Goal: Task Accomplishment & Management: Manage account settings

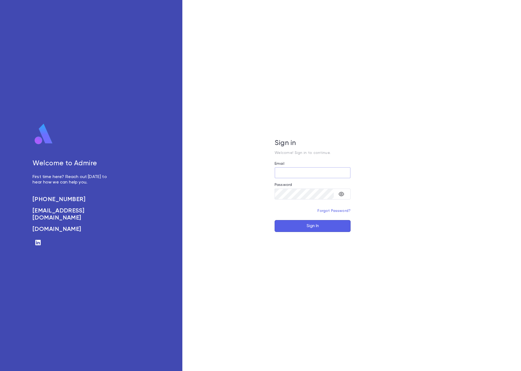
type input "**********"
click at [297, 230] on button "Sign In" at bounding box center [312, 226] width 76 height 12
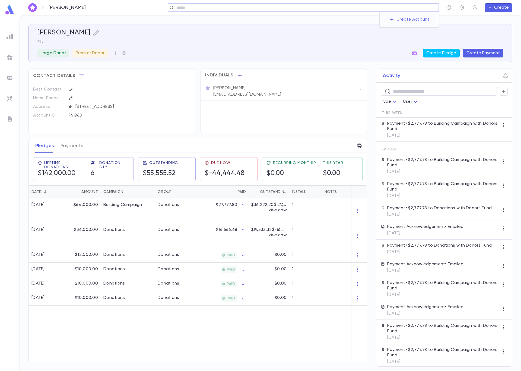
click at [399, 7] on input "text" at bounding box center [306, 7] width 262 height 5
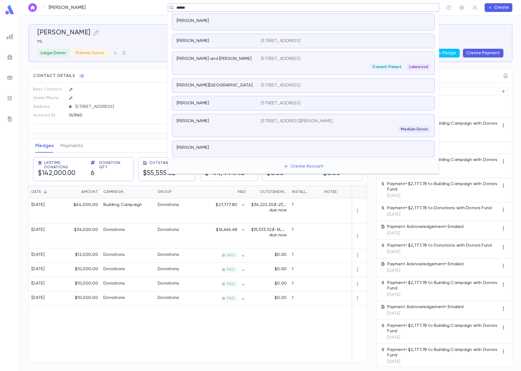
type input "******"
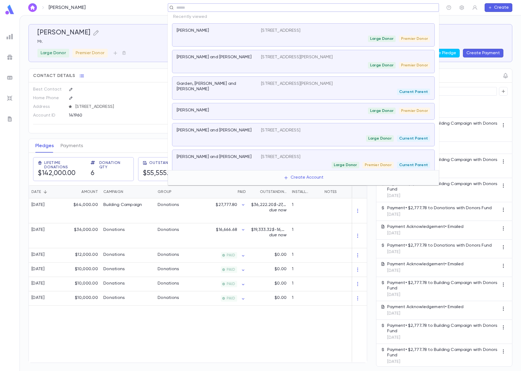
click at [422, 8] on input "text" at bounding box center [306, 7] width 262 height 5
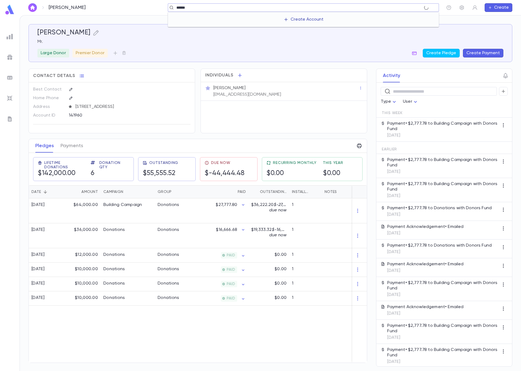
type input "******"
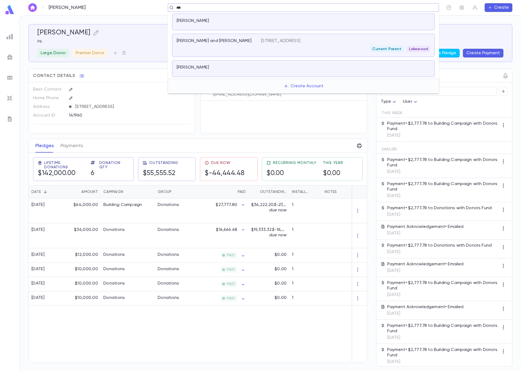
type input "***"
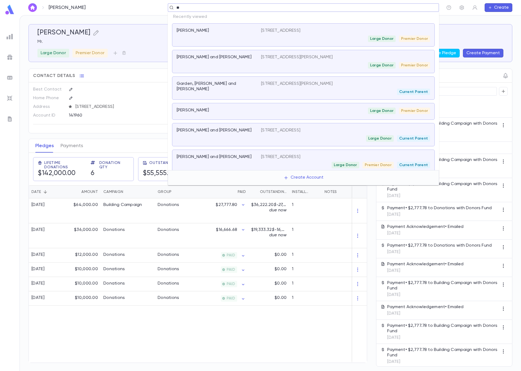
type input "***"
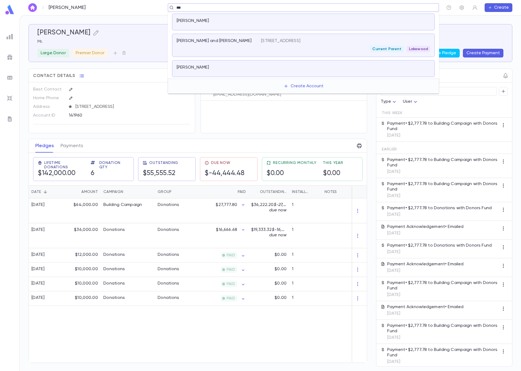
click at [234, 47] on div "[PERSON_NAME] and [PERSON_NAME]" at bounding box center [218, 45] width 84 height 14
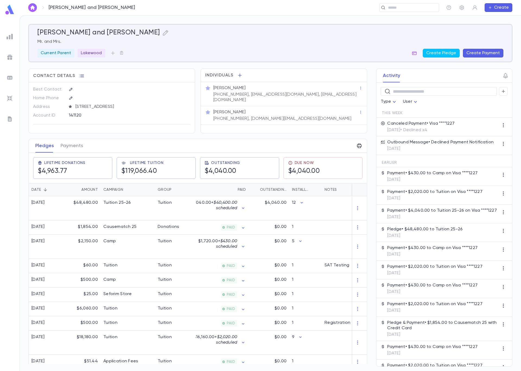
click at [487, 128] on div "Canceled Payment • Visa ****1227 [DATE] • Declined x4" at bounding box center [444, 127] width 136 height 19
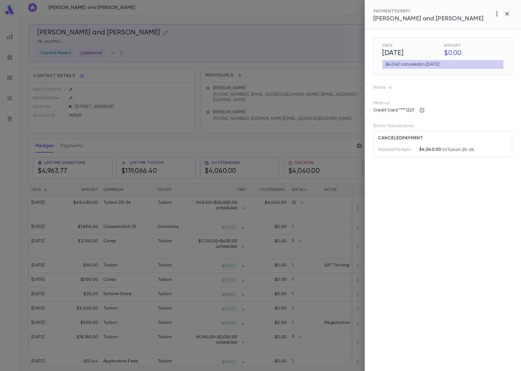
click at [422, 110] on icon "button" at bounding box center [421, 110] width 5 height 5
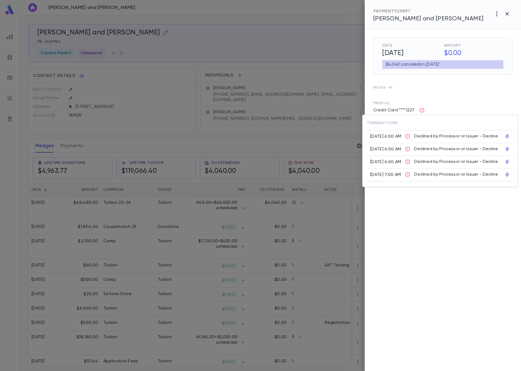
click at [436, 91] on div at bounding box center [260, 185] width 521 height 371
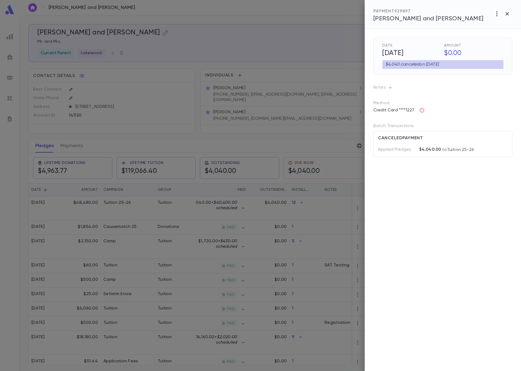
click at [271, 51] on div at bounding box center [260, 185] width 521 height 371
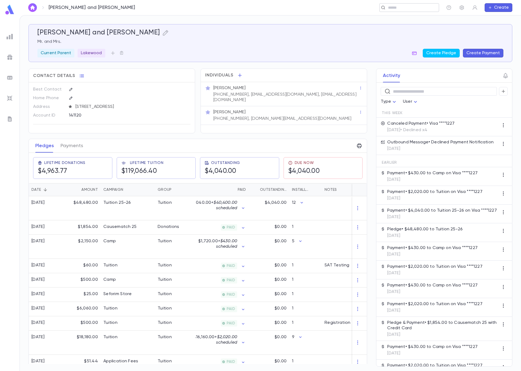
click at [408, 6] on input "text" at bounding box center [407, 7] width 42 height 5
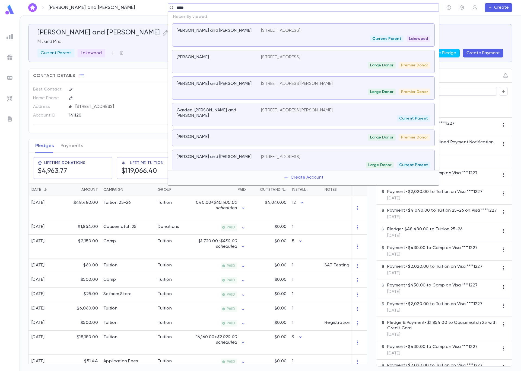
type input "******"
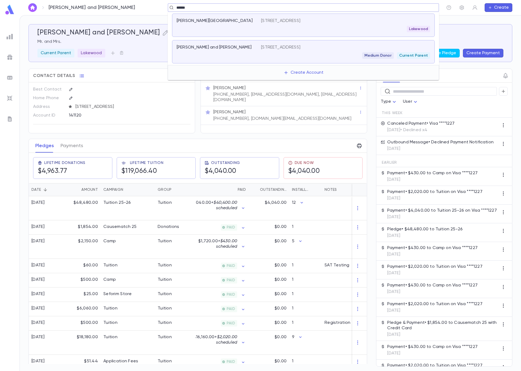
click at [236, 56] on div "[PERSON_NAME] and [PERSON_NAME]" at bounding box center [218, 52] width 84 height 14
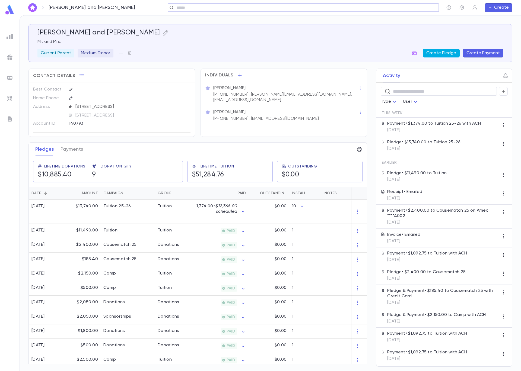
click at [450, 53] on button "Create Pledge" at bounding box center [440, 53] width 37 height 9
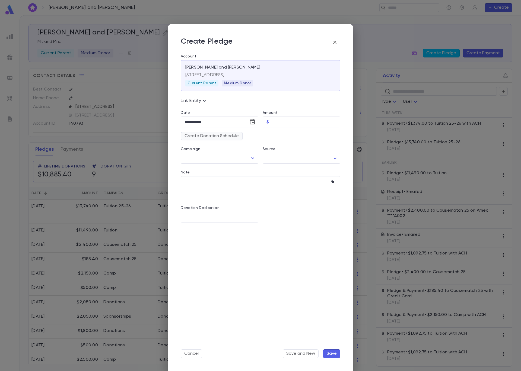
click at [226, 140] on div "Campaign ​" at bounding box center [217, 151] width 82 height 23
click at [226, 138] on button "Create Donation Schedule" at bounding box center [212, 136] width 62 height 9
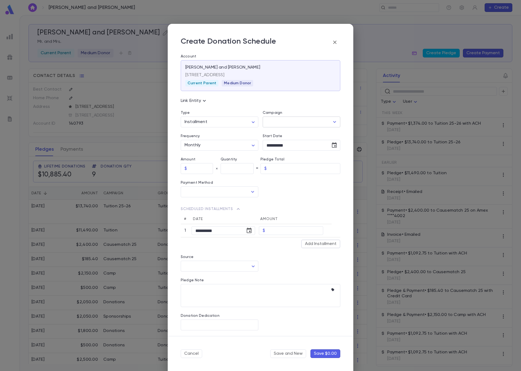
click at [333, 121] on icon "Open" at bounding box center [334, 122] width 7 height 7
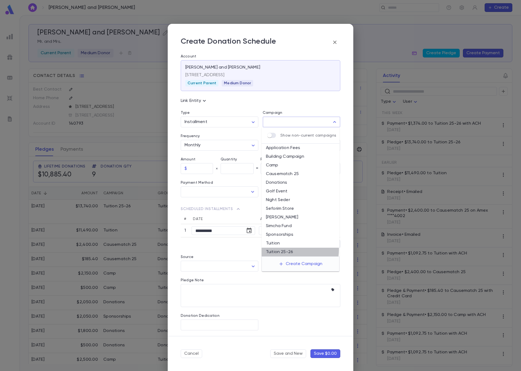
click at [283, 249] on li "Tuition 25-26" at bounding box center [300, 252] width 78 height 9
type input "**********"
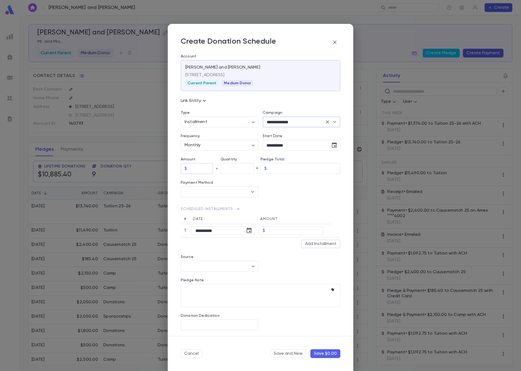
click at [200, 169] on input "text" at bounding box center [201, 168] width 24 height 11
type input "******"
click at [225, 170] on input "text" at bounding box center [236, 168] width 33 height 11
type input "**"
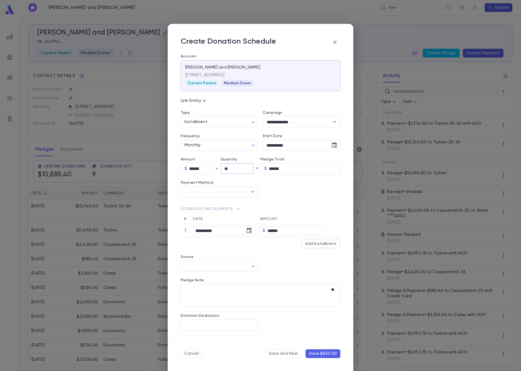
click at [287, 186] on div at bounding box center [299, 185] width 82 height 23
type input "********"
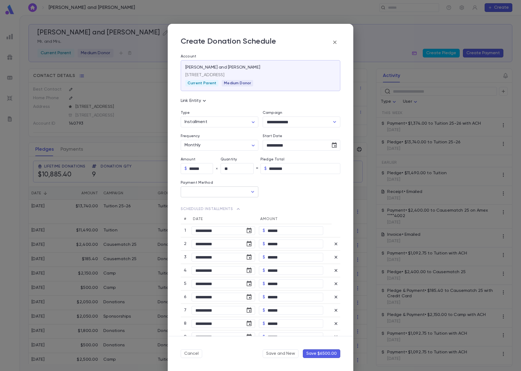
click at [250, 192] on icon "Open" at bounding box center [252, 192] width 7 height 7
click at [206, 205] on li "ACH" at bounding box center [219, 204] width 76 height 9
type input "***"
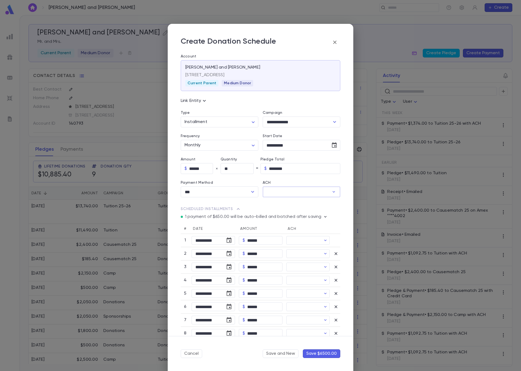
click at [314, 193] on input "ACH" at bounding box center [295, 192] width 67 height 11
click at [287, 228] on div "[PERSON_NAME]" at bounding box center [309, 228] width 49 height 8
type input "********"
click at [324, 354] on button "Save $6500.00" at bounding box center [321, 353] width 37 height 9
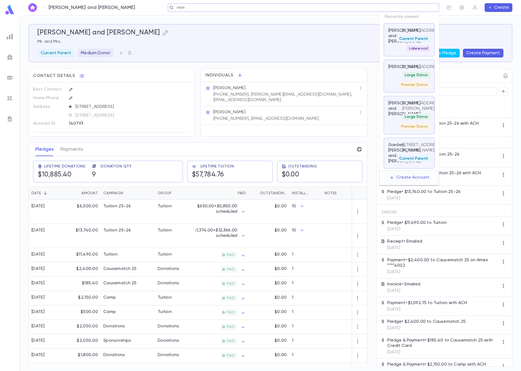
click at [392, 7] on input "text" at bounding box center [301, 7] width 253 height 5
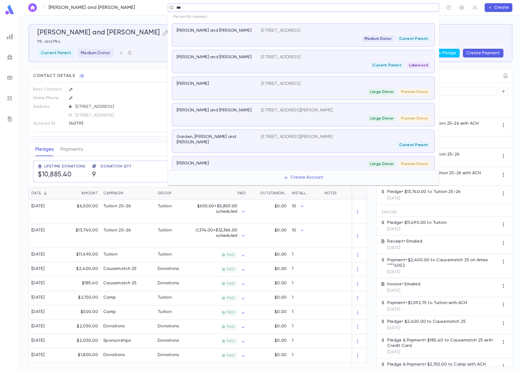
type input "****"
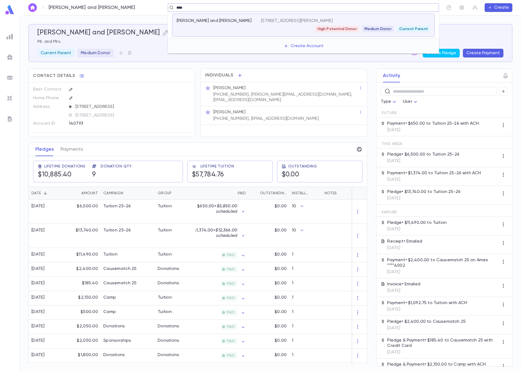
click at [257, 23] on div "[PERSON_NAME] and [PERSON_NAME]" at bounding box center [218, 25] width 84 height 14
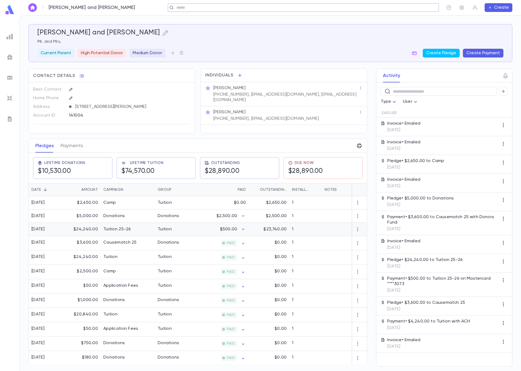
click at [203, 234] on div "$500.00" at bounding box center [221, 229] width 53 height 13
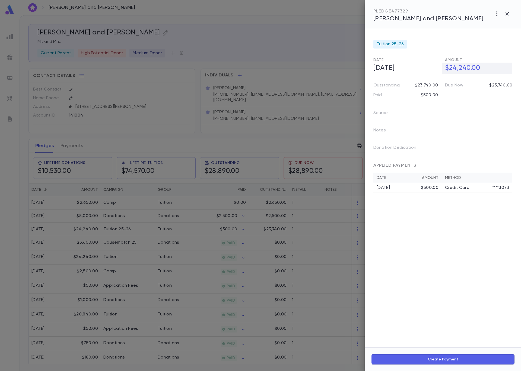
click at [459, 66] on h5 "$24,240.00" at bounding box center [476, 68] width 70 height 11
drag, startPoint x: 478, startPoint y: 69, endPoint x: 447, endPoint y: 69, distance: 30.4
click at [447, 69] on input "**********" at bounding box center [478, 68] width 67 height 11
type input "********"
click at [507, 80] on icon "button" at bounding box center [507, 79] width 5 height 5
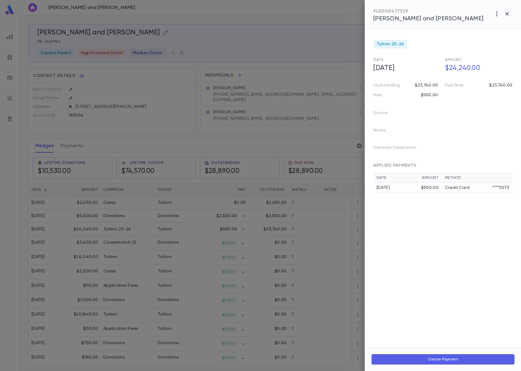
click at [283, 54] on div at bounding box center [260, 185] width 521 height 371
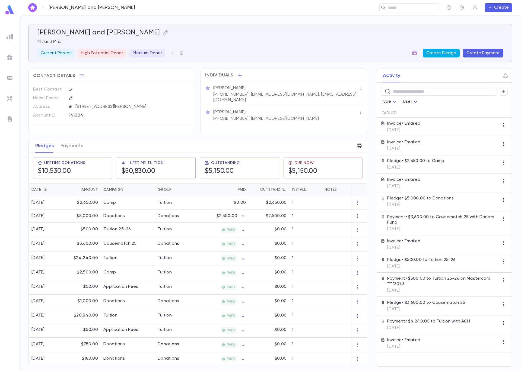
click at [438, 53] on button "Create Pledge" at bounding box center [440, 53] width 37 height 9
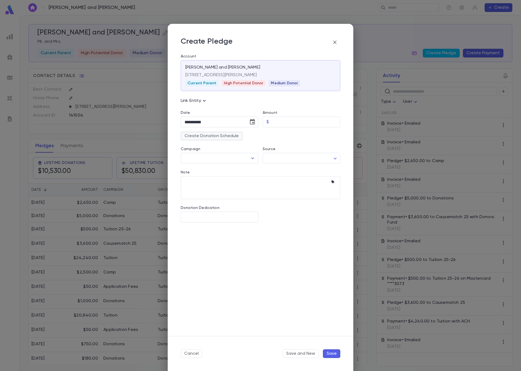
click at [236, 136] on button "Create Donation Schedule" at bounding box center [212, 136] width 62 height 9
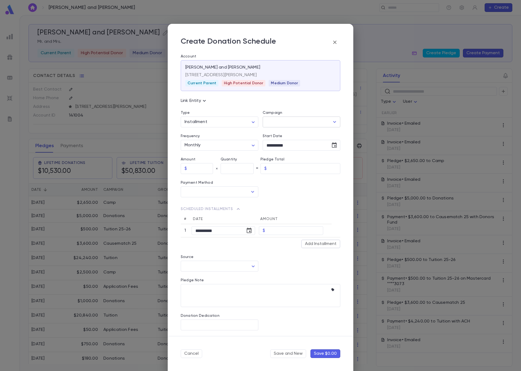
click at [297, 121] on input "Campaign" at bounding box center [297, 122] width 65 height 10
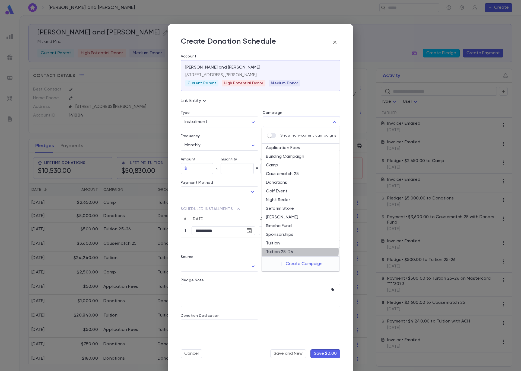
click at [295, 251] on li "Tuition 25-26" at bounding box center [300, 252] width 78 height 9
type input "**********"
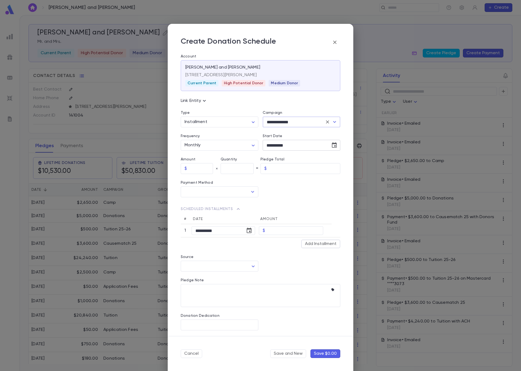
click at [332, 144] on icon "Choose date, selected date is Sep 4, 2025" at bounding box center [334, 145] width 7 height 7
click at [272, 203] on button "15" at bounding box center [271, 202] width 10 height 10
type input "**********"
click at [279, 168] on input "text" at bounding box center [304, 168] width 71 height 11
type input "*********"
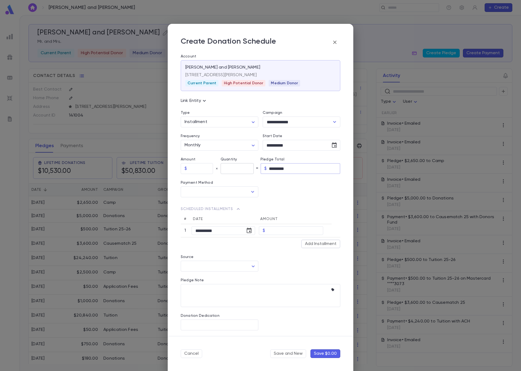
click at [233, 169] on input "text" at bounding box center [236, 168] width 33 height 11
type input "*"
type input "********"
click at [322, 200] on div "**********" at bounding box center [258, 222] width 164 height 51
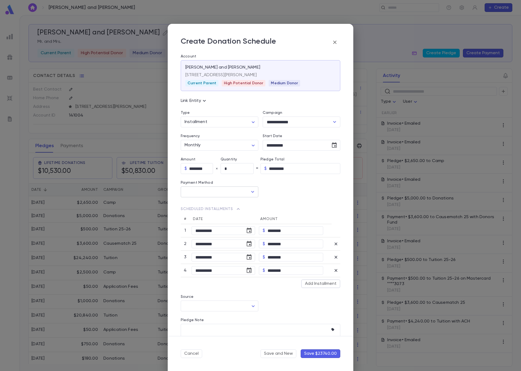
click at [253, 192] on icon "Open" at bounding box center [252, 192] width 7 height 7
click at [238, 204] on li "ACH" at bounding box center [219, 204] width 76 height 9
type input "***"
click at [293, 192] on input "ACH" at bounding box center [295, 192] width 67 height 11
click at [293, 203] on button "Add Account" at bounding box center [300, 204] width 39 height 9
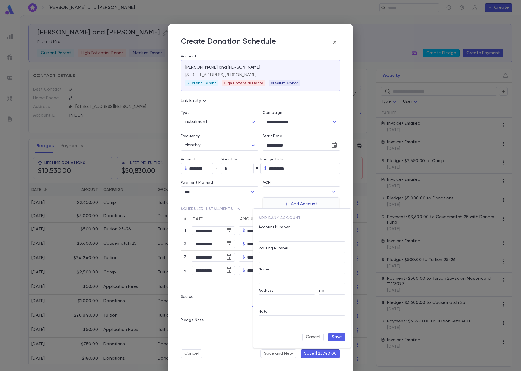
type input "**********"
type input "*****"
click at [294, 240] on input "Account Number" at bounding box center [301, 236] width 87 height 11
type input "*********"
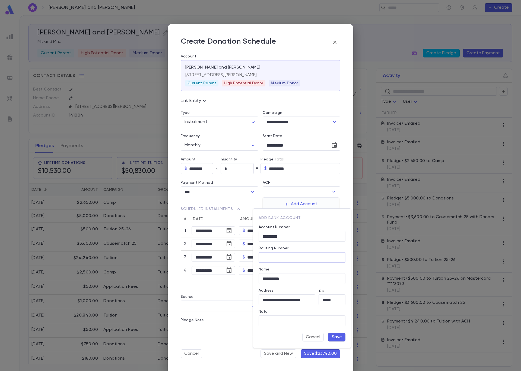
click at [285, 258] on input "Routing Number" at bounding box center [301, 257] width 87 height 11
type input "*********"
click at [336, 338] on button "Save" at bounding box center [336, 337] width 17 height 9
type input "********"
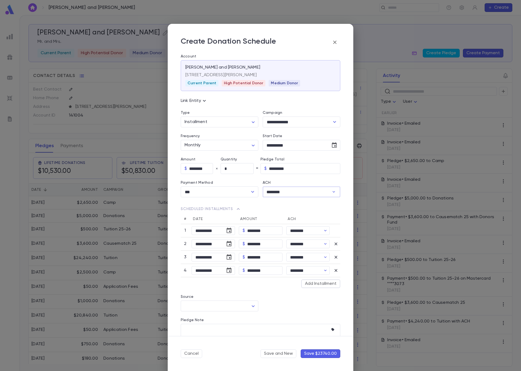
click at [327, 356] on button "Save $23740.00" at bounding box center [320, 353] width 40 height 9
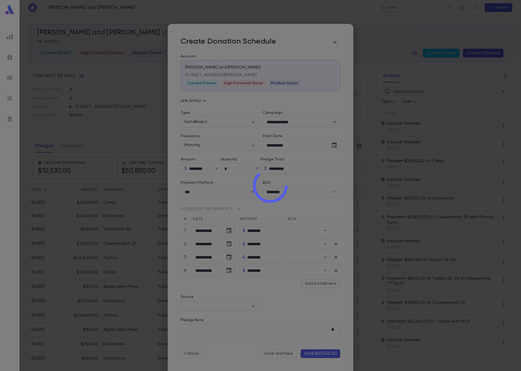
type input "********"
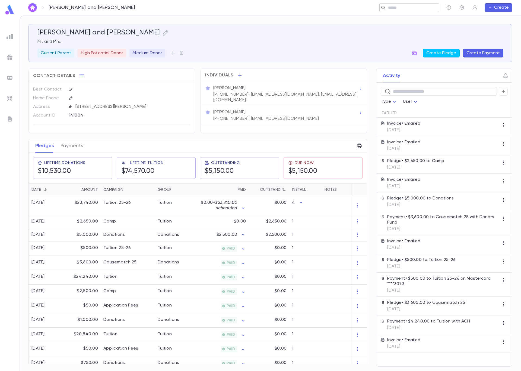
click at [405, 8] on input "text" at bounding box center [407, 7] width 42 height 5
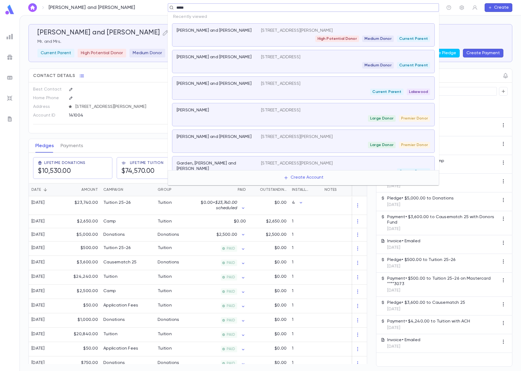
type input "******"
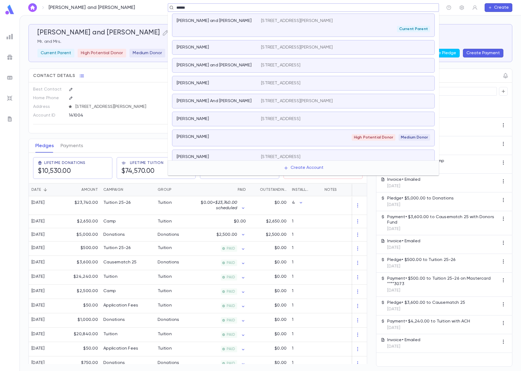
click at [248, 35] on div "[PERSON_NAME] and [PERSON_NAME] [STREET_ADDRESS][PERSON_NAME] Current Parent" at bounding box center [303, 25] width 262 height 23
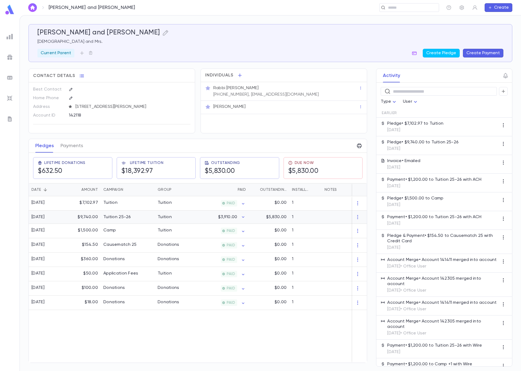
click at [198, 221] on div "$3,910.00" at bounding box center [221, 217] width 53 height 13
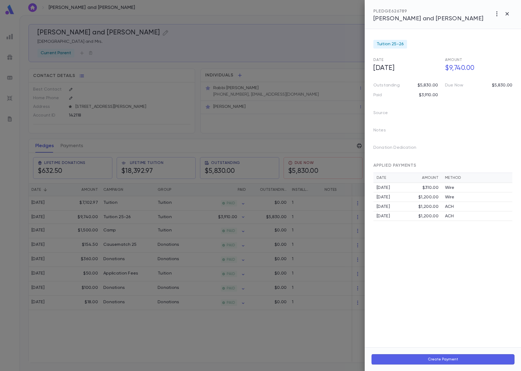
click at [248, 259] on div at bounding box center [260, 185] width 521 height 371
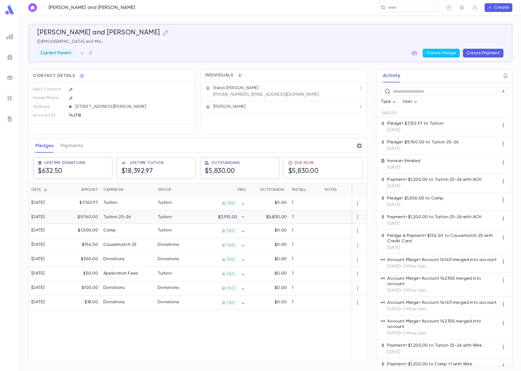
click at [204, 213] on div "$3,910.00" at bounding box center [221, 217] width 53 height 13
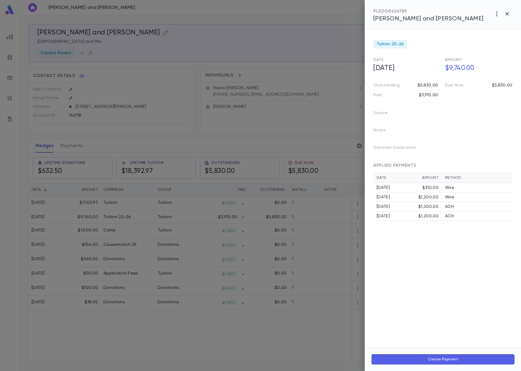
click at [419, 356] on button "Create Payment" at bounding box center [442, 359] width 143 height 10
drag, startPoint x: 503, startPoint y: 286, endPoint x: 460, endPoint y: 286, distance: 42.8
click at [460, 286] on div "**********" at bounding box center [463, 307] width 91 height 70
click at [458, 305] on icon "Open" at bounding box center [458, 306] width 7 height 7
type input "********"
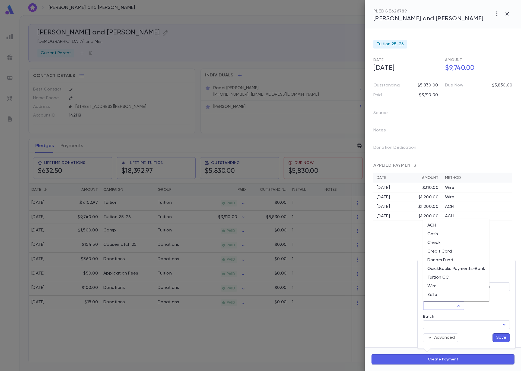
click at [441, 226] on li "ACH" at bounding box center [456, 225] width 66 height 9
type input "***"
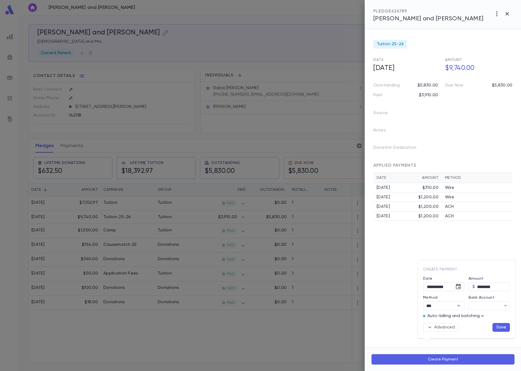
click at [483, 316] on icon "button" at bounding box center [482, 315] width 2 height 1
click at [483, 326] on p "Enter Manual Billing Instead" at bounding box center [485, 325] width 56 height 5
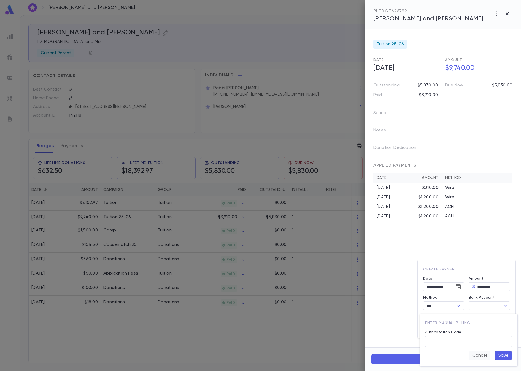
click at [478, 357] on button "Cancel" at bounding box center [478, 355] width 21 height 9
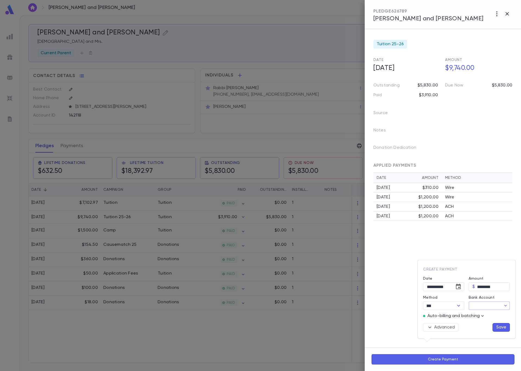
click at [494, 305] on input "Bank Account" at bounding box center [484, 306] width 33 height 8
click at [494, 328] on button "Add Account" at bounding box center [490, 326] width 39 height 9
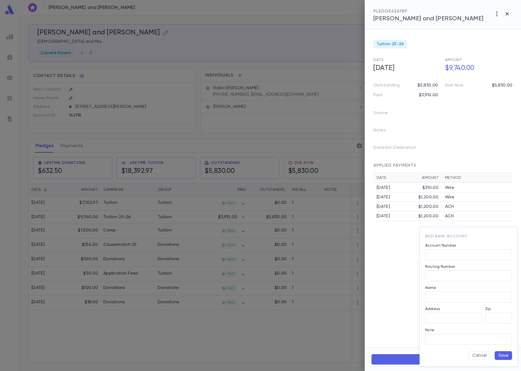
type input "**********"
type input "*****"
click at [447, 255] on input "Account Number" at bounding box center [468, 255] width 87 height 11
type input "**********"
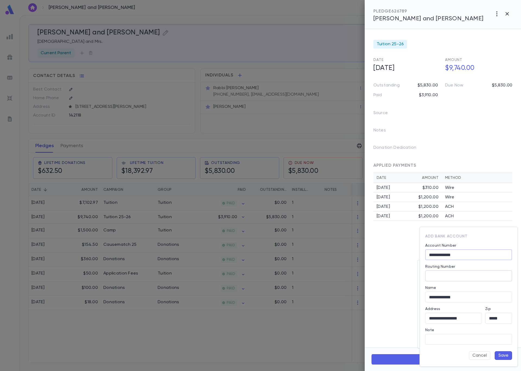
click at [444, 279] on input "Routing Number" at bounding box center [468, 276] width 87 height 11
type input "*********"
click at [502, 357] on button "Save" at bounding box center [502, 355] width 17 height 9
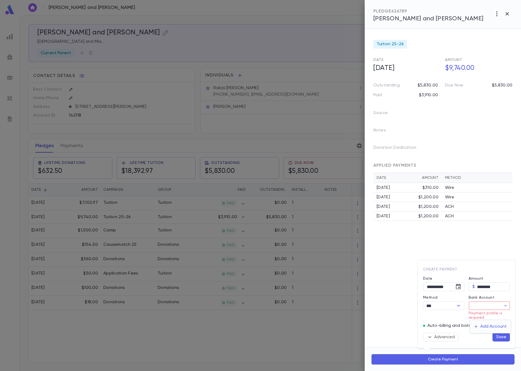
type input "********"
click at [499, 326] on button "Save" at bounding box center [500, 327] width 17 height 9
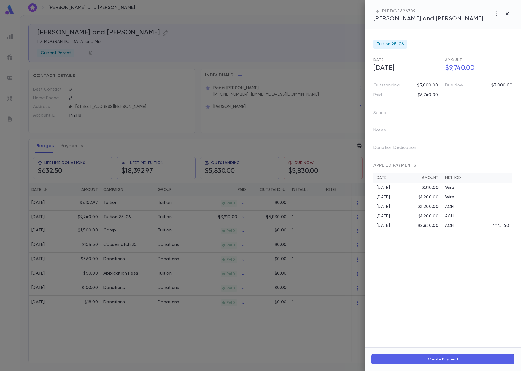
click at [321, 311] on div at bounding box center [260, 185] width 521 height 371
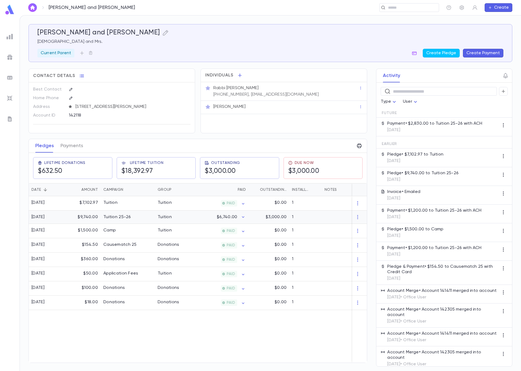
click at [263, 216] on div "$3,000.00" at bounding box center [268, 217] width 41 height 13
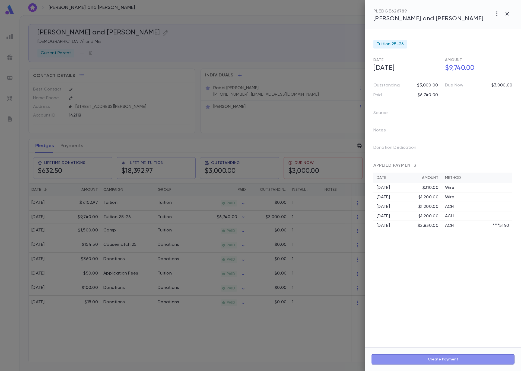
click at [476, 362] on button "Create Payment" at bounding box center [442, 359] width 143 height 10
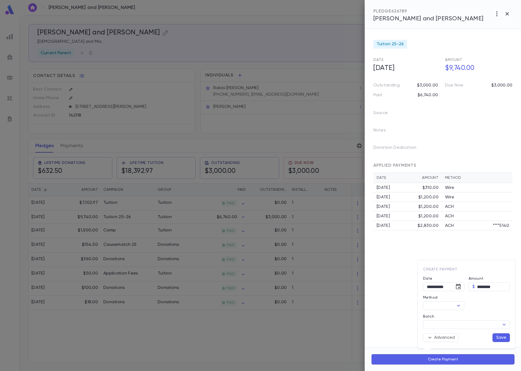
click at [413, 117] on div at bounding box center [260, 185] width 521 height 371
click at [498, 14] on icon "button" at bounding box center [496, 14] width 7 height 7
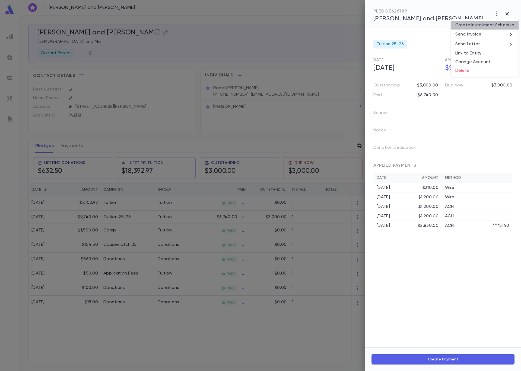
click at [494, 25] on li "Create Installment Schedule" at bounding box center [485, 25] width 68 height 9
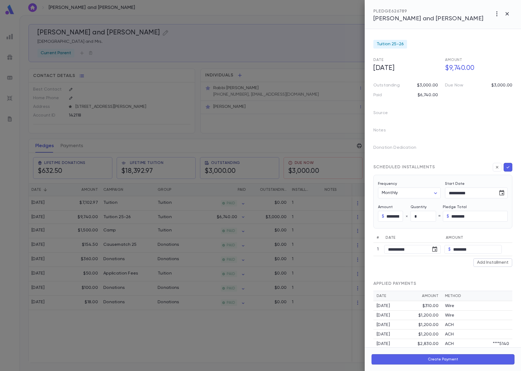
click at [324, 104] on div at bounding box center [260, 185] width 521 height 371
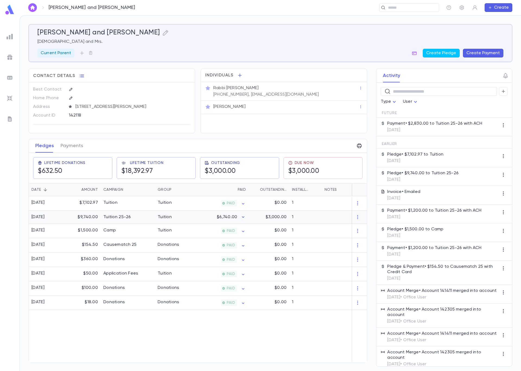
click at [241, 219] on icon "button" at bounding box center [242, 216] width 5 height 5
click at [233, 218] on div at bounding box center [260, 185] width 521 height 371
click at [193, 221] on div "Tuition" at bounding box center [175, 217] width 41 height 13
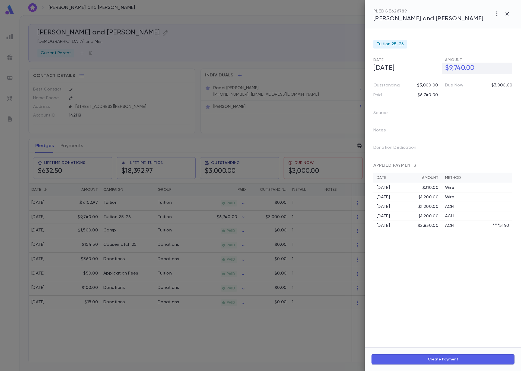
click at [462, 65] on h5 "$9,740.00" at bounding box center [476, 68] width 70 height 11
drag, startPoint x: 475, startPoint y: 67, endPoint x: 452, endPoint y: 65, distance: 23.4
click at [452, 65] on input "**********" at bounding box center [478, 68] width 67 height 11
type input "**********"
click at [505, 81] on icon "button" at bounding box center [507, 79] width 5 height 5
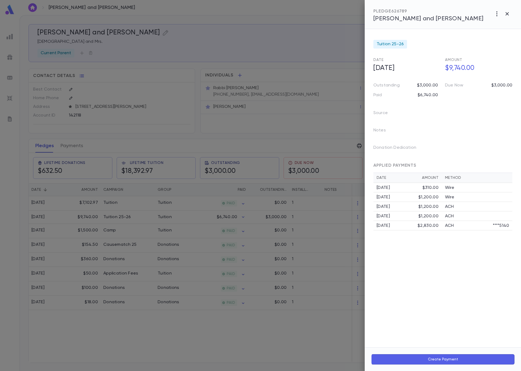
click at [273, 88] on div at bounding box center [260, 185] width 521 height 371
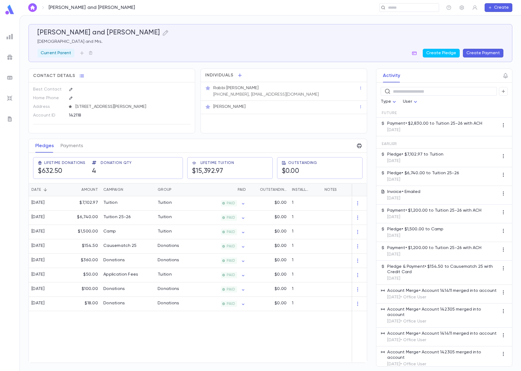
click at [473, 53] on button "Create Payment" at bounding box center [483, 53] width 40 height 9
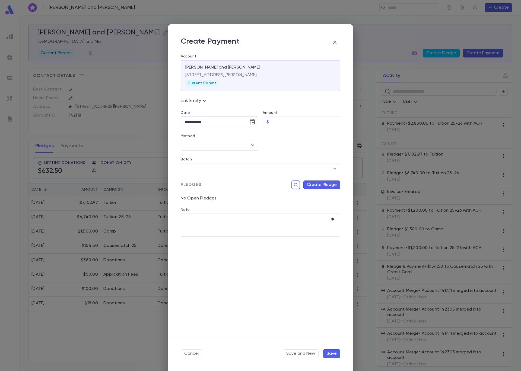
click at [252, 124] on icon "Choose date, selected date is Sep 4, 2025" at bounding box center [252, 122] width 7 height 7
click at [226, 191] on button "25" at bounding box center [224, 189] width 10 height 10
type input "**********"
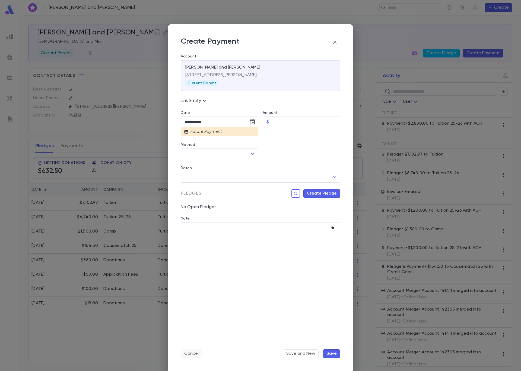
click at [191, 356] on button "Cancel" at bounding box center [191, 353] width 21 height 9
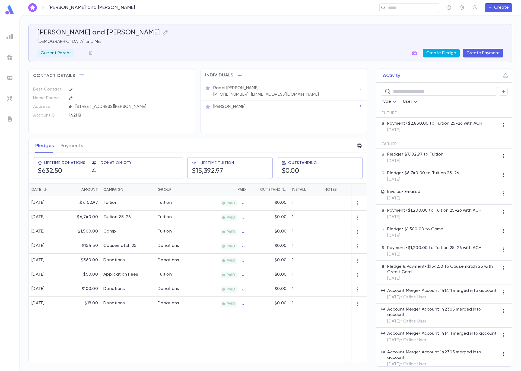
click at [445, 55] on button "Create Pledge" at bounding box center [440, 53] width 37 height 9
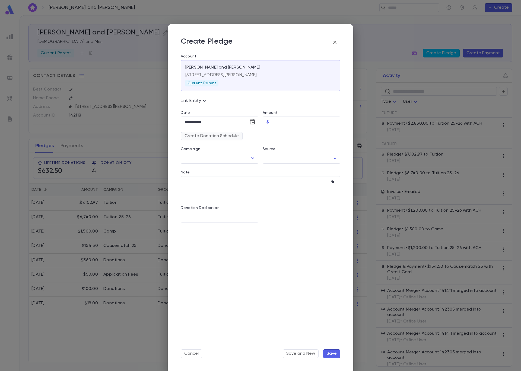
click at [233, 135] on button "Create Donation Schedule" at bounding box center [212, 136] width 62 height 9
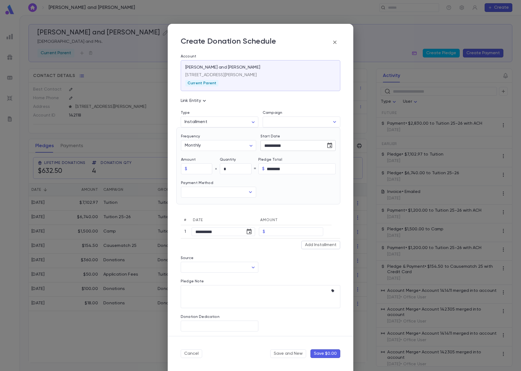
click at [327, 145] on icon "Choose date, selected date is Sep 4, 2025" at bounding box center [329, 145] width 7 height 7
click at [303, 214] on button "25" at bounding box center [301, 213] width 10 height 10
type input "**********"
drag, startPoint x: 299, startPoint y: 171, endPoint x: 249, endPoint y: 166, distance: 50.4
click at [248, 166] on div "Amount $ ​ Quantity * ​ = Pledge Total $ ******** ​" at bounding box center [258, 163] width 155 height 21
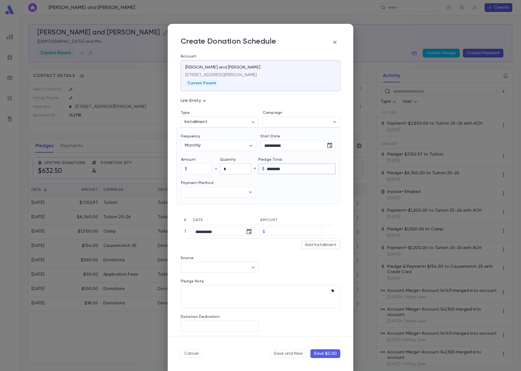
type input "********"
click at [227, 167] on input "*" at bounding box center [236, 169] width 32 height 11
type input "**"
type input "*********"
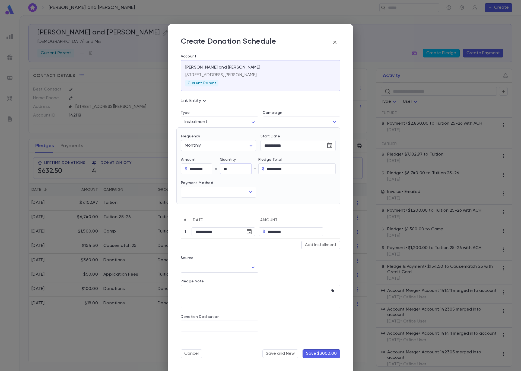
click at [277, 182] on div at bounding box center [295, 185] width 79 height 23
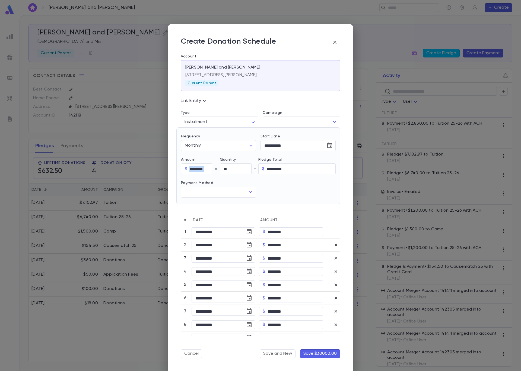
drag, startPoint x: 188, startPoint y: 168, endPoint x: 217, endPoint y: 171, distance: 29.4
click at [217, 171] on div "$ ******** ​" at bounding box center [200, 168] width 39 height 11
drag, startPoint x: 187, startPoint y: 174, endPoint x: 198, endPoint y: 172, distance: 11.3
click at [190, 173] on div "$ ******** ​" at bounding box center [196, 168] width 31 height 11
drag, startPoint x: 195, startPoint y: 168, endPoint x: 188, endPoint y: 168, distance: 7.1
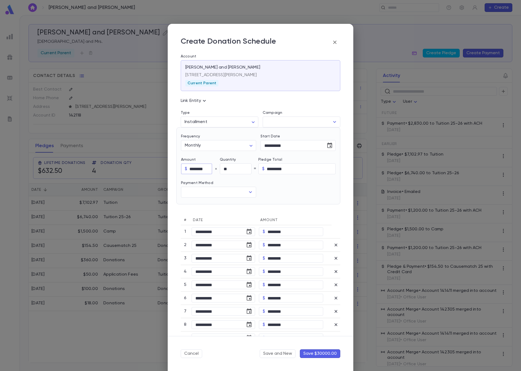
click at [187, 169] on div "$ ******** ​" at bounding box center [196, 168] width 31 height 11
type input "******"
type input "********"
click at [277, 185] on div at bounding box center [295, 185] width 79 height 23
click at [250, 193] on icon "Open" at bounding box center [250, 192] width 7 height 7
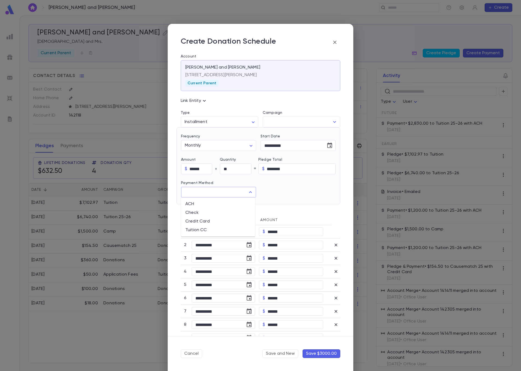
click at [241, 206] on li "ACH" at bounding box center [218, 204] width 74 height 9
type input "***"
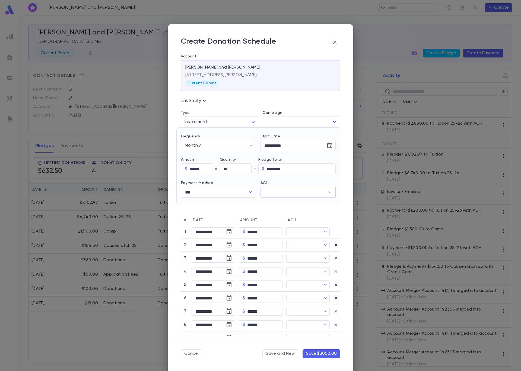
click at [292, 194] on input "ACH" at bounding box center [292, 192] width 64 height 11
click at [287, 228] on div "[PERSON_NAME]" at bounding box center [306, 228] width 48 height 8
type input "********"
click at [332, 351] on button "Save $3000.00" at bounding box center [321, 353] width 38 height 9
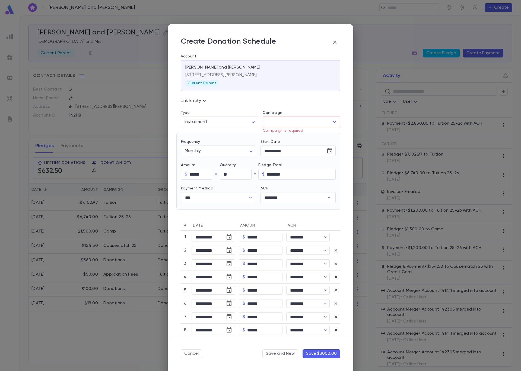
click at [309, 124] on input "Campaign" at bounding box center [297, 122] width 65 height 10
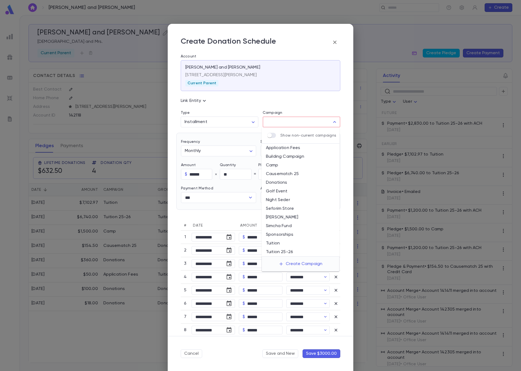
click at [301, 250] on li "Tuition 25-26" at bounding box center [300, 252] width 78 height 9
type input "**********"
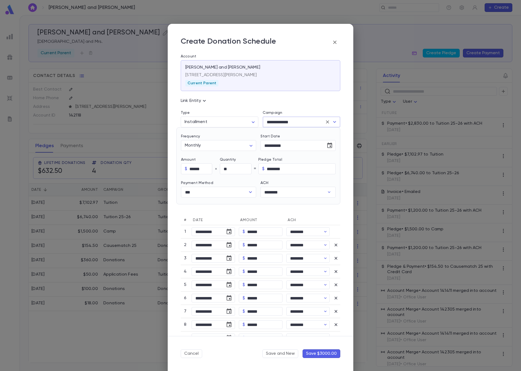
click at [329, 354] on button "Save $3000.00" at bounding box center [321, 353] width 38 height 9
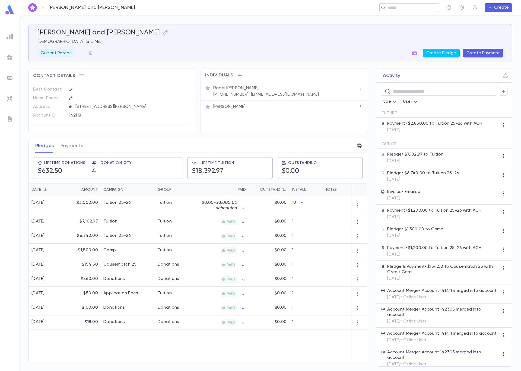
click at [397, 7] on input "text" at bounding box center [407, 7] width 42 height 5
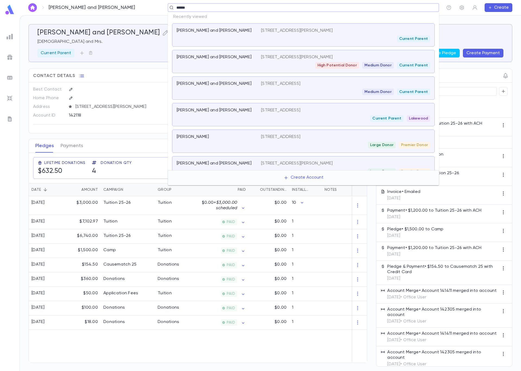
type input "*******"
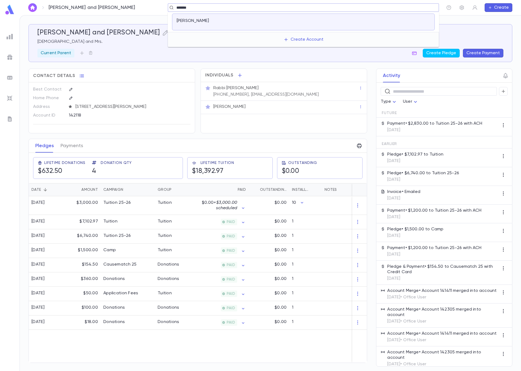
click at [331, 23] on div at bounding box center [345, 22] width 169 height 8
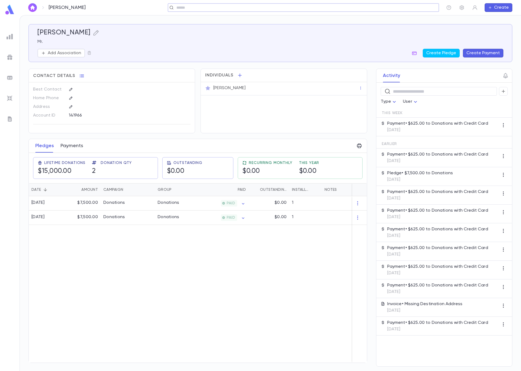
click at [66, 147] on button "Payments" at bounding box center [71, 146] width 23 height 14
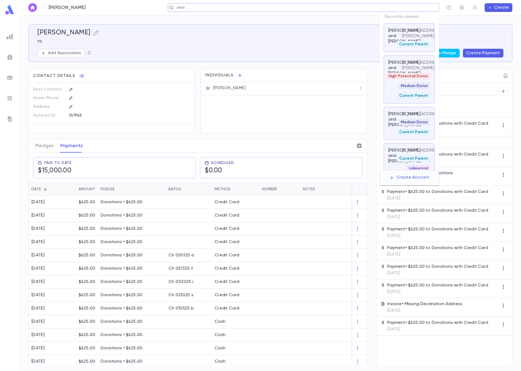
click at [400, 7] on input "text" at bounding box center [301, 7] width 253 height 5
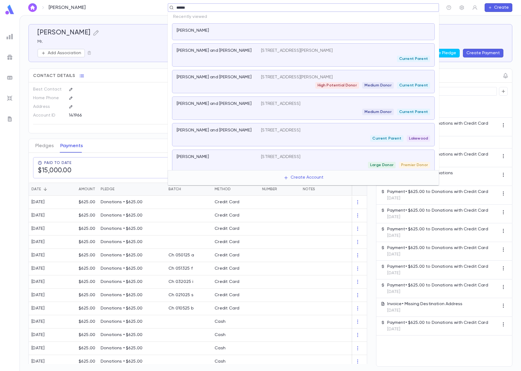
type input "*******"
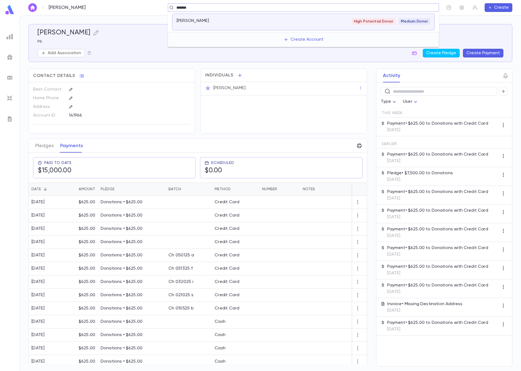
click at [234, 25] on div "[PERSON_NAME]" at bounding box center [218, 22] width 84 height 8
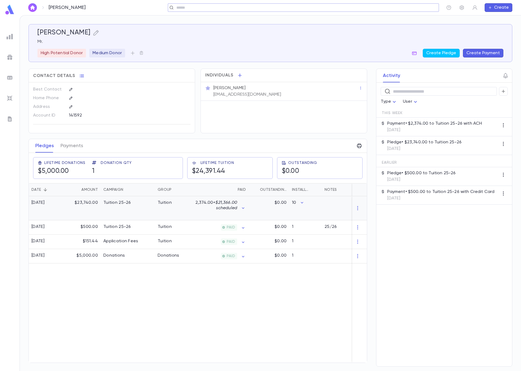
click at [189, 200] on div "Tuition" at bounding box center [175, 208] width 41 height 24
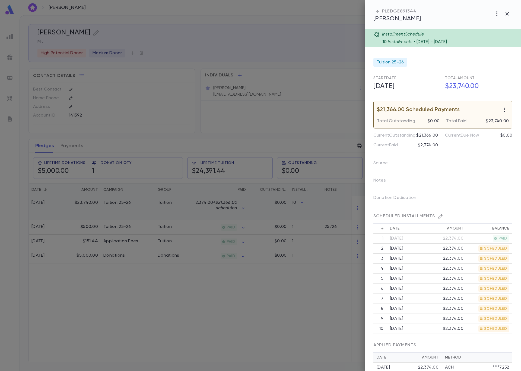
click at [104, 203] on div at bounding box center [260, 185] width 521 height 371
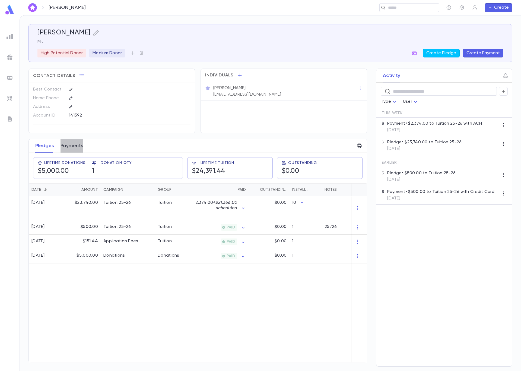
click at [79, 146] on button "Payments" at bounding box center [71, 146] width 23 height 14
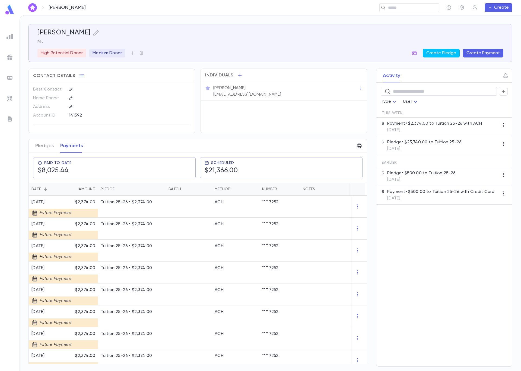
click at [9, 80] on img at bounding box center [10, 78] width 7 height 7
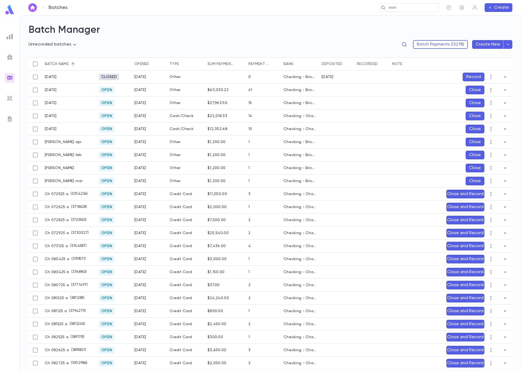
scroll to position [1, 0]
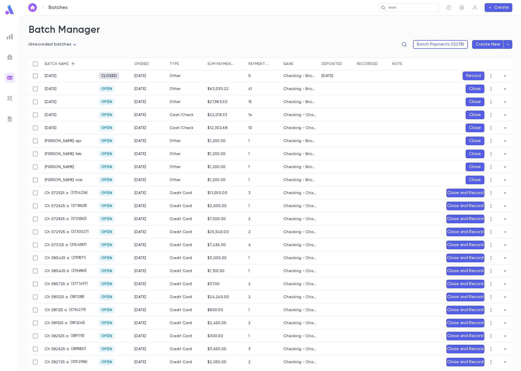
click at [93, 193] on div "Ch 072525 a ( 3704236 )" at bounding box center [69, 193] width 54 height 13
click at [90, 192] on div "Ch 072525 a ( 3704236 )" at bounding box center [69, 193] width 54 height 13
click at [502, 194] on icon "button" at bounding box center [504, 192] width 5 height 5
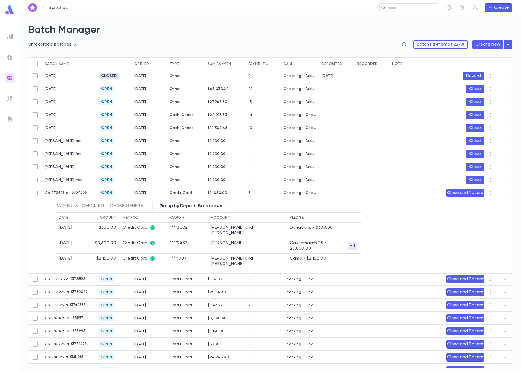
click at [467, 192] on button "Close and Record" at bounding box center [465, 193] width 38 height 9
click at [489, 229] on icon "Choose date, selected date is Sep 4, 2025" at bounding box center [490, 229] width 7 height 7
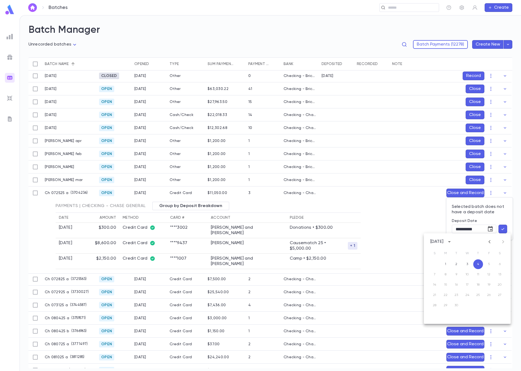
click at [489, 241] on icon "Previous month" at bounding box center [489, 242] width 7 height 7
click at [486, 295] on button "25" at bounding box center [489, 295] width 10 height 10
type input "**********"
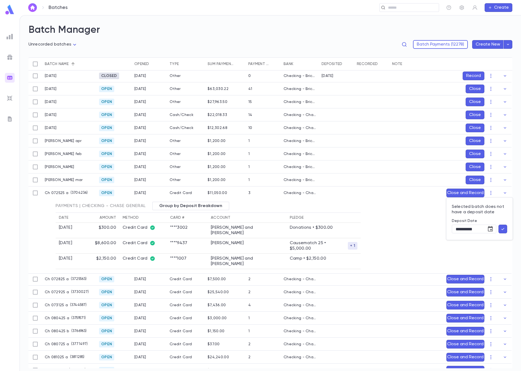
click at [504, 228] on icon "button" at bounding box center [502, 228] width 5 height 5
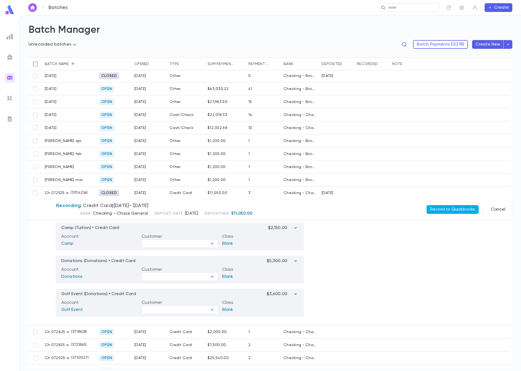
click at [441, 210] on button "Record to Quickbooks" at bounding box center [452, 209] width 52 height 9
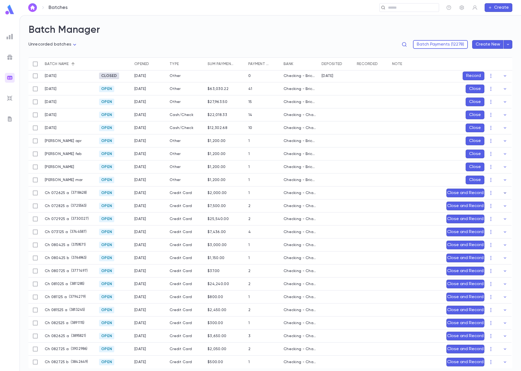
click at [503, 193] on icon "button" at bounding box center [504, 192] width 2 height 1
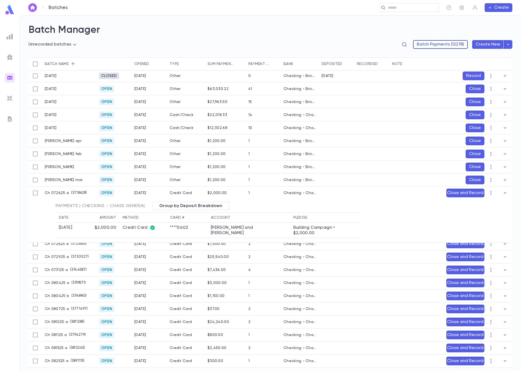
click at [443, 46] on button "Batch Payments (12278)" at bounding box center [440, 44] width 55 height 9
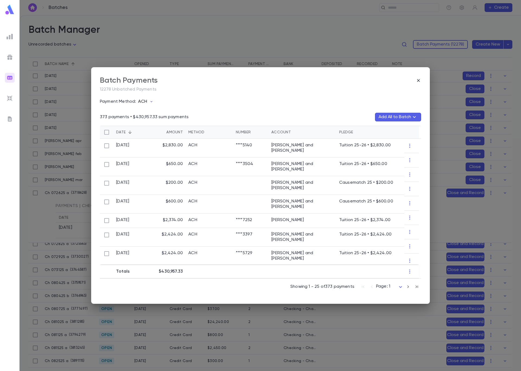
click at [145, 101] on p "ACH" at bounding box center [142, 101] width 9 height 5
click at [157, 137] on li "Credit Card" at bounding box center [170, 139] width 66 height 9
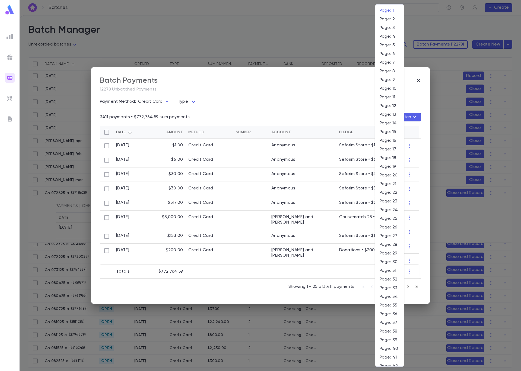
click at [387, 285] on body "**********" at bounding box center [260, 193] width 521 height 356
click at [394, 350] on span "Page: 40" at bounding box center [389, 348] width 20 height 5
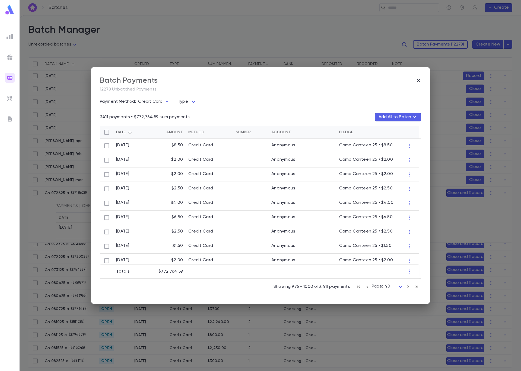
click at [381, 287] on body "**********" at bounding box center [260, 193] width 521 height 356
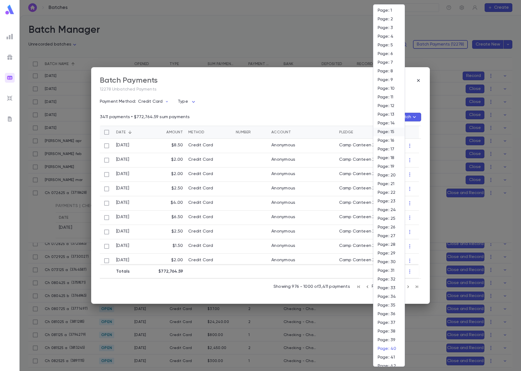
click at [391, 129] on li "Page: 15" at bounding box center [388, 132] width 31 height 9
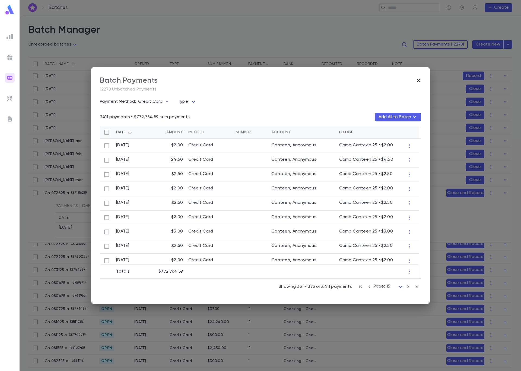
click at [378, 287] on body "**********" at bounding box center [260, 193] width 521 height 356
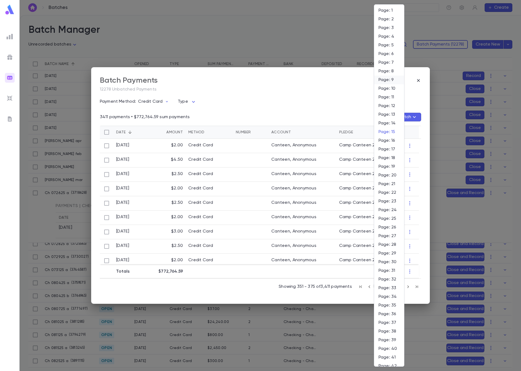
click at [393, 80] on span "Page: 9" at bounding box center [388, 79] width 21 height 5
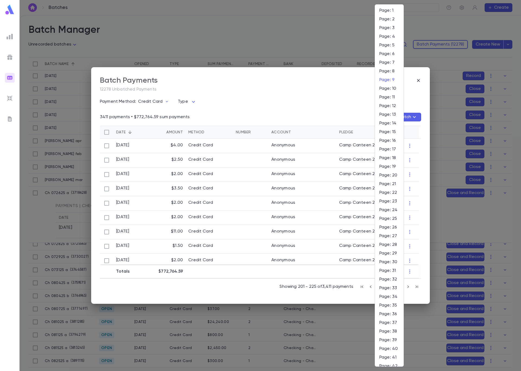
click at [378, 287] on body "**********" at bounding box center [260, 193] width 521 height 356
click at [393, 32] on li "Page: 4" at bounding box center [389, 36] width 28 height 9
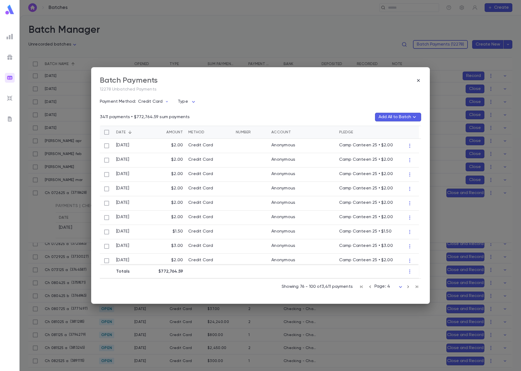
click at [370, 287] on icon "button" at bounding box center [370, 286] width 2 height 3
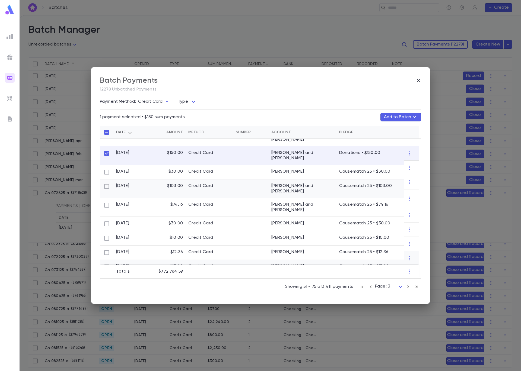
scroll to position [0, 0]
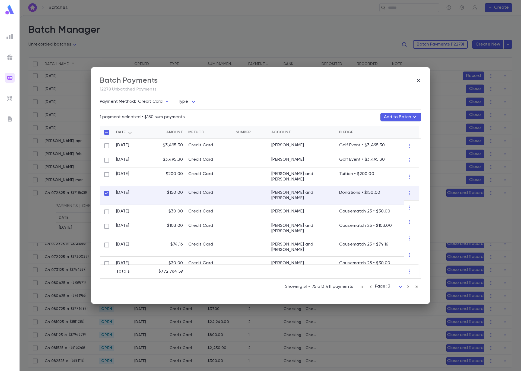
click at [421, 80] on div "Batch Payments 12278 Unbatched Payments Payment Method: Credit Card Type ​ 1 pa…" at bounding box center [260, 185] width 338 height 237
click at [419, 80] on icon "button" at bounding box center [418, 80] width 3 height 3
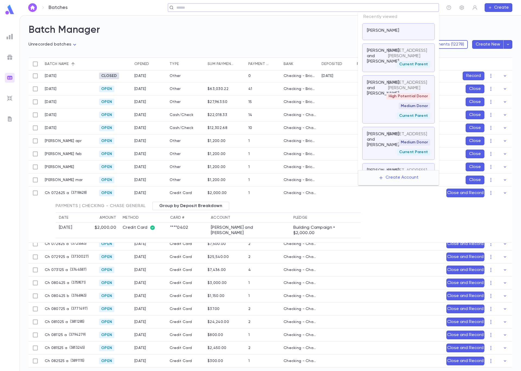
click at [403, 8] on input "text" at bounding box center [301, 7] width 253 height 5
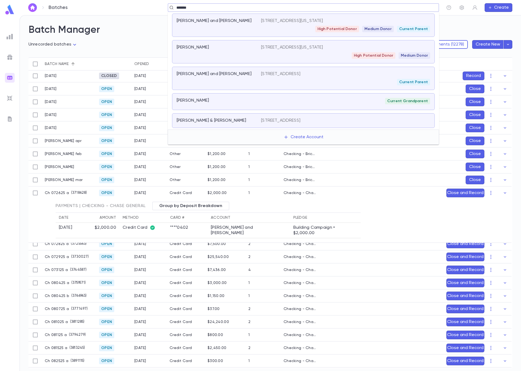
type input "*******"
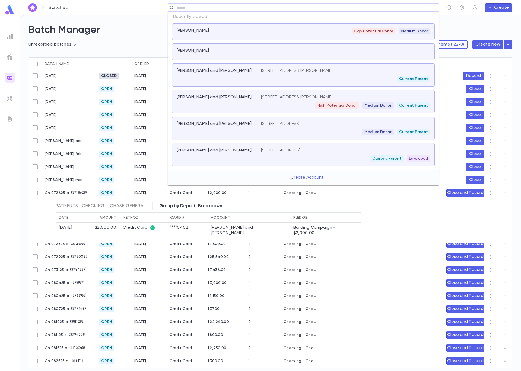
click at [409, 7] on input "text" at bounding box center [301, 7] width 253 height 5
type input "****"
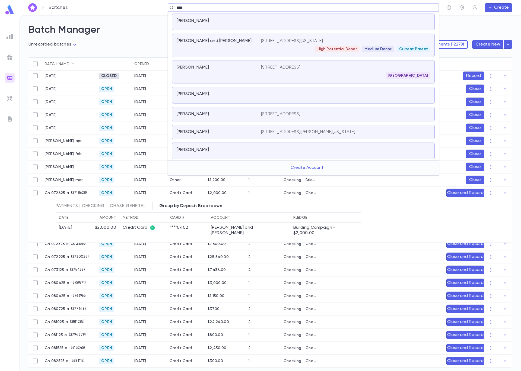
click at [247, 41] on div "[PERSON_NAME] and [PERSON_NAME]" at bounding box center [215, 40] width 78 height 5
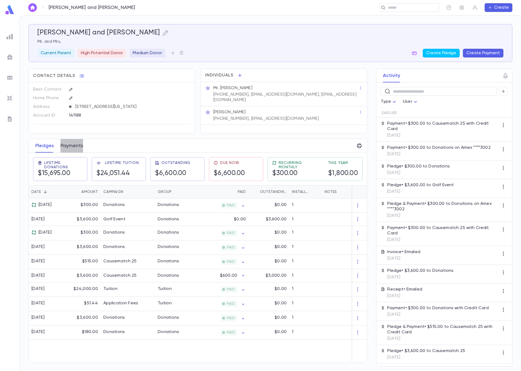
click at [70, 147] on button "Payments" at bounding box center [71, 146] width 23 height 14
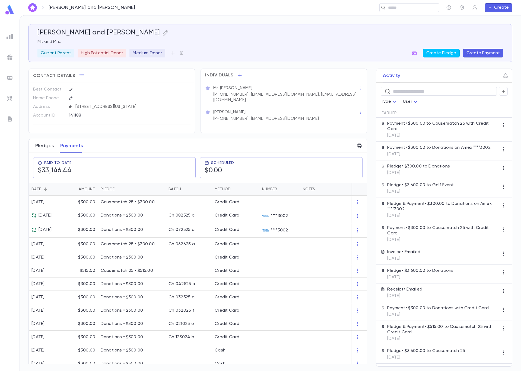
click at [51, 152] on button "Pledges" at bounding box center [44, 146] width 18 height 14
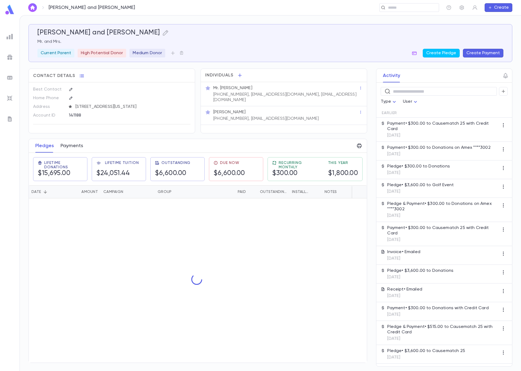
click at [73, 146] on button "Payments" at bounding box center [71, 146] width 23 height 14
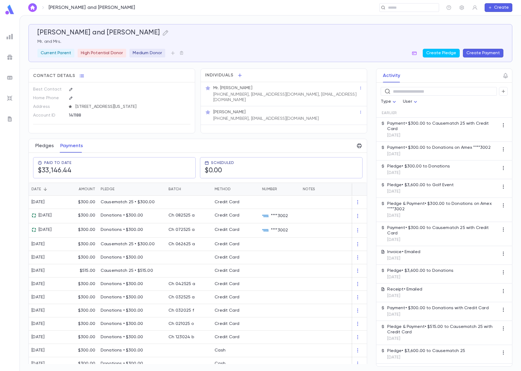
click at [50, 149] on button "Pledges" at bounding box center [44, 146] width 18 height 14
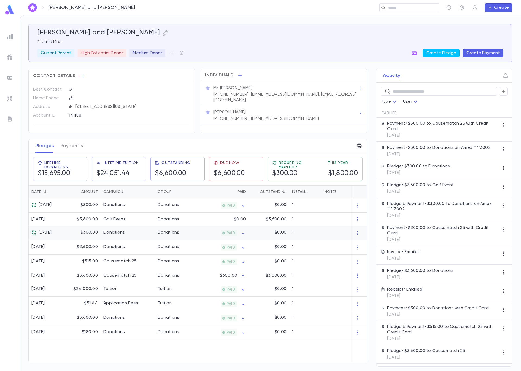
click at [148, 238] on div "Donations" at bounding box center [128, 233] width 54 height 14
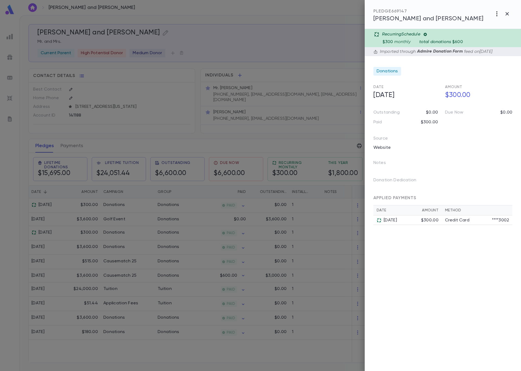
click at [495, 15] on icon "button" at bounding box center [496, 14] width 7 height 7
click at [508, 82] on div at bounding box center [260, 185] width 521 height 371
click at [386, 72] on span "Donations" at bounding box center [386, 71] width 21 height 5
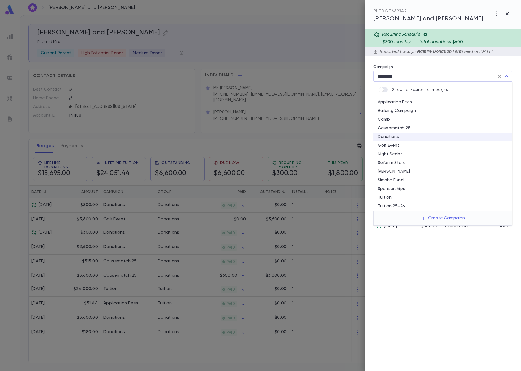
click at [408, 144] on li "Golf Event" at bounding box center [442, 145] width 139 height 9
type input "**********"
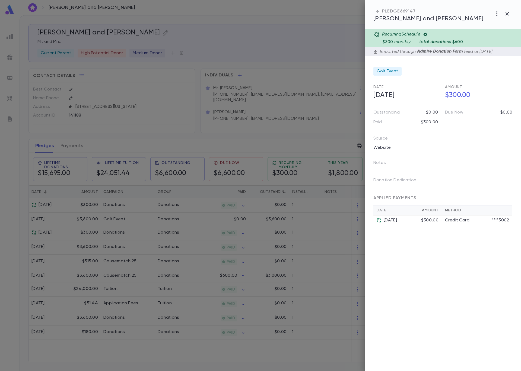
click at [283, 64] on div at bounding box center [260, 185] width 521 height 371
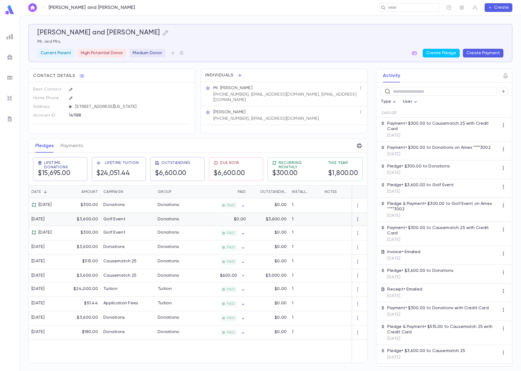
click at [357, 222] on icon "button" at bounding box center [357, 219] width 5 height 5
click at [364, 233] on li "Delete" at bounding box center [365, 231] width 23 height 9
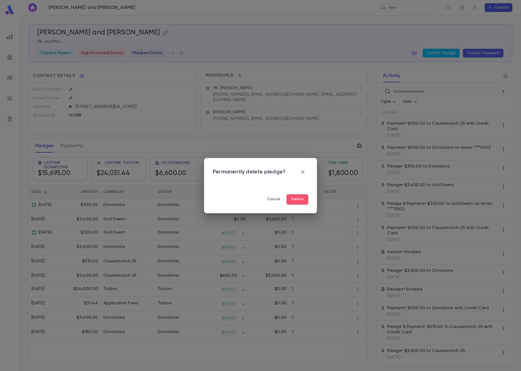
click at [291, 200] on button "Delete" at bounding box center [297, 199] width 22 height 10
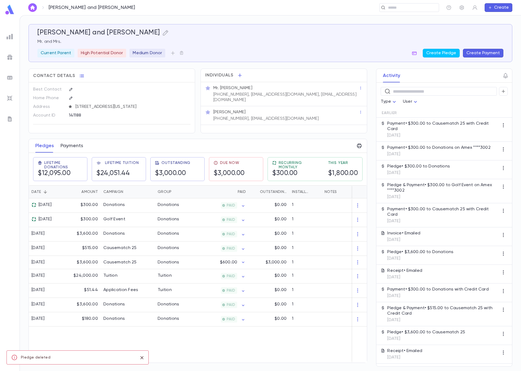
click at [72, 145] on button "Payments" at bounding box center [71, 146] width 23 height 14
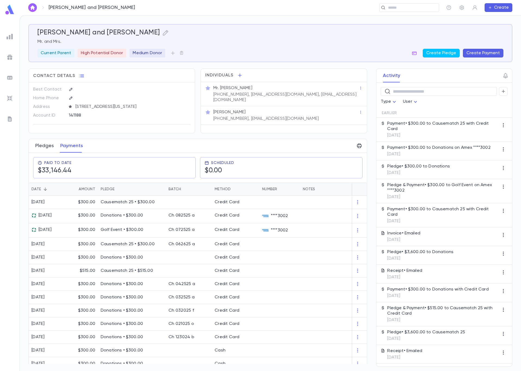
click at [49, 148] on button "Pledges" at bounding box center [44, 146] width 18 height 14
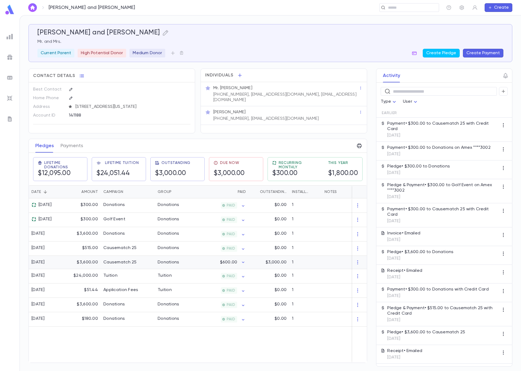
click at [151, 267] on div "Causematch 25" at bounding box center [128, 262] width 54 height 13
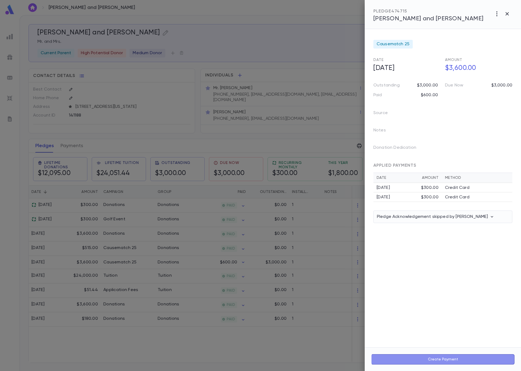
click at [440, 361] on button "Create Payment" at bounding box center [442, 359] width 143 height 10
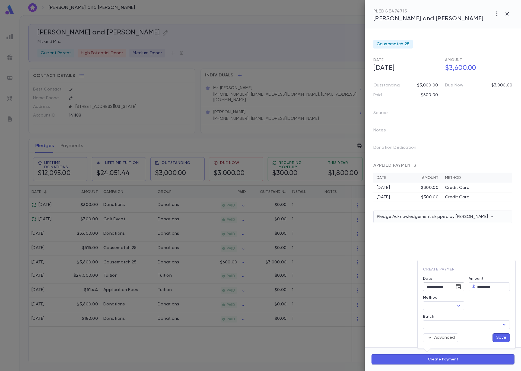
click at [457, 288] on icon "Choose date, selected date is Sep 4, 2025" at bounding box center [458, 287] width 7 height 7
click at [460, 200] on icon "Previous month" at bounding box center [458, 200] width 7 height 7
click at [459, 199] on icon "Previous month" at bounding box center [459, 200] width 2 height 3
click at [467, 253] on button "26" at bounding box center [469, 254] width 10 height 10
type input "**********"
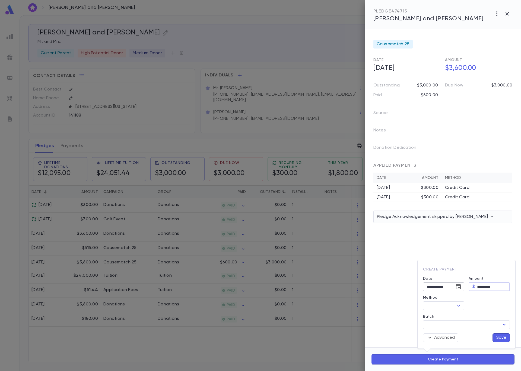
drag, startPoint x: 482, startPoint y: 287, endPoint x: 458, endPoint y: 285, distance: 23.9
click at [458, 285] on div "**********" at bounding box center [463, 307] width 91 height 70
click at [457, 303] on icon "Open" at bounding box center [458, 306] width 7 height 7
type input "******"
click at [451, 252] on li "Credit Card" at bounding box center [456, 251] width 66 height 9
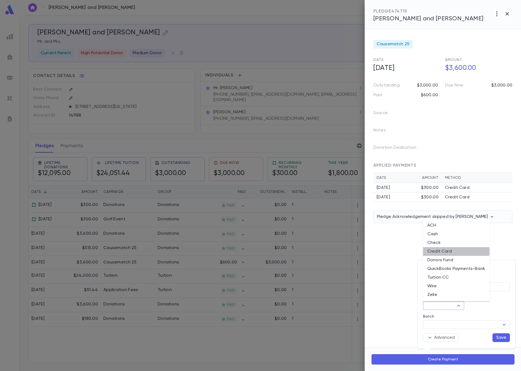
type input "**********"
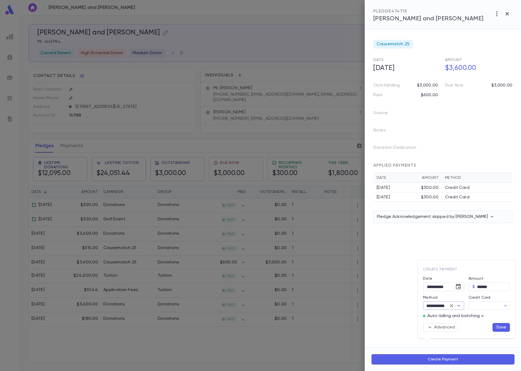
click at [481, 315] on icon "button" at bounding box center [481, 315] width 5 height 5
click at [480, 323] on p "Enter Manual Billing Instead" at bounding box center [485, 325] width 56 height 5
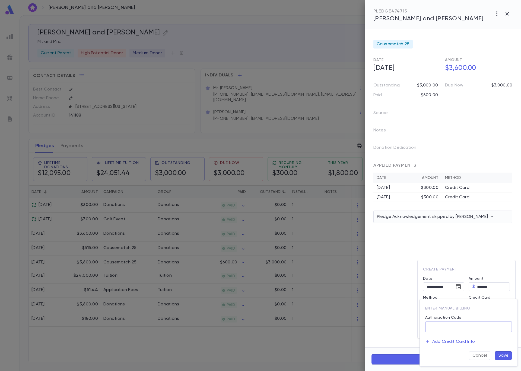
click at [479, 325] on input "Authorization Code" at bounding box center [468, 327] width 87 height 11
type input "******"
drag, startPoint x: 503, startPoint y: 356, endPoint x: 503, endPoint y: 352, distance: 4.1
click at [503, 356] on button "Save" at bounding box center [502, 355] width 17 height 9
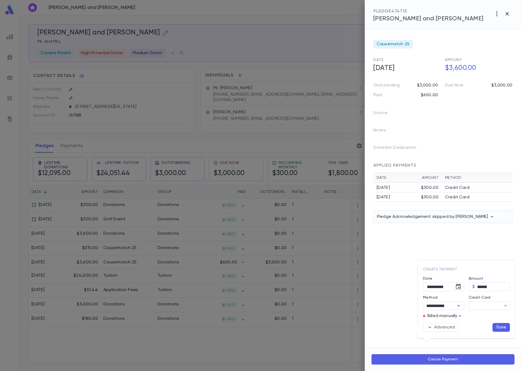
click at [502, 328] on button "Save" at bounding box center [500, 327] width 17 height 9
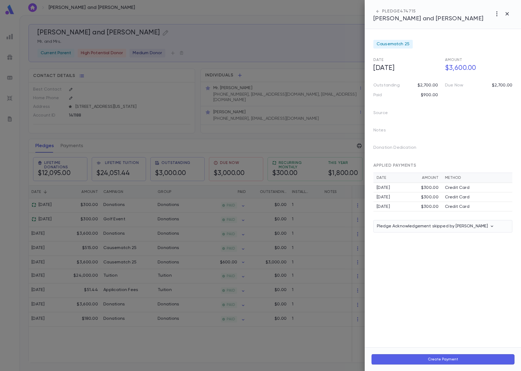
click at [9, 78] on div at bounding box center [260, 185] width 521 height 371
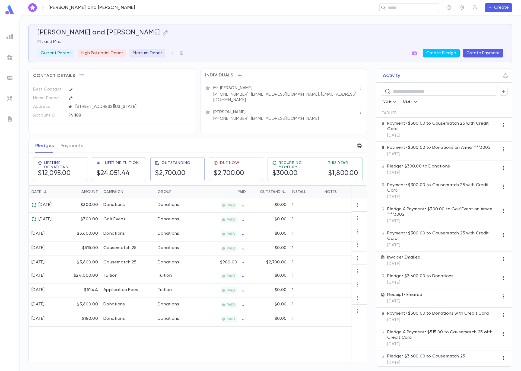
click at [9, 79] on img at bounding box center [10, 78] width 7 height 7
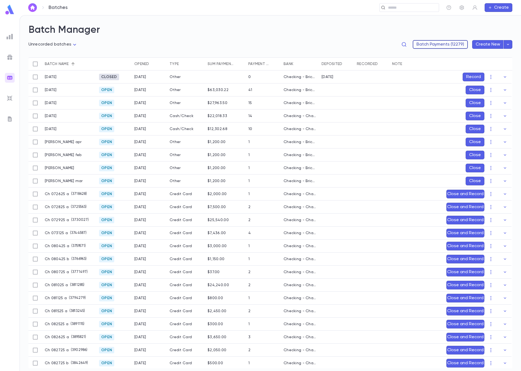
click at [428, 45] on button "Batch Payments (12279)" at bounding box center [439, 44] width 55 height 9
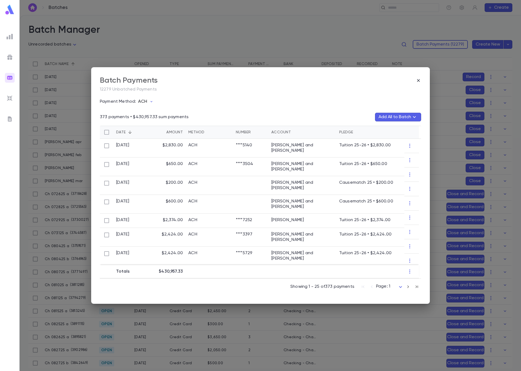
click at [146, 102] on p "ACH" at bounding box center [142, 101] width 9 height 5
click at [150, 138] on li "Credit Card" at bounding box center [170, 139] width 66 height 9
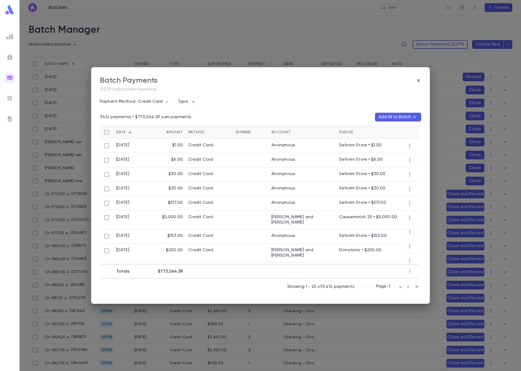
click at [407, 287] on icon "button" at bounding box center [408, 287] width 6 height 7
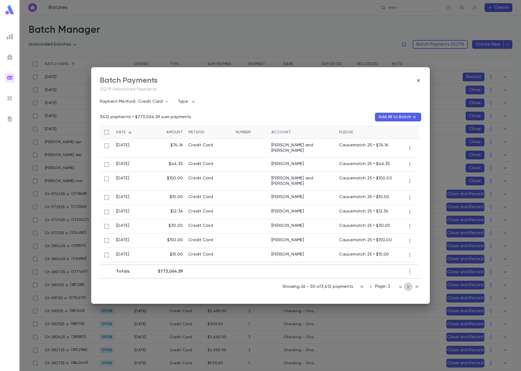
click at [407, 286] on icon "button" at bounding box center [408, 287] width 6 height 7
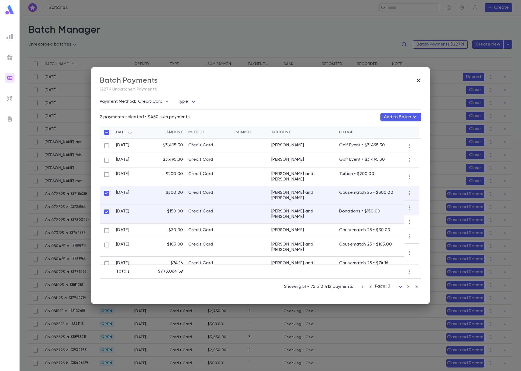
click at [407, 117] on button "Add to Batch" at bounding box center [400, 117] width 41 height 9
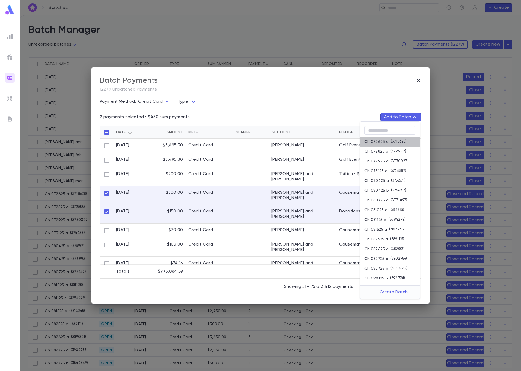
click at [403, 143] on p "( 3718628 )" at bounding box center [397, 141] width 18 height 5
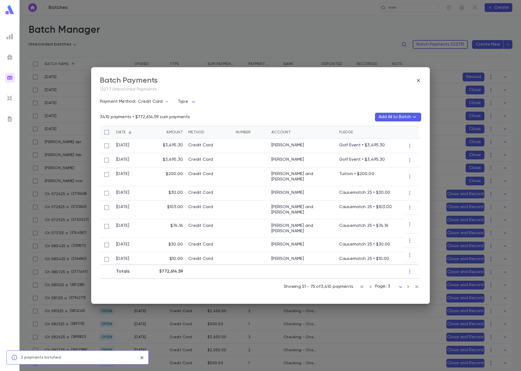
click at [240, 42] on div "Batch Payments 12277 Unbatched Payments Payment Method: Credit Card Type ​ 3410…" at bounding box center [260, 185] width 521 height 371
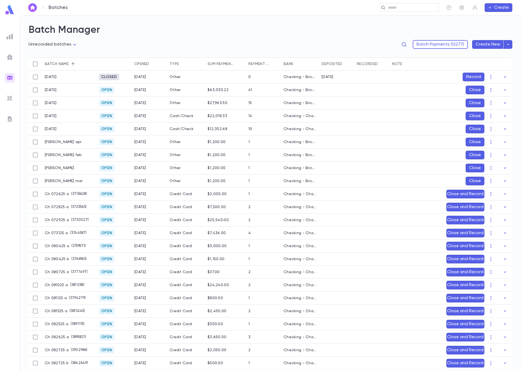
click at [384, 194] on div at bounding box center [371, 194] width 35 height 13
click at [502, 193] on icon "button" at bounding box center [504, 193] width 5 height 5
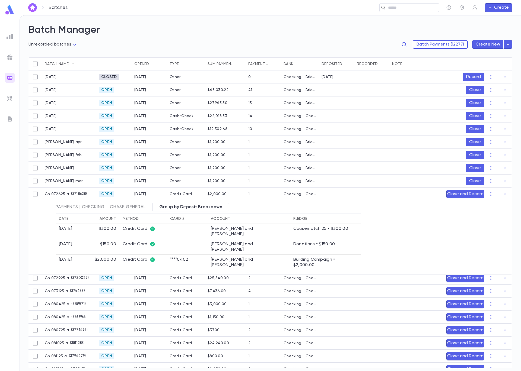
click at [456, 194] on button "Close and Record" at bounding box center [465, 194] width 38 height 9
click at [488, 232] on icon "Choose date, selected date is Sep 4, 2025" at bounding box center [489, 229] width 5 height 5
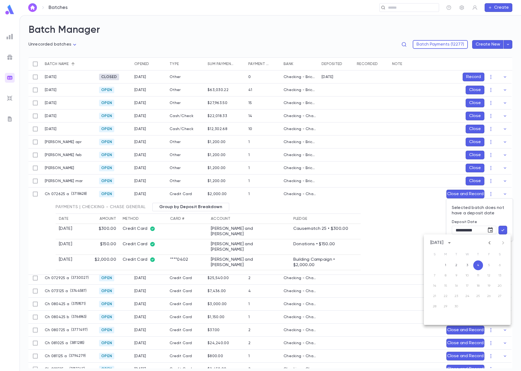
click at [488, 246] on icon "Previous month" at bounding box center [489, 243] width 7 height 7
click at [488, 245] on icon "Previous month" at bounding box center [489, 243] width 7 height 7
click at [500, 295] on button "26" at bounding box center [500, 296] width 10 height 10
type input "**********"
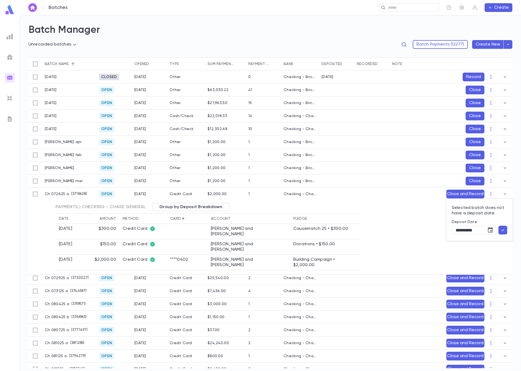
click at [503, 232] on icon "button" at bounding box center [502, 229] width 5 height 5
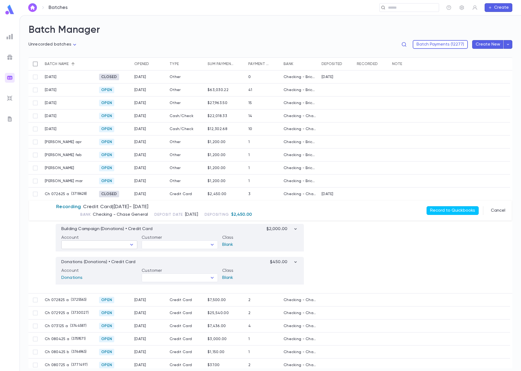
click at [131, 246] on icon "Open" at bounding box center [131, 245] width 7 height 7
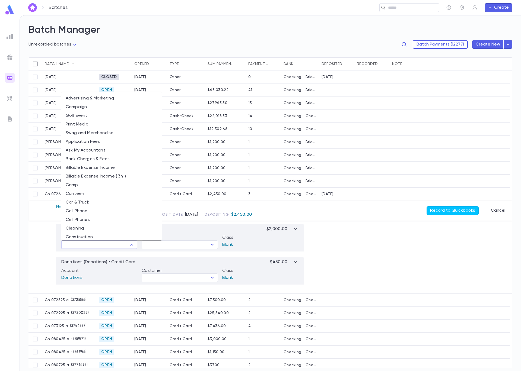
scroll to position [176, 0]
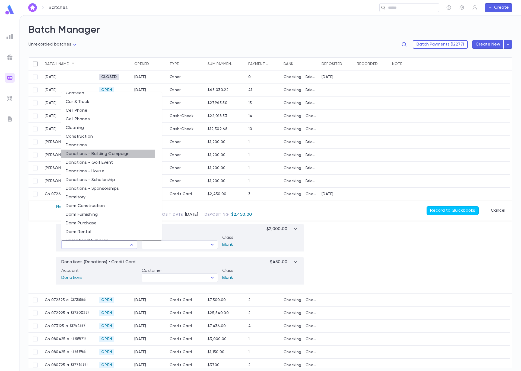
click at [108, 155] on li "Donations - Building Campaign" at bounding box center [111, 154] width 100 height 9
type input "**********"
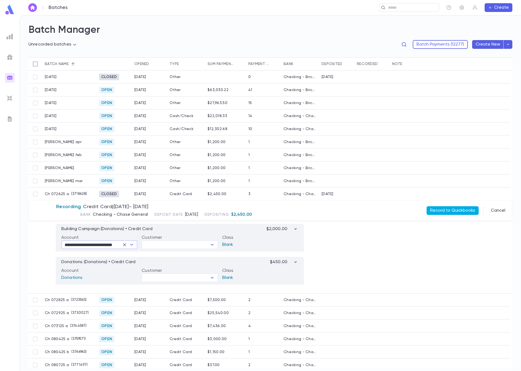
click at [441, 210] on button "Record to Quickbooks" at bounding box center [452, 210] width 52 height 9
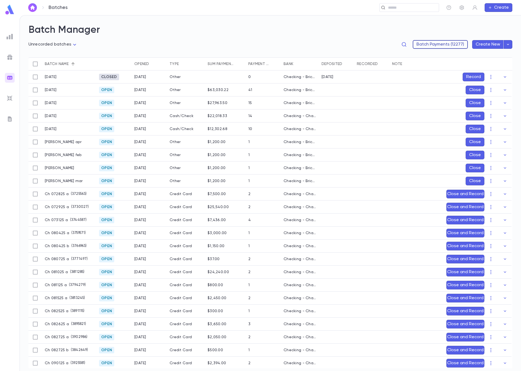
click at [429, 42] on button "Batch Payments (12277)" at bounding box center [439, 44] width 55 height 9
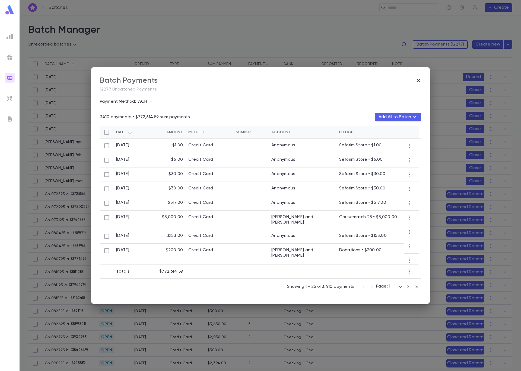
click at [146, 99] on p "ACH" at bounding box center [142, 101] width 9 height 5
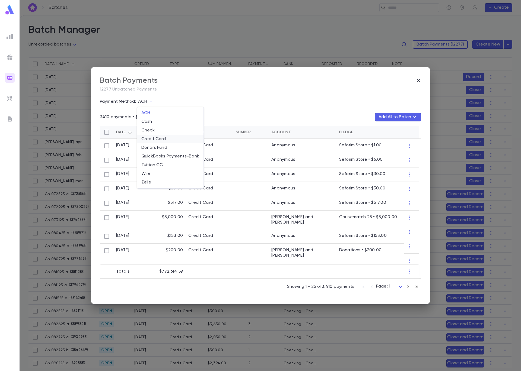
click at [157, 139] on li "Credit Card" at bounding box center [170, 139] width 66 height 9
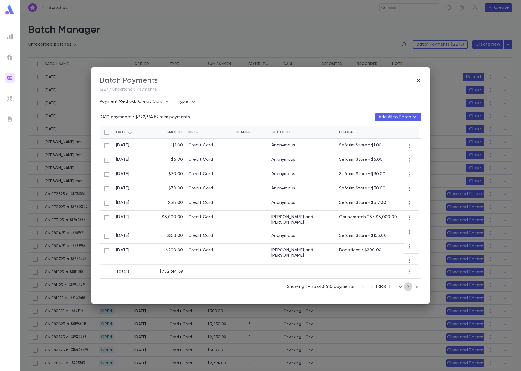
click at [410, 288] on icon "button" at bounding box center [408, 287] width 6 height 7
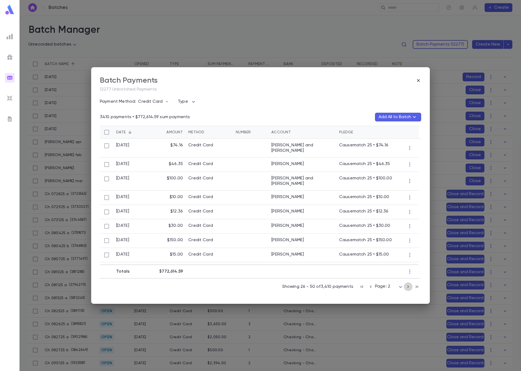
click at [408, 286] on icon "button" at bounding box center [408, 286] width 2 height 3
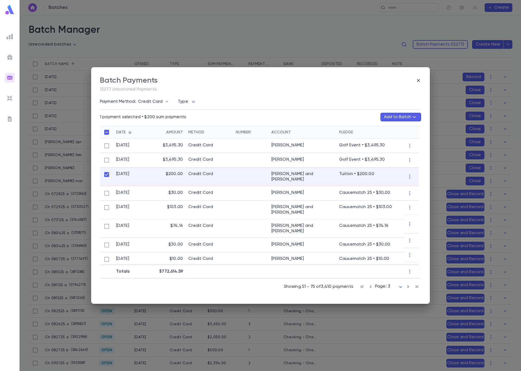
click at [393, 118] on button "Add to Batch" at bounding box center [400, 117] width 41 height 9
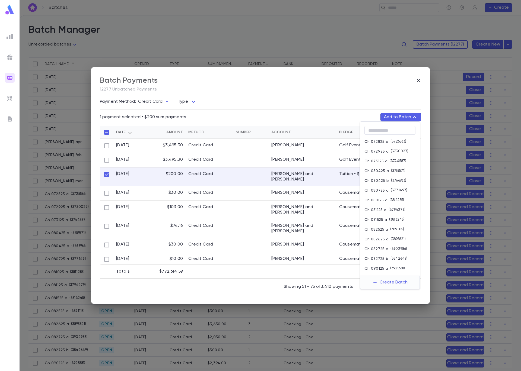
click at [394, 142] on p "( 3725563 )" at bounding box center [397, 141] width 18 height 5
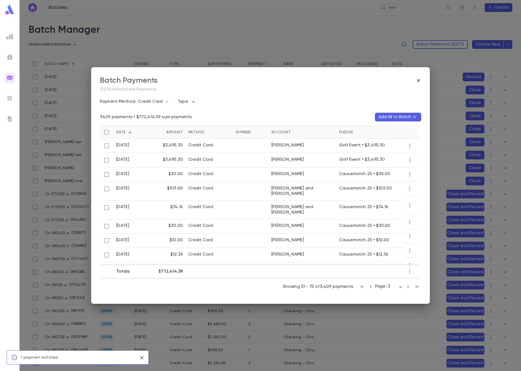
click at [419, 81] on icon "button" at bounding box center [417, 80] width 5 height 5
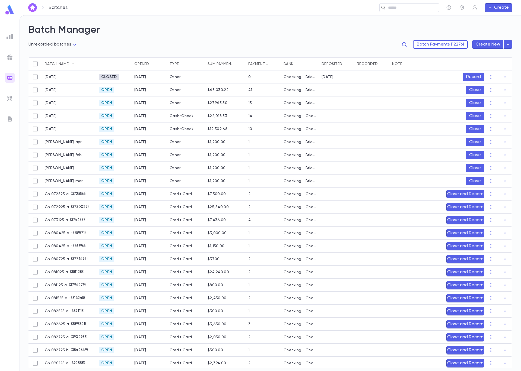
click at [467, 194] on button "Close and Record" at bounding box center [465, 194] width 38 height 9
click at [489, 232] on icon "Choose date, selected date is Sep 4, 2025" at bounding box center [490, 230] width 7 height 7
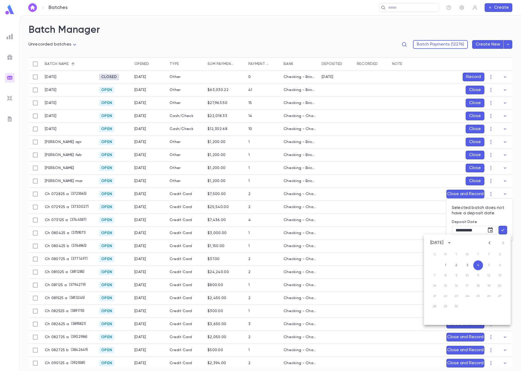
click at [490, 243] on icon "Previous month" at bounding box center [489, 243] width 7 height 7
click at [445, 308] on button "28" at bounding box center [445, 307] width 10 height 10
type input "**********"
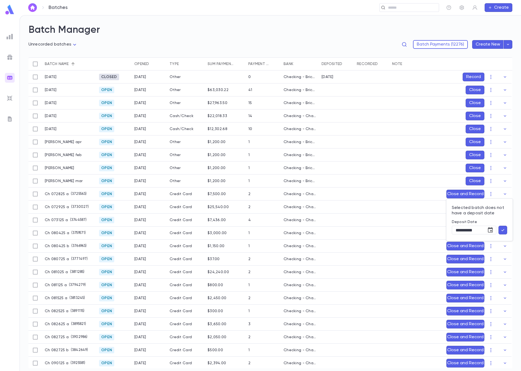
click at [503, 230] on icon "button" at bounding box center [502, 229] width 5 height 5
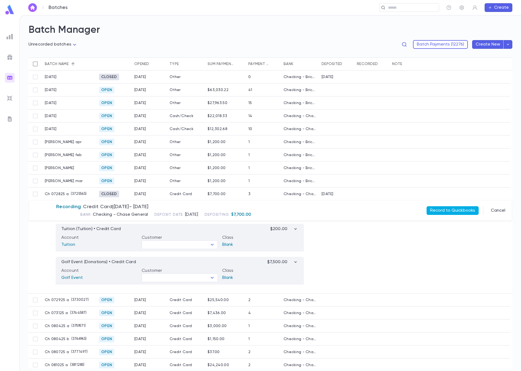
click at [460, 210] on button "Record to Quickbooks" at bounding box center [452, 210] width 52 height 9
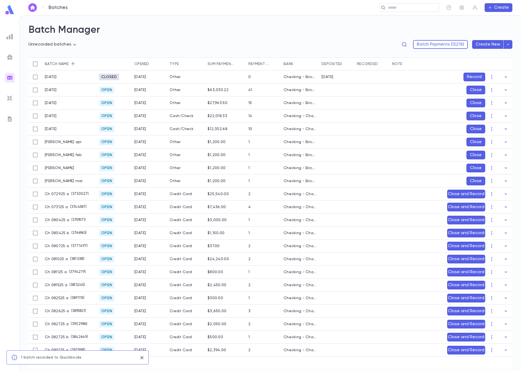
click at [454, 194] on button "Close and Record" at bounding box center [466, 194] width 38 height 9
click at [491, 231] on icon "Choose date, selected date is Sep 4, 2025" at bounding box center [492, 230] width 7 height 7
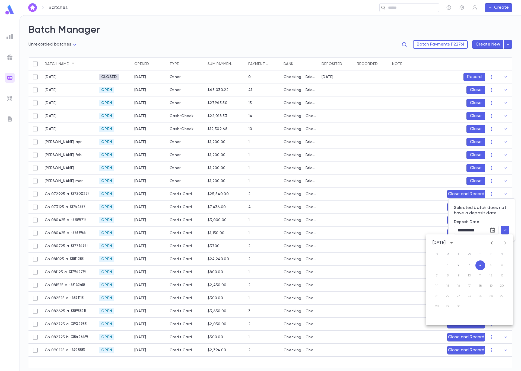
click at [489, 243] on icon "Previous month" at bounding box center [491, 243] width 7 height 7
click at [457, 306] on button "29" at bounding box center [458, 307] width 10 height 10
type input "**********"
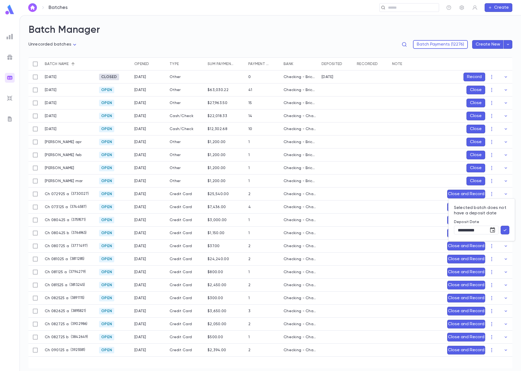
click at [506, 229] on icon "button" at bounding box center [504, 230] width 3 height 2
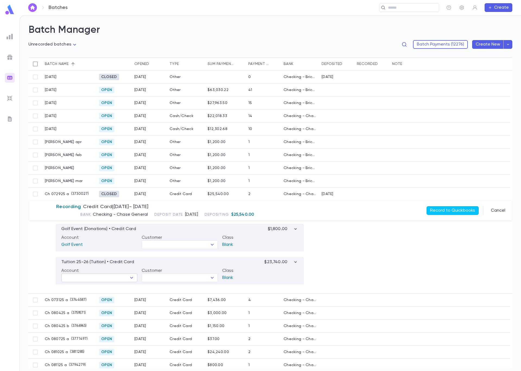
click at [132, 278] on icon "Open" at bounding box center [131, 278] width 3 height 2
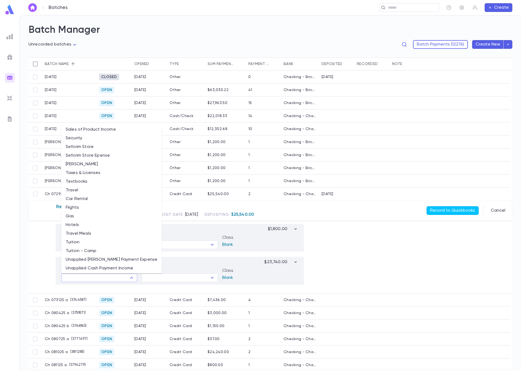
scroll to position [962, 0]
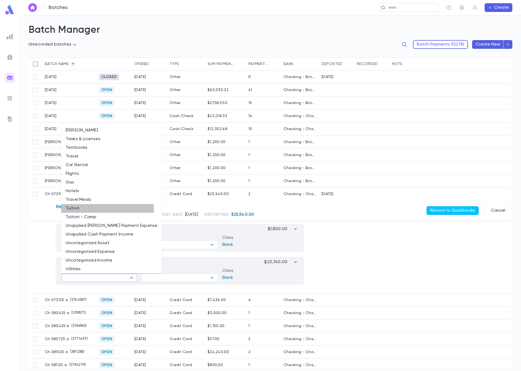
click at [86, 207] on li "Tuition" at bounding box center [111, 208] width 100 height 9
type input "*******"
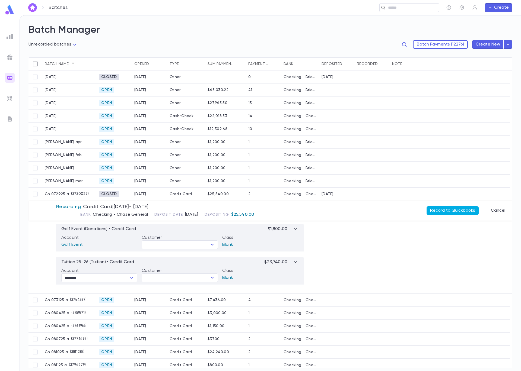
click at [446, 209] on button "Record to Quickbooks" at bounding box center [452, 210] width 52 height 9
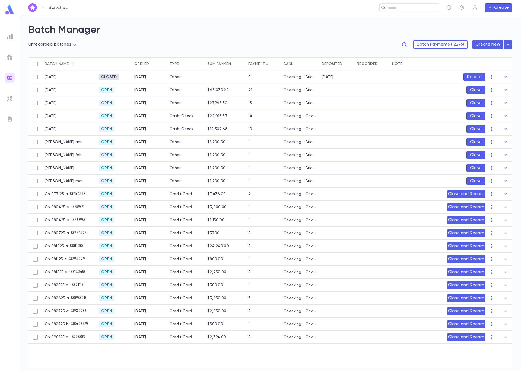
click at [504, 193] on icon "button" at bounding box center [505, 193] width 5 height 5
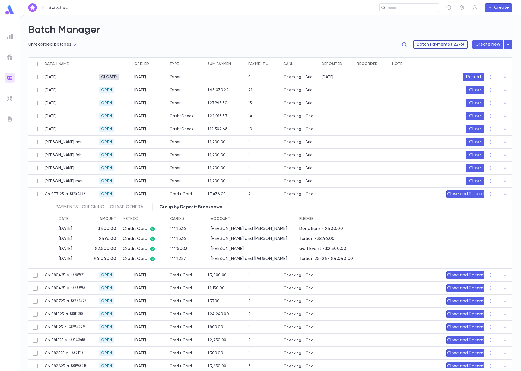
click at [448, 46] on button "Batch Payments (12276)" at bounding box center [440, 44] width 55 height 9
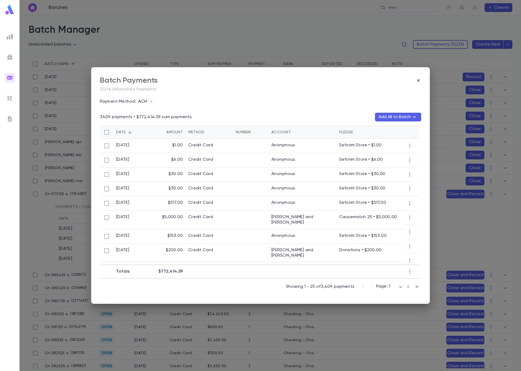
click at [148, 101] on button "ACH" at bounding box center [147, 102] width 22 height 10
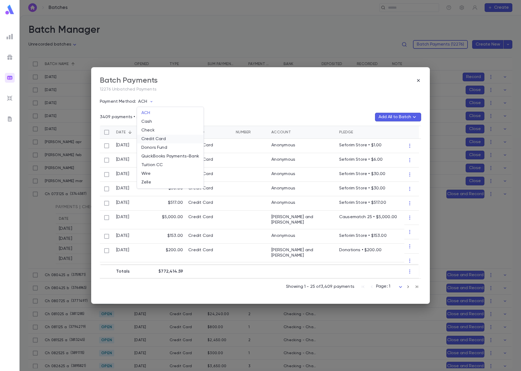
click at [158, 139] on li "Credit Card" at bounding box center [170, 139] width 66 height 9
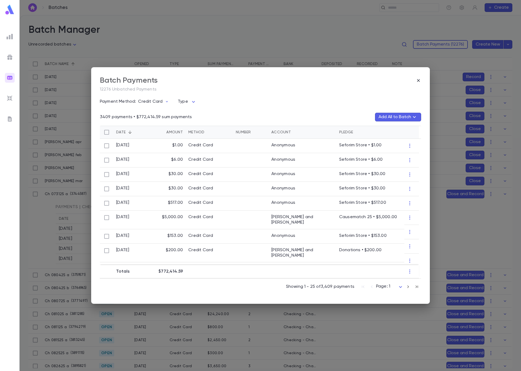
click at [408, 287] on icon "button" at bounding box center [408, 286] width 2 height 3
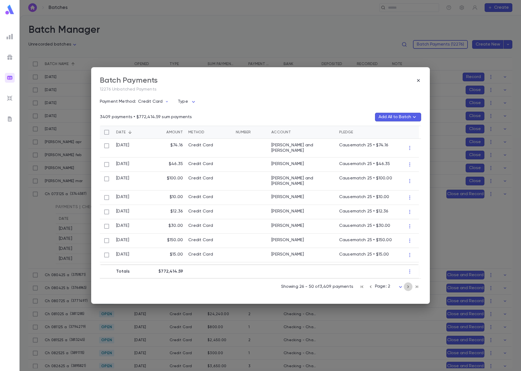
click at [409, 287] on icon "button" at bounding box center [408, 287] width 6 height 7
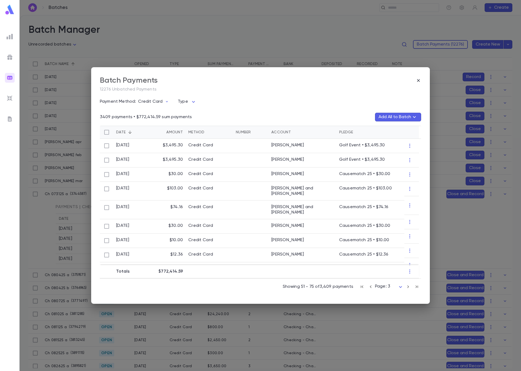
click at [372, 287] on icon "button" at bounding box center [370, 287] width 6 height 7
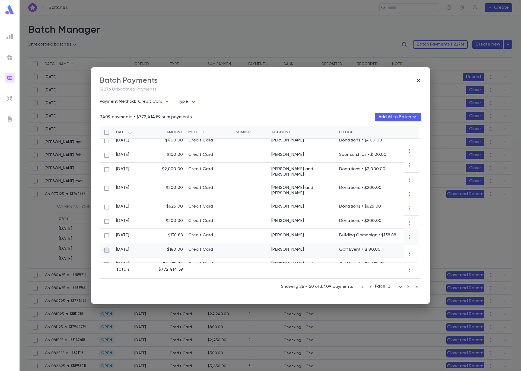
scroll to position [267, 0]
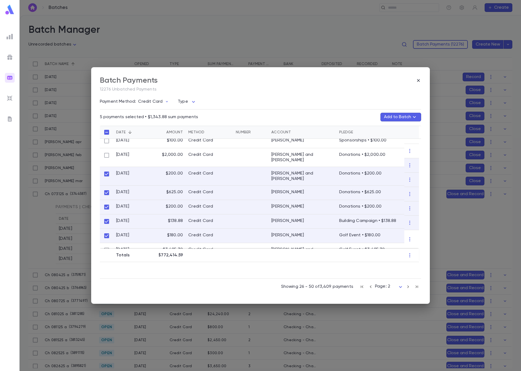
click at [405, 117] on button "Add to Batch" at bounding box center [400, 117] width 41 height 9
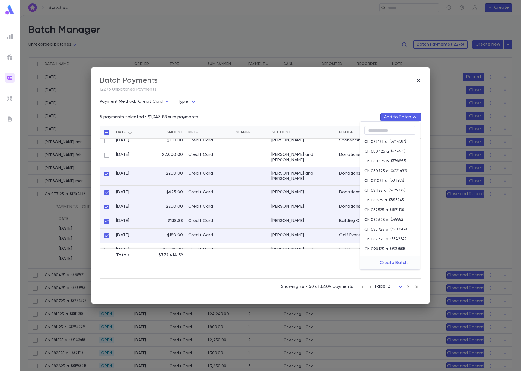
click at [392, 142] on p "( 3744587 )" at bounding box center [396, 141] width 19 height 5
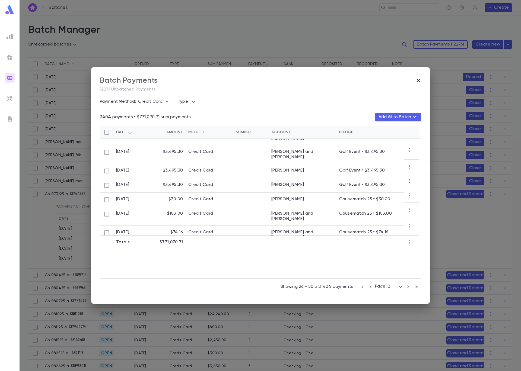
click at [418, 80] on icon "button" at bounding box center [417, 80] width 5 height 5
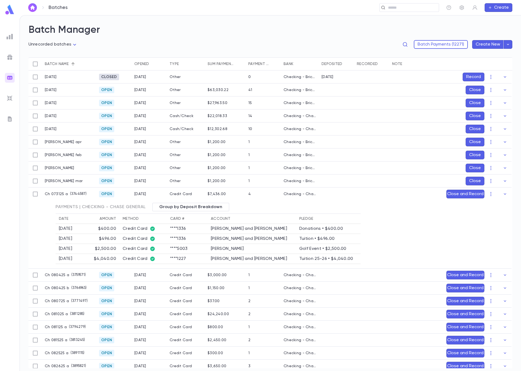
click at [476, 194] on button "Close and Record" at bounding box center [465, 194] width 38 height 9
click at [491, 230] on icon "Choose date, selected date is Sep 4, 2025" at bounding box center [490, 230] width 7 height 7
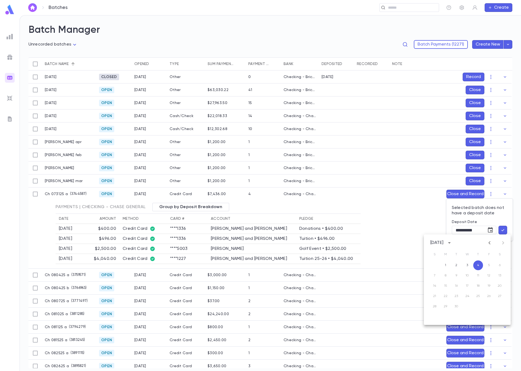
click at [489, 243] on icon "Previous month" at bounding box center [489, 243] width 7 height 7
click at [489, 265] on button "1" at bounding box center [489, 266] width 10 height 10
type input "**********"
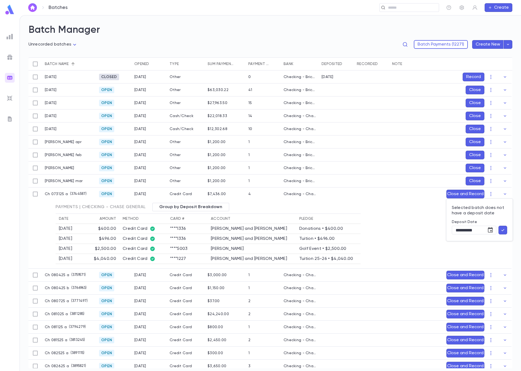
click at [503, 230] on icon "button" at bounding box center [502, 229] width 5 height 5
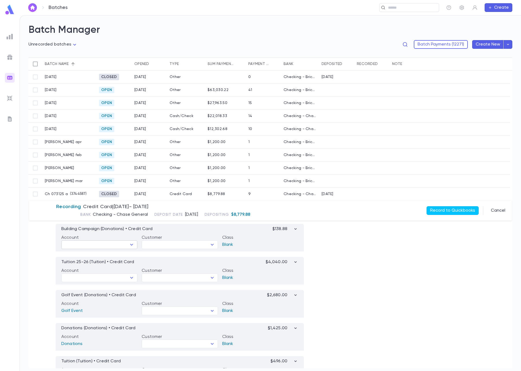
click at [126, 246] on input "text" at bounding box center [95, 245] width 64 height 8
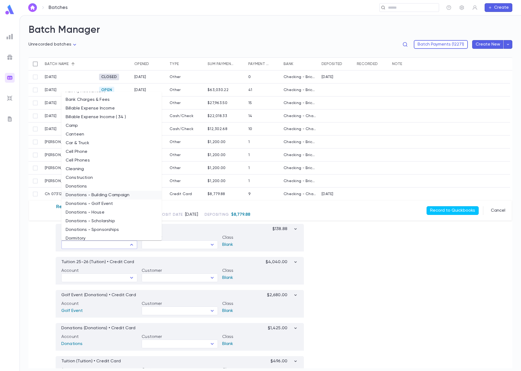
scroll to position [142, 0]
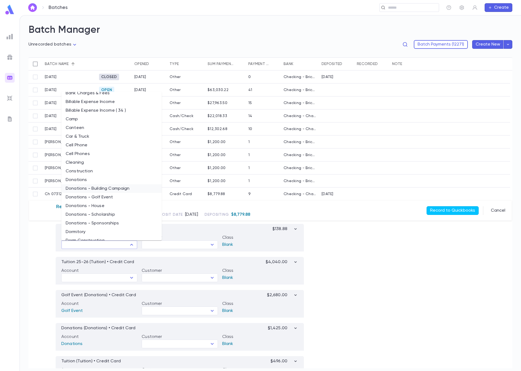
click at [118, 186] on li "Donations - Building Campaign" at bounding box center [111, 188] width 100 height 9
type input "**********"
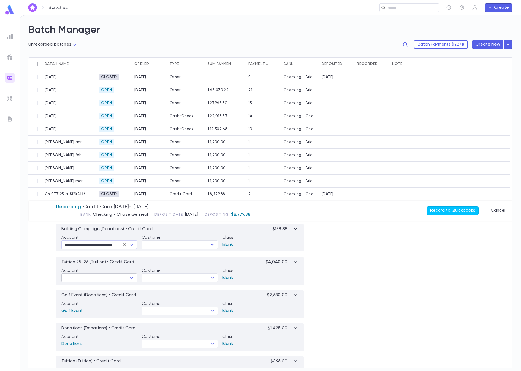
click at [134, 279] on icon "Open" at bounding box center [131, 278] width 7 height 7
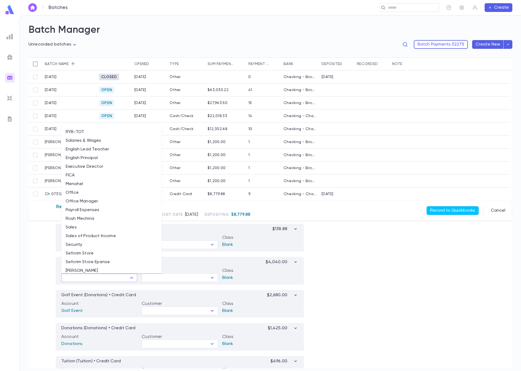
scroll to position [962, 0]
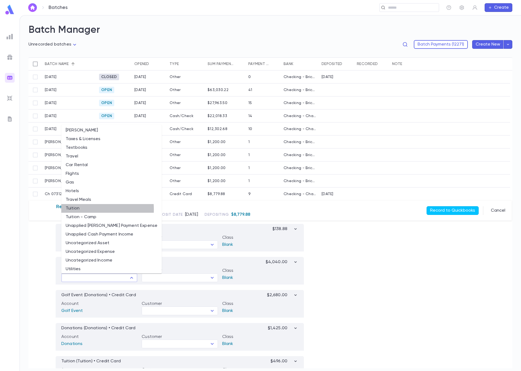
click at [78, 209] on li "Tuition" at bounding box center [111, 208] width 100 height 9
type input "*******"
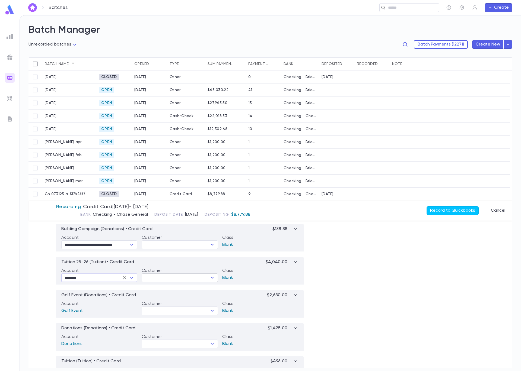
scroll to position [97, 0]
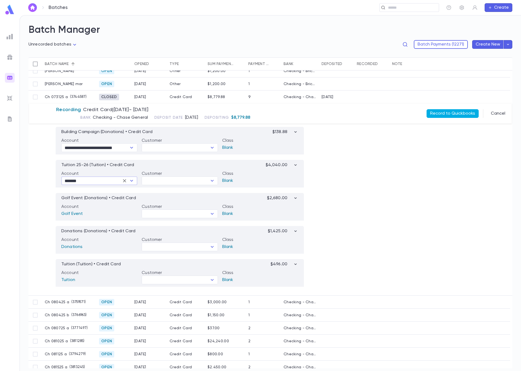
click at [446, 112] on button "Record to Quickbooks" at bounding box center [452, 113] width 52 height 9
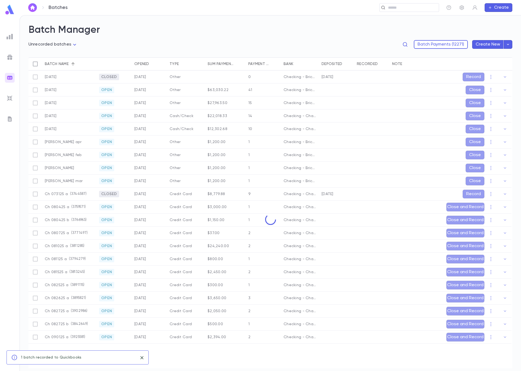
scroll to position [0, 0]
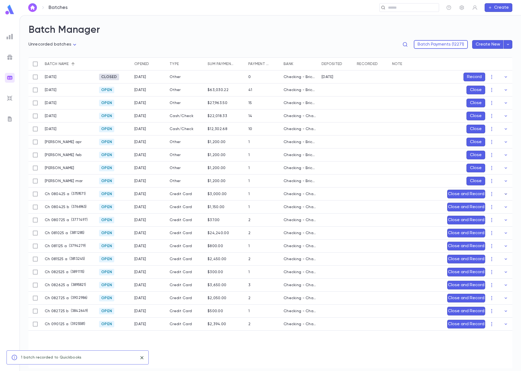
click at [506, 194] on icon "button" at bounding box center [505, 193] width 2 height 1
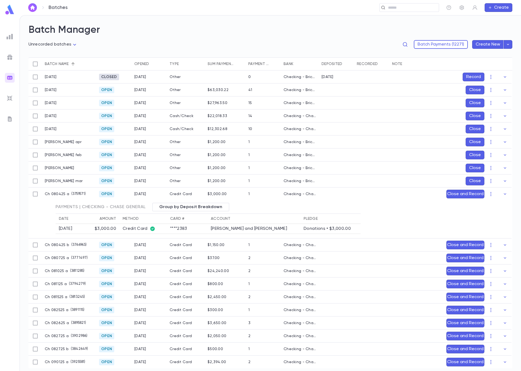
click at [466, 193] on button "Close and Record" at bounding box center [465, 194] width 38 height 9
click at [491, 231] on icon "Choose date, selected date is Sep 4, 2025" at bounding box center [489, 229] width 5 height 5
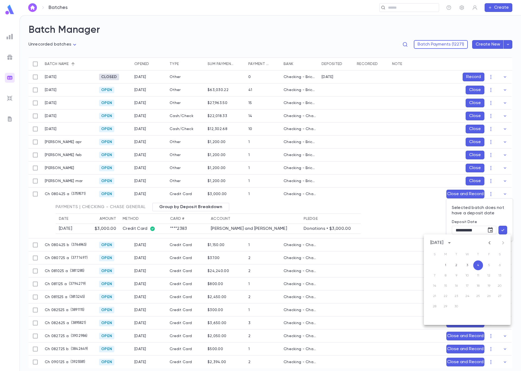
click at [489, 243] on icon "Previous month" at bounding box center [489, 242] width 2 height 3
click at [499, 266] on button "2" at bounding box center [500, 266] width 10 height 10
type input "**********"
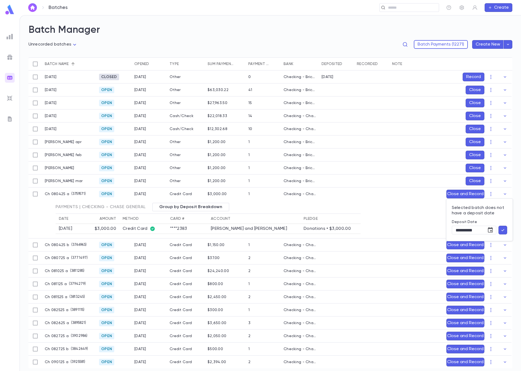
click at [503, 232] on icon "button" at bounding box center [502, 229] width 5 height 5
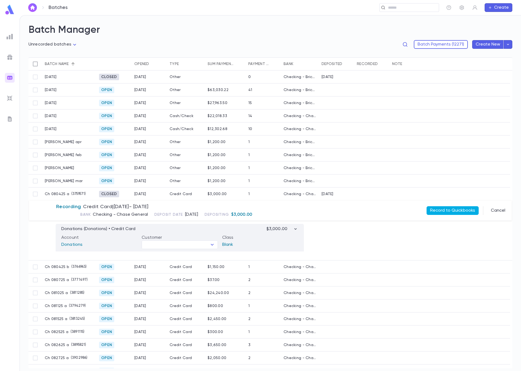
click at [473, 211] on button "Record to Quickbooks" at bounding box center [452, 210] width 52 height 9
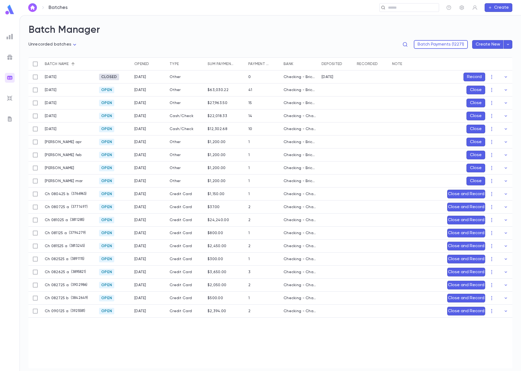
click at [470, 194] on button "Close and Record" at bounding box center [466, 194] width 38 height 9
click at [495, 230] on button "Choose date, selected date is Sep 4, 2025" at bounding box center [492, 230] width 11 height 11
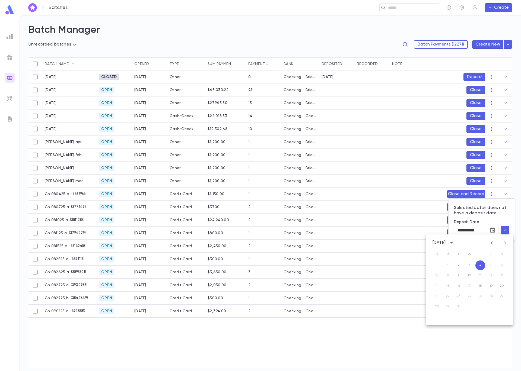
click at [493, 242] on icon "Previous month" at bounding box center [491, 243] width 7 height 7
click at [449, 277] on button "4" at bounding box center [447, 276] width 10 height 10
type input "**********"
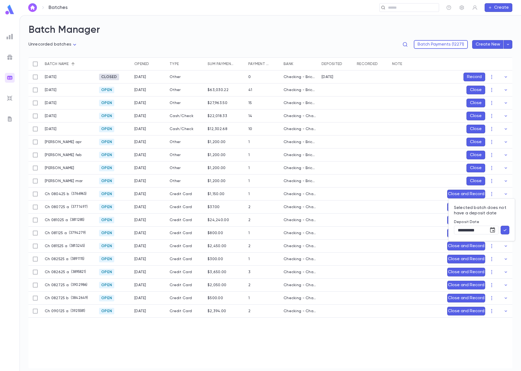
click at [506, 230] on icon "button" at bounding box center [504, 229] width 5 height 5
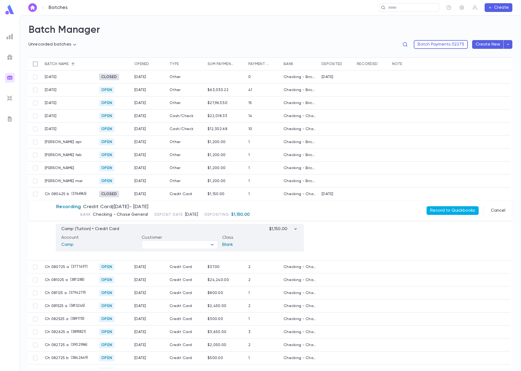
click at [436, 210] on button "Record to Quickbooks" at bounding box center [452, 210] width 52 height 9
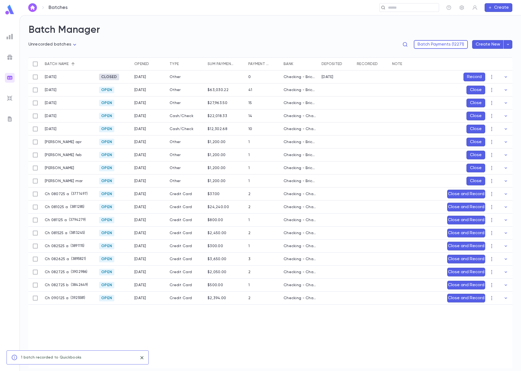
click at [457, 193] on button "Close and Record" at bounding box center [466, 194] width 38 height 9
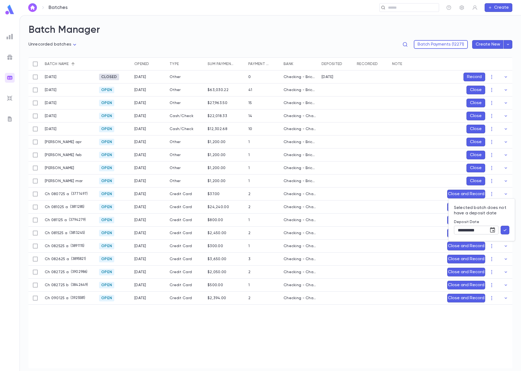
click at [492, 232] on icon "Choose date, selected date is Sep 4, 2025" at bounding box center [492, 230] width 7 height 7
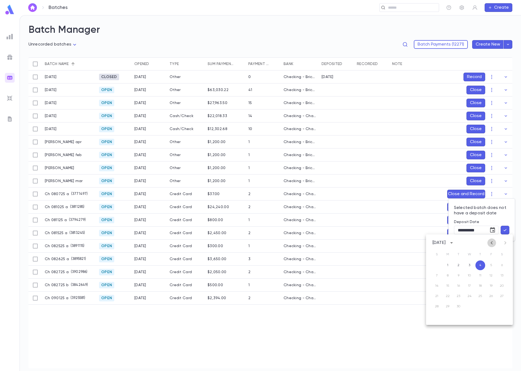
click at [491, 245] on icon "Previous month" at bounding box center [491, 243] width 7 height 7
click at [481, 276] on button "7" at bounding box center [480, 276] width 10 height 10
type input "**********"
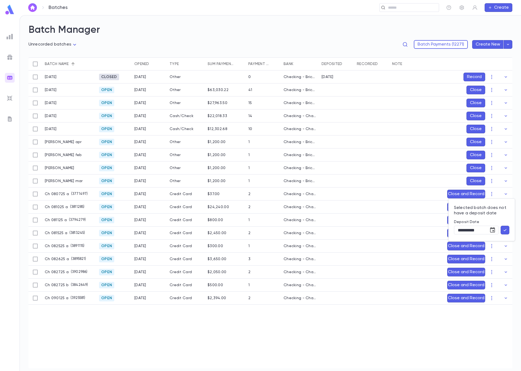
click at [505, 231] on icon "button" at bounding box center [504, 230] width 3 height 2
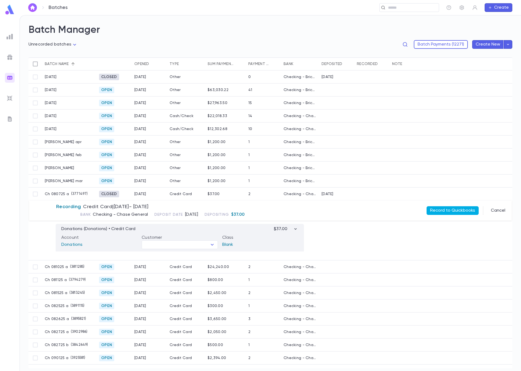
click at [458, 210] on button "Record to Quickbooks" at bounding box center [452, 210] width 52 height 9
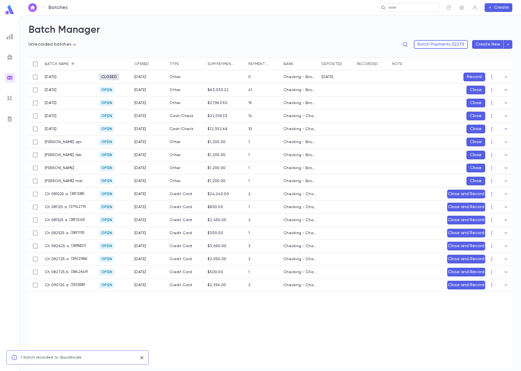
click at [467, 193] on button "Close and Record" at bounding box center [466, 194] width 38 height 9
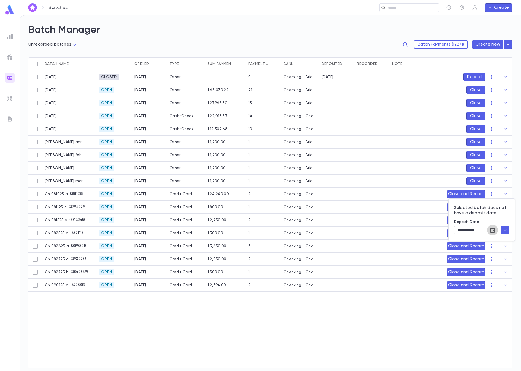
click at [491, 230] on icon "Choose date, selected date is Sep 4, 2025" at bounding box center [492, 230] width 7 height 7
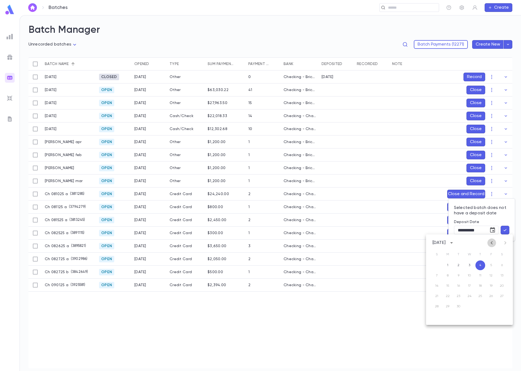
click at [492, 241] on icon "Previous month" at bounding box center [491, 243] width 7 height 7
click at [448, 285] on button "11" at bounding box center [447, 286] width 10 height 10
type input "**********"
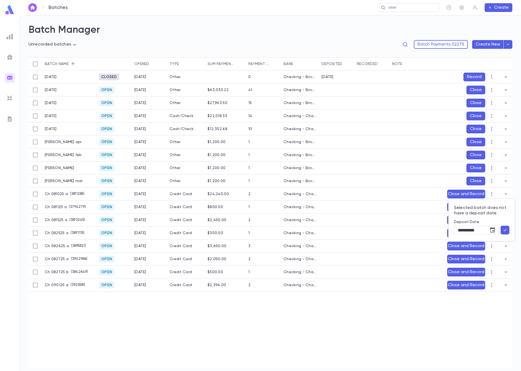
click at [508, 232] on button "button" at bounding box center [504, 230] width 9 height 9
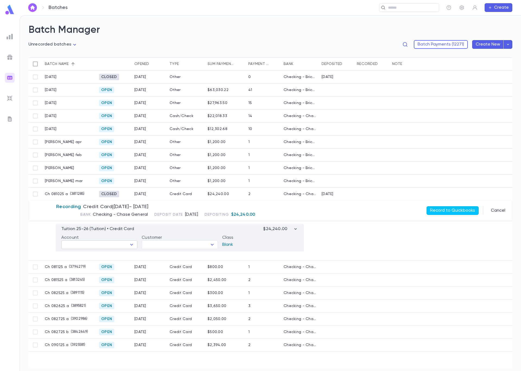
click at [128, 243] on icon "Open" at bounding box center [131, 245] width 7 height 7
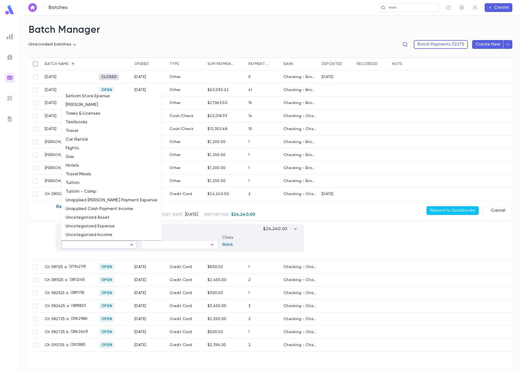
scroll to position [962, 0]
click at [84, 175] on li "Tuition" at bounding box center [111, 175] width 100 height 9
type input "*******"
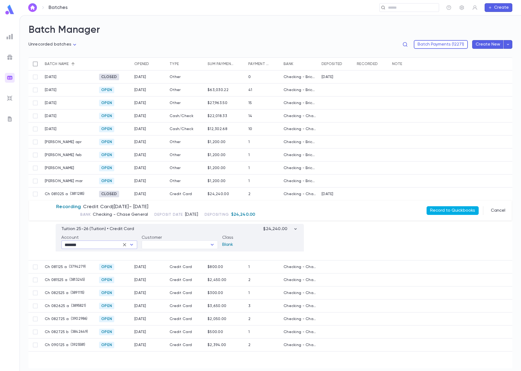
click at [453, 210] on button "Record to Quickbooks" at bounding box center [452, 210] width 52 height 9
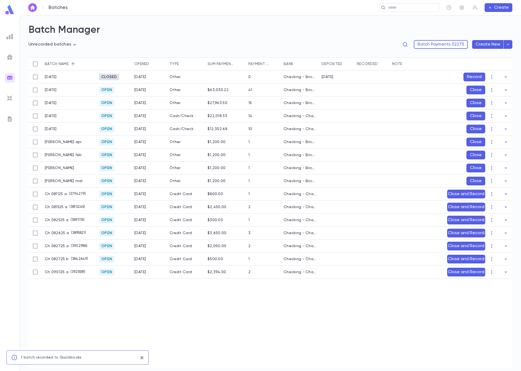
click at [505, 195] on icon "button" at bounding box center [505, 193] width 5 height 5
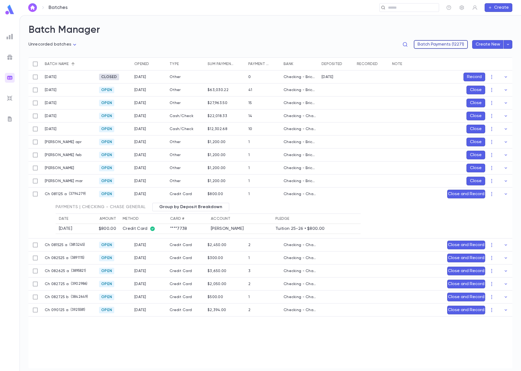
click at [439, 44] on button "Batch Payments (12271)" at bounding box center [440, 44] width 54 height 9
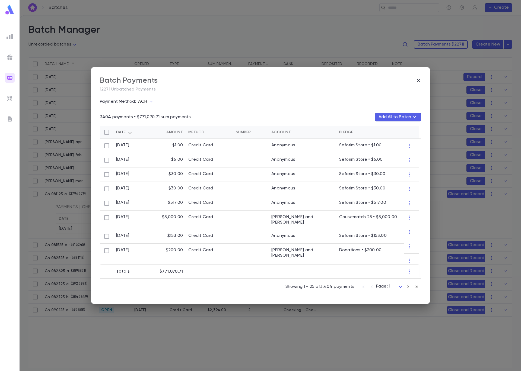
click at [145, 102] on p "ACH" at bounding box center [142, 101] width 9 height 5
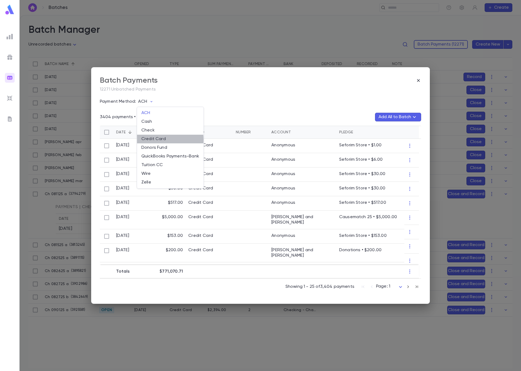
click at [154, 140] on li "Credit Card" at bounding box center [170, 139] width 66 height 9
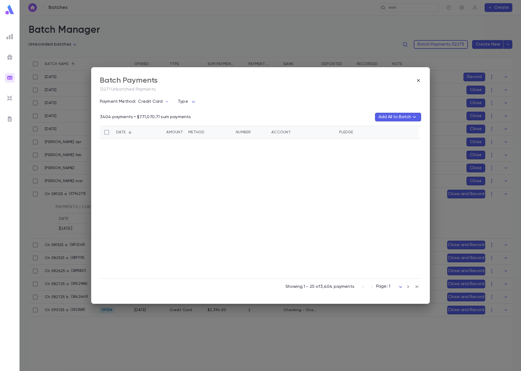
scroll to position [301, 0]
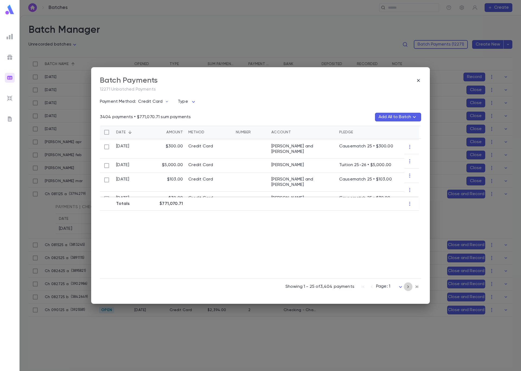
click at [407, 287] on icon "button" at bounding box center [408, 287] width 6 height 7
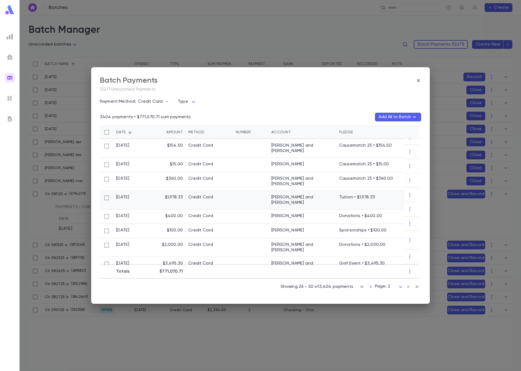
scroll to position [197, 0]
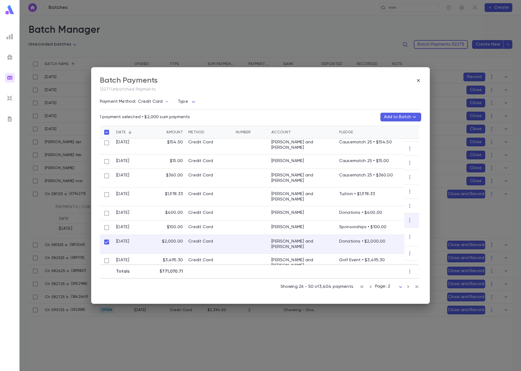
click at [404, 118] on button "Add to Batch" at bounding box center [400, 117] width 41 height 9
click at [388, 143] on p "( 3794279 )" at bounding box center [395, 141] width 19 height 5
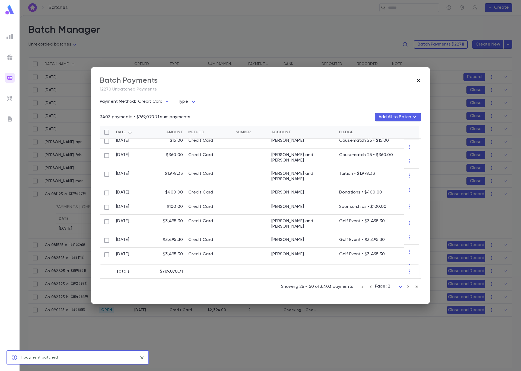
click at [416, 81] on icon "button" at bounding box center [417, 80] width 5 height 5
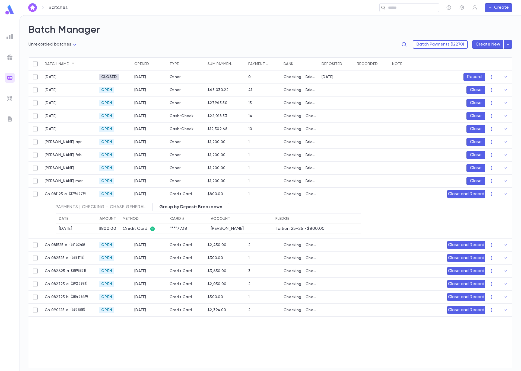
click at [477, 194] on button "Close and Record" at bounding box center [466, 194] width 38 height 9
click at [493, 230] on icon "Choose date, selected date is Sep 4, 2025" at bounding box center [492, 230] width 7 height 7
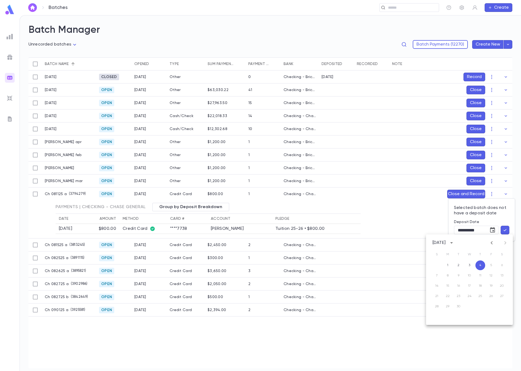
click at [492, 246] on button "Previous month" at bounding box center [491, 243] width 9 height 9
click at [435, 286] on button "10" at bounding box center [437, 286] width 10 height 10
type input "**********"
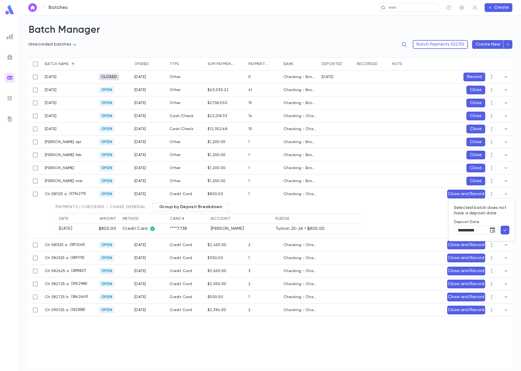
click at [506, 230] on icon "button" at bounding box center [504, 229] width 5 height 5
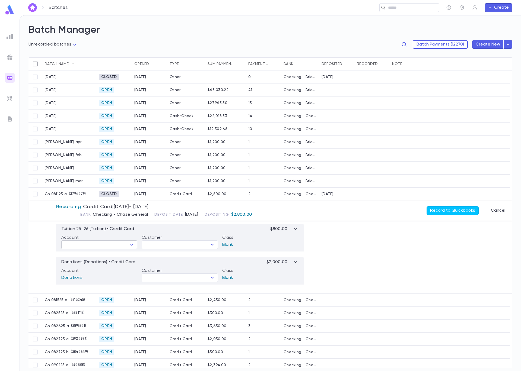
click at [124, 244] on input "text" at bounding box center [95, 245] width 64 height 8
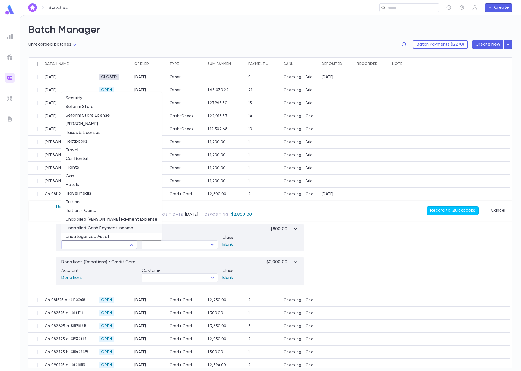
scroll to position [962, 0]
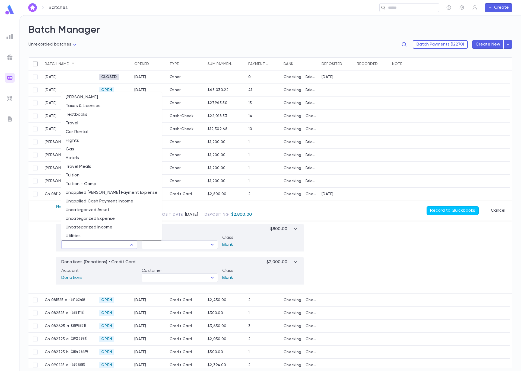
click at [77, 175] on li "Tuition" at bounding box center [111, 175] width 100 height 9
type input "*******"
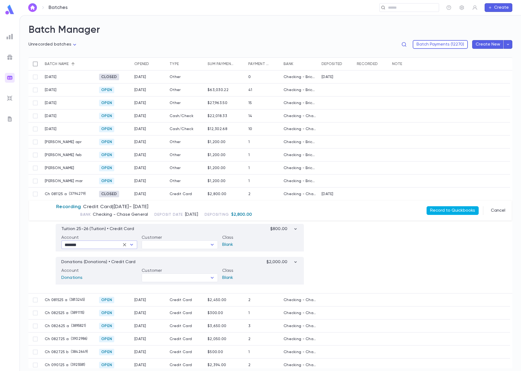
click at [462, 211] on button "Record to Quickbooks" at bounding box center [452, 210] width 52 height 9
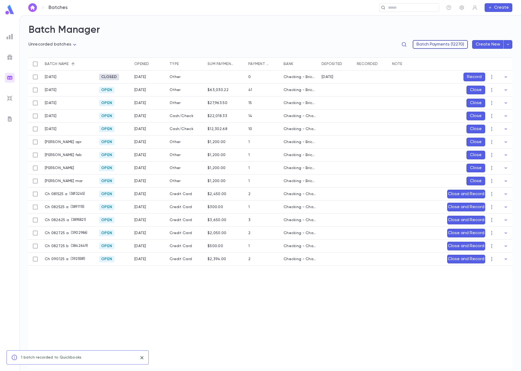
click at [429, 44] on button "Batch Payments (12270)" at bounding box center [439, 44] width 55 height 9
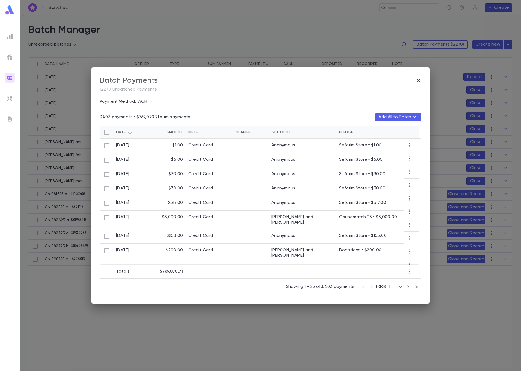
click at [408, 287] on icon "button" at bounding box center [408, 286] width 2 height 3
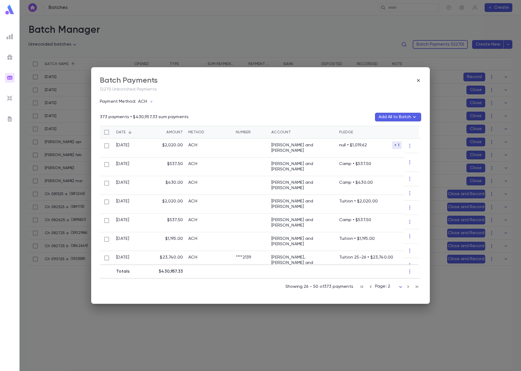
click at [142, 99] on p "ACH" at bounding box center [142, 101] width 9 height 5
click at [159, 138] on li "Credit Card" at bounding box center [170, 139] width 66 height 9
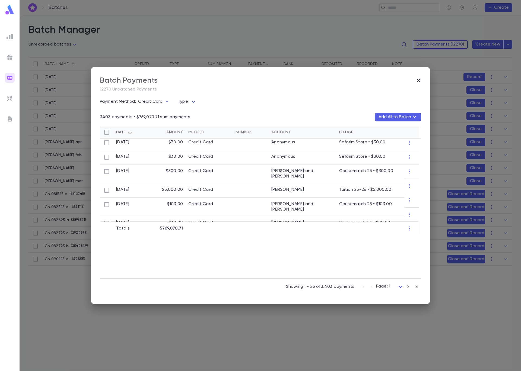
scroll to position [275, 0]
click at [406, 286] on icon "button" at bounding box center [408, 287] width 6 height 7
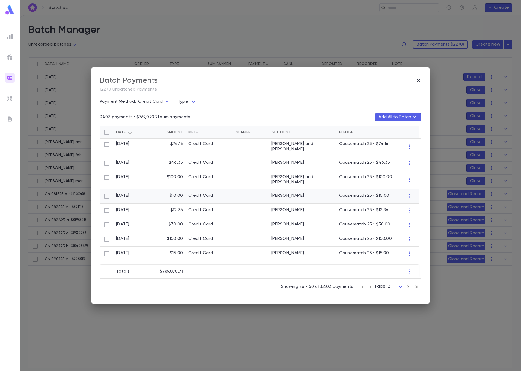
scroll to position [179, 0]
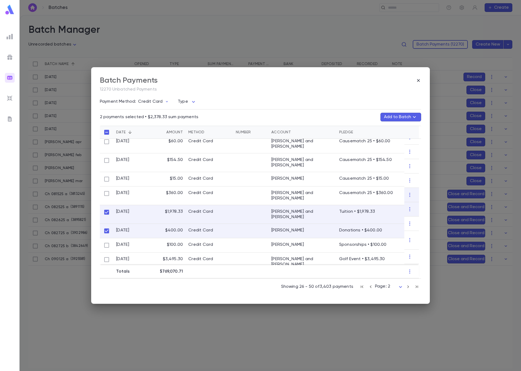
click at [399, 117] on button "Add to Batch" at bounding box center [400, 117] width 41 height 9
click at [389, 142] on p "( 3813245 )" at bounding box center [396, 141] width 18 height 5
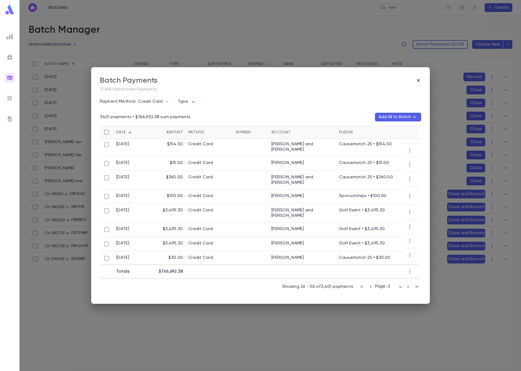
click at [419, 79] on icon "button" at bounding box center [417, 80] width 5 height 5
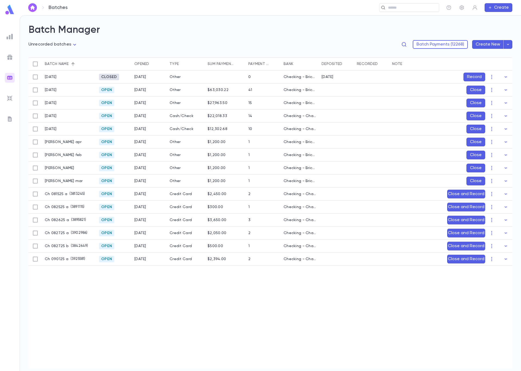
click at [463, 191] on button "Close and Record" at bounding box center [466, 194] width 38 height 9
click at [494, 230] on icon "Choose date, selected date is Sep 4, 2025" at bounding box center [492, 230] width 7 height 7
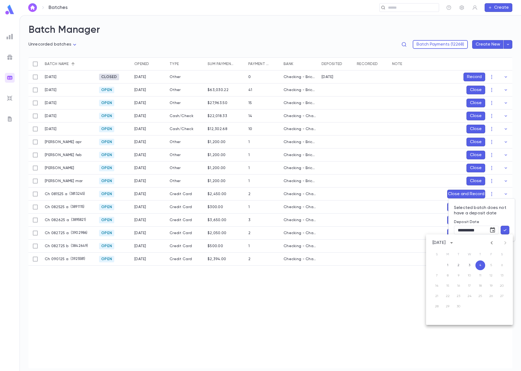
click at [490, 242] on icon "Previous month" at bounding box center [491, 243] width 7 height 7
click at [489, 283] on button "15" at bounding box center [491, 286] width 10 height 10
type input "**********"
click at [505, 232] on icon "button" at bounding box center [504, 229] width 5 height 5
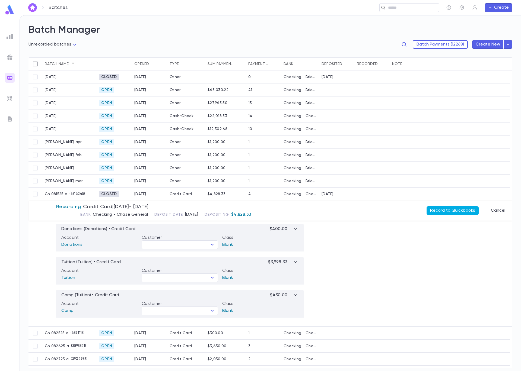
click at [449, 211] on button "Record to Quickbooks" at bounding box center [452, 210] width 52 height 9
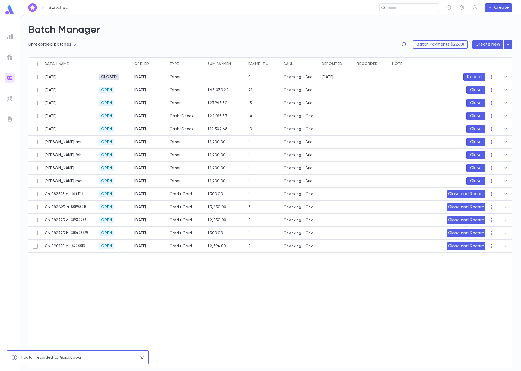
click at [455, 194] on button "Close and Record" at bounding box center [466, 194] width 38 height 9
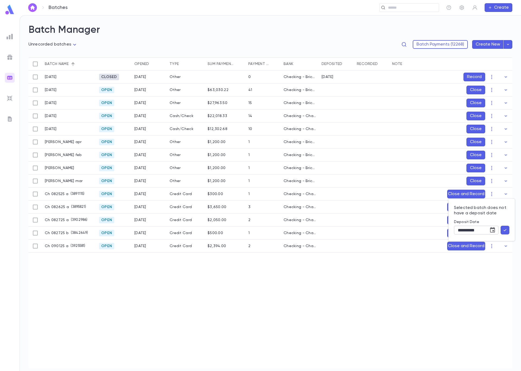
click at [489, 230] on icon "Choose date, selected date is Sep 4, 2025" at bounding box center [492, 230] width 7 height 7
click at [491, 243] on icon "Previous month" at bounding box center [491, 243] width 7 height 7
click at [445, 305] on button "25" at bounding box center [447, 307] width 10 height 10
type input "**********"
click at [508, 231] on button "button" at bounding box center [504, 230] width 9 height 9
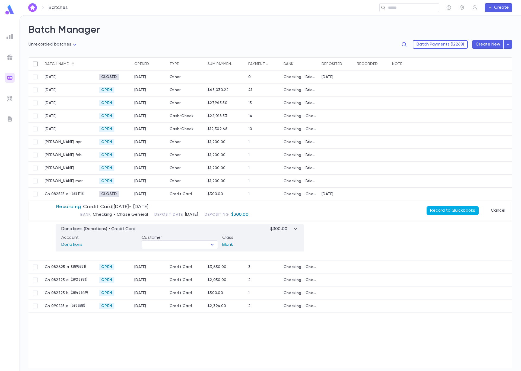
click at [465, 210] on button "Record to Quickbooks" at bounding box center [452, 210] width 52 height 9
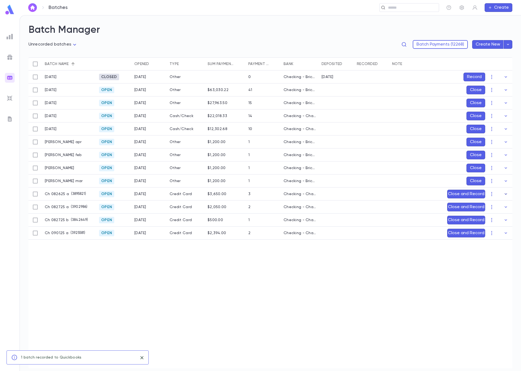
click at [507, 194] on icon "button" at bounding box center [505, 193] width 5 height 5
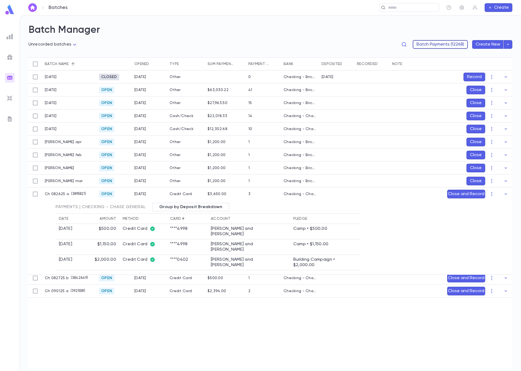
click at [450, 44] on button "Batch Payments (12268)" at bounding box center [439, 44] width 55 height 9
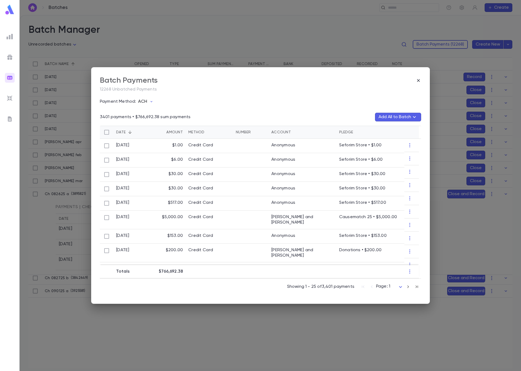
click at [147, 101] on button "ACH" at bounding box center [147, 102] width 22 height 10
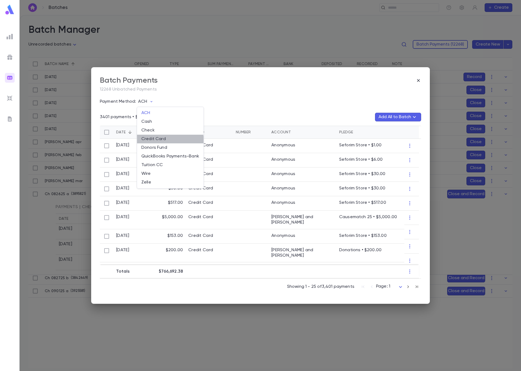
click at [163, 141] on li "Credit Card" at bounding box center [170, 139] width 66 height 9
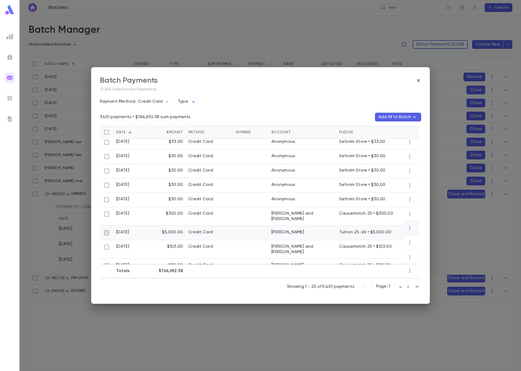
scroll to position [219, 0]
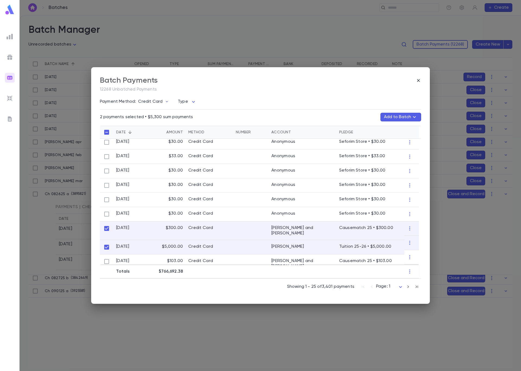
click at [405, 118] on button "Add to Batch" at bounding box center [400, 117] width 41 height 9
click at [391, 142] on p "( 3895821 )" at bounding box center [396, 141] width 17 height 5
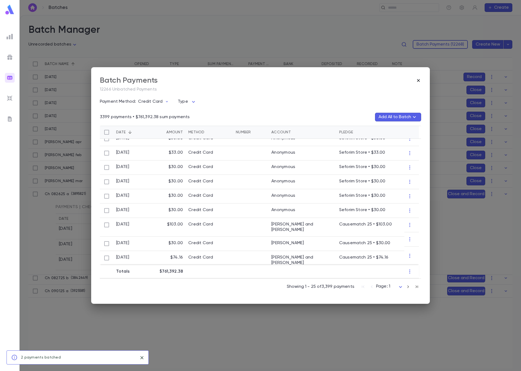
click at [417, 81] on icon "button" at bounding box center [418, 80] width 3 height 3
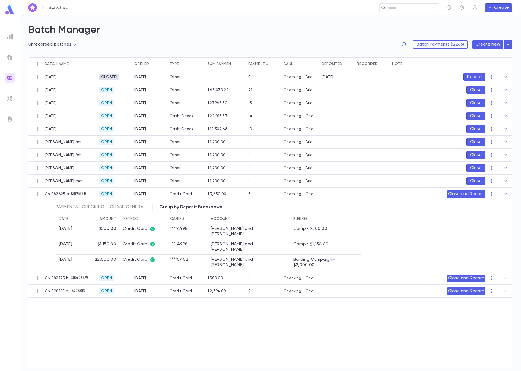
click at [470, 194] on button "Close and Record" at bounding box center [466, 194] width 38 height 9
click at [494, 230] on icon "Choose date, selected date is Sep 4, 2025" at bounding box center [492, 229] width 5 height 5
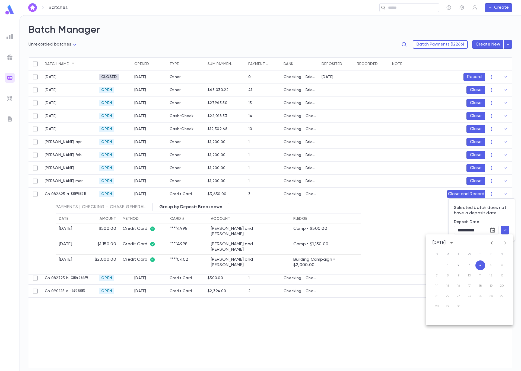
click at [491, 245] on icon "Previous month" at bounding box center [491, 243] width 7 height 7
click at [455, 307] on button "26" at bounding box center [458, 307] width 10 height 10
type input "**********"
click at [506, 231] on icon "button" at bounding box center [504, 229] width 5 height 5
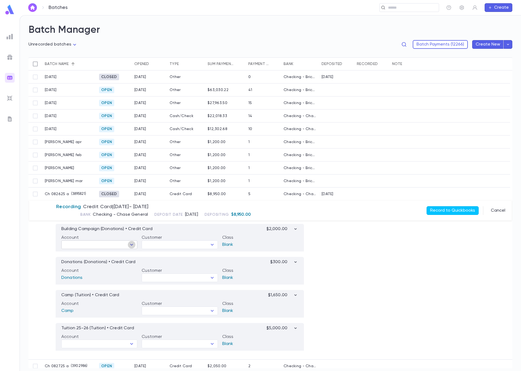
click at [129, 247] on icon "Open" at bounding box center [131, 245] width 7 height 7
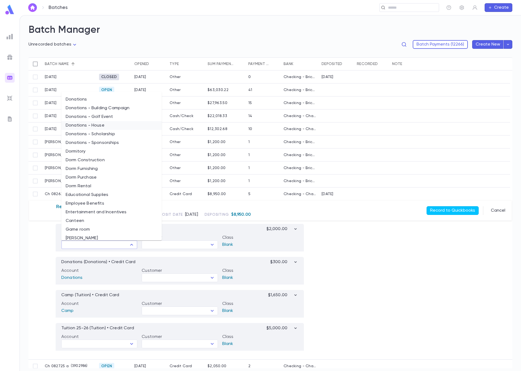
scroll to position [221, 0]
click at [109, 110] on li "Donations - Building Campaign" at bounding box center [111, 109] width 100 height 9
type input "**********"
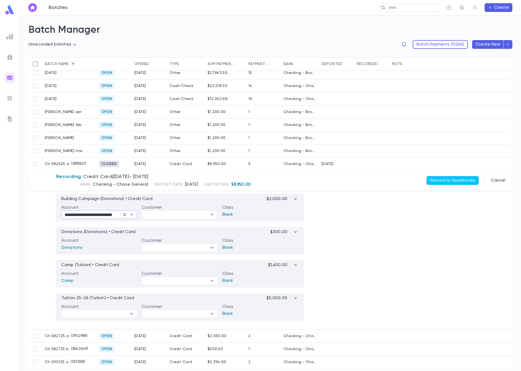
scroll to position [30, 0]
click at [130, 311] on icon "Open" at bounding box center [131, 313] width 7 height 7
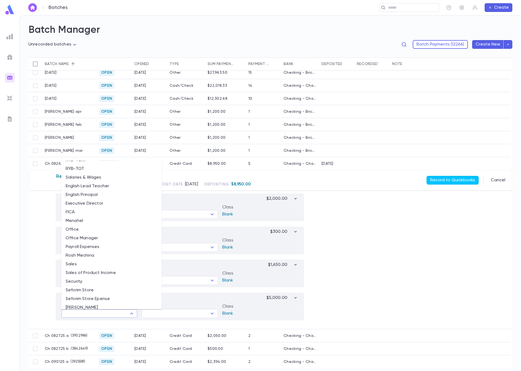
scroll to position [962, 0]
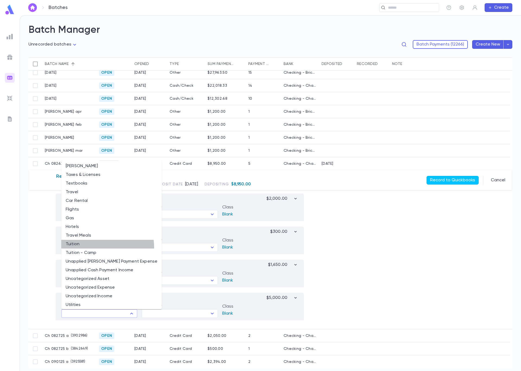
click at [100, 247] on li "Tuition" at bounding box center [111, 244] width 100 height 9
type input "*******"
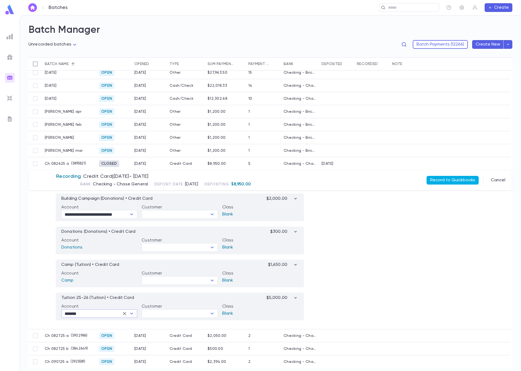
click at [467, 179] on button "Record to Quickbooks" at bounding box center [452, 180] width 52 height 9
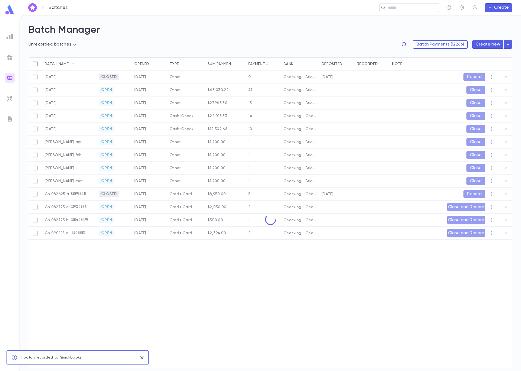
scroll to position [0, 0]
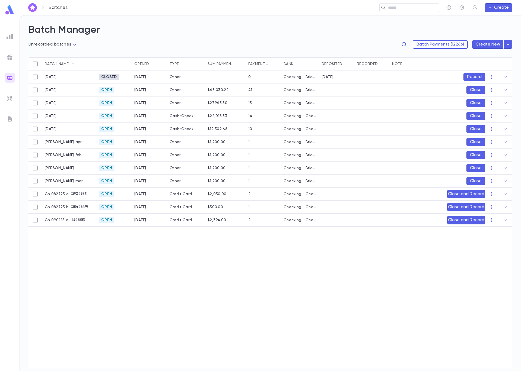
click at [454, 194] on button "Close and Record" at bounding box center [466, 194] width 38 height 9
click at [491, 230] on icon "Choose date, selected date is Sep 4, 2025" at bounding box center [492, 230] width 7 height 7
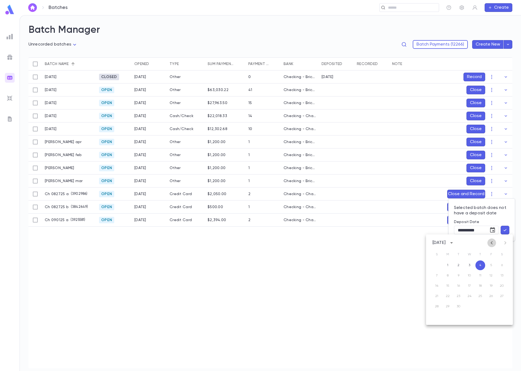
click at [490, 242] on icon "Previous month" at bounding box center [491, 243] width 7 height 7
click at [469, 306] on button "27" at bounding box center [469, 307] width 10 height 10
type input "**********"
click at [506, 232] on icon "button" at bounding box center [504, 229] width 5 height 5
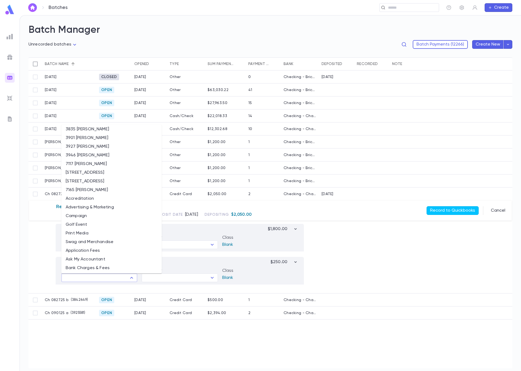
click at [100, 279] on input "text" at bounding box center [95, 278] width 64 height 8
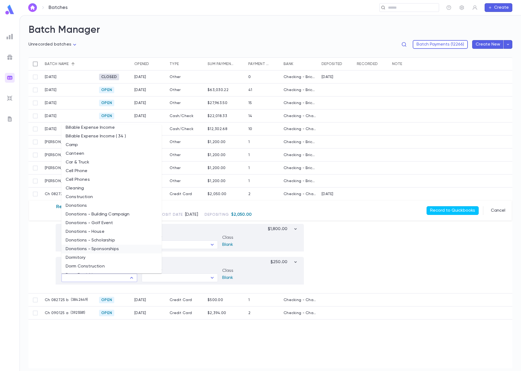
scroll to position [153, 0]
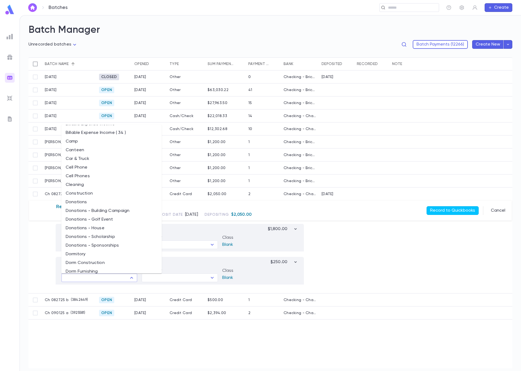
click at [113, 247] on li "Donations - Sponsorships" at bounding box center [111, 245] width 100 height 9
type input "**********"
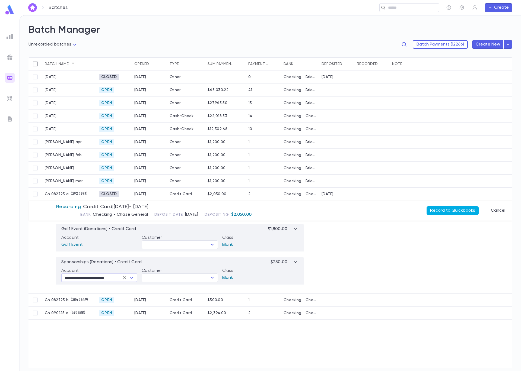
click at [446, 212] on button "Record to Quickbooks" at bounding box center [452, 210] width 52 height 9
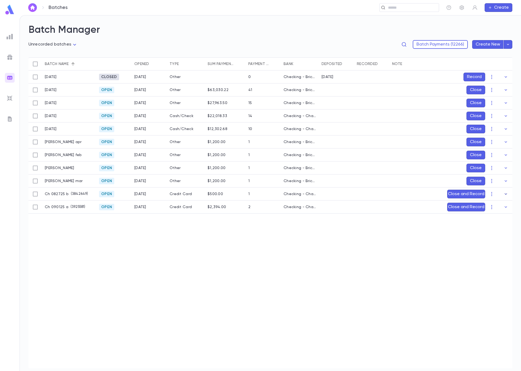
click at [505, 194] on icon "button" at bounding box center [505, 193] width 5 height 5
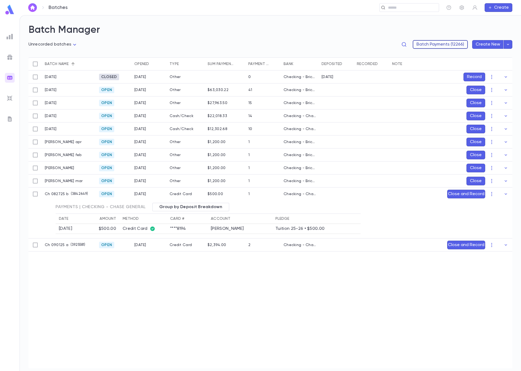
click at [434, 44] on button "Batch Payments (12266)" at bounding box center [439, 44] width 55 height 9
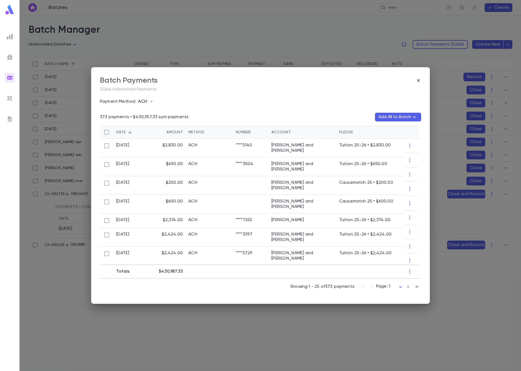
click at [148, 103] on button "ACH" at bounding box center [147, 102] width 22 height 10
click at [159, 139] on li "Credit Card" at bounding box center [170, 139] width 66 height 9
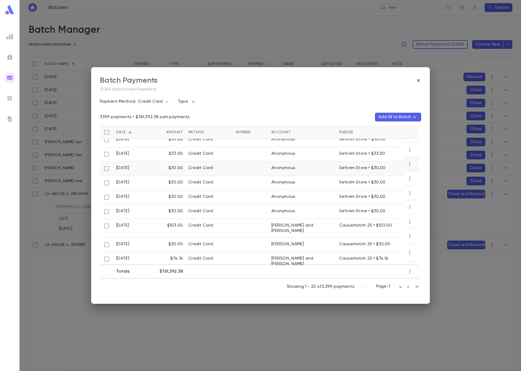
scroll to position [287, 0]
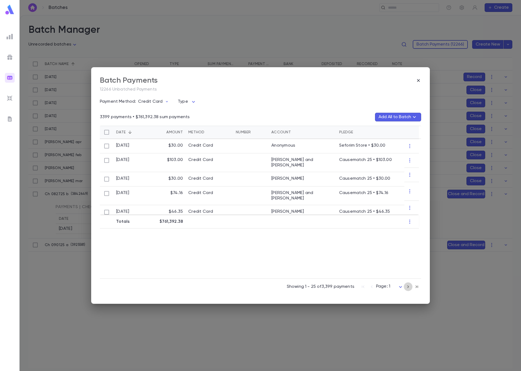
click at [408, 287] on icon "button" at bounding box center [408, 286] width 2 height 3
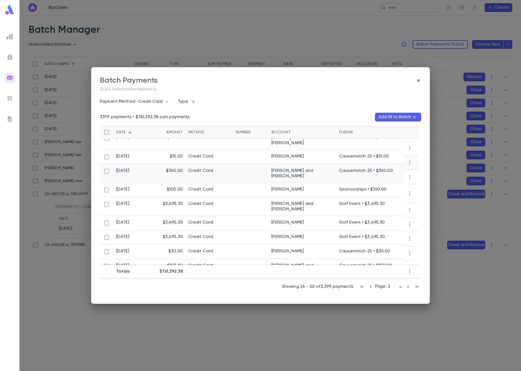
scroll to position [179, 0]
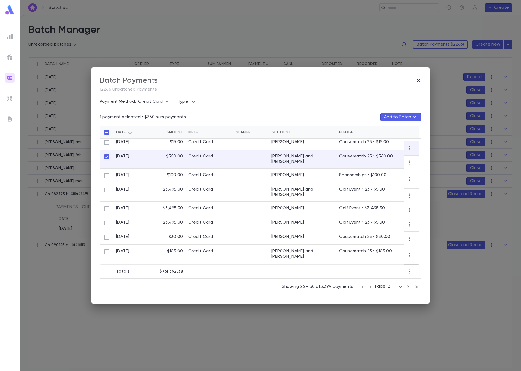
click at [398, 119] on button "Add to Batch" at bounding box center [400, 117] width 41 height 9
click at [388, 144] on p "( 3842649 )" at bounding box center [397, 141] width 19 height 5
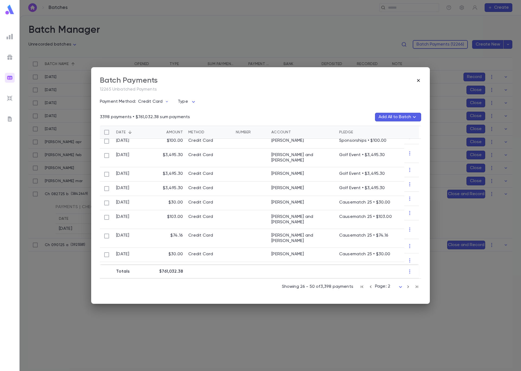
click at [418, 79] on icon "button" at bounding box center [417, 80] width 5 height 5
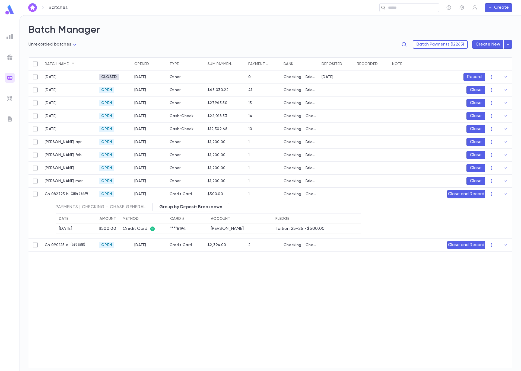
click at [469, 194] on button "Close and Record" at bounding box center [466, 194] width 38 height 9
click at [493, 230] on icon "Choose date, selected date is Sep 4, 2025" at bounding box center [492, 229] width 5 height 5
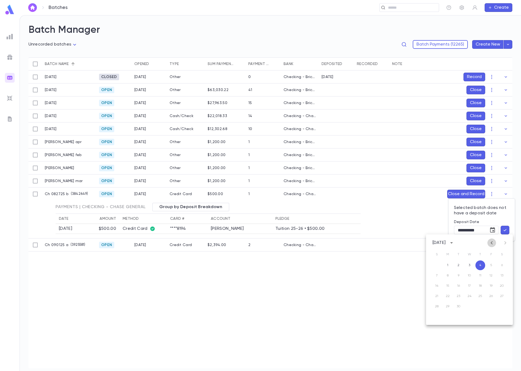
click at [493, 244] on icon "Previous month" at bounding box center [491, 243] width 7 height 7
click at [447, 297] on button "18" at bounding box center [447, 296] width 10 height 10
type input "**********"
click at [505, 230] on icon "button" at bounding box center [504, 230] width 3 height 2
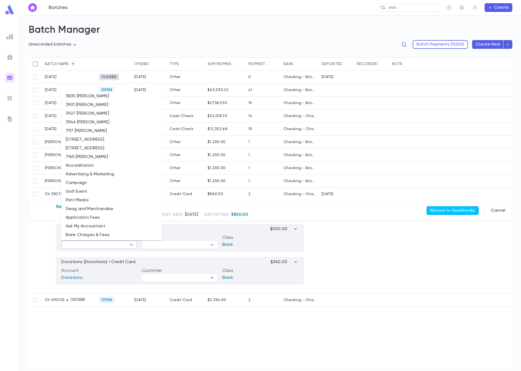
click at [114, 243] on input "text" at bounding box center [95, 245] width 64 height 8
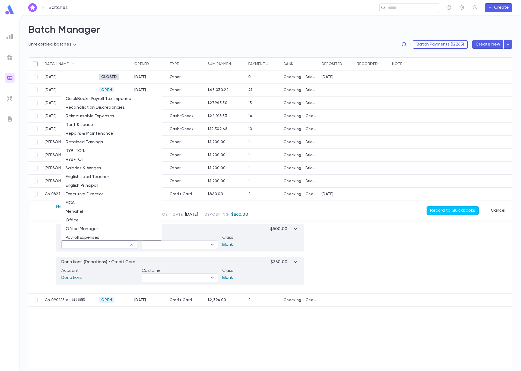
scroll to position [914, 0]
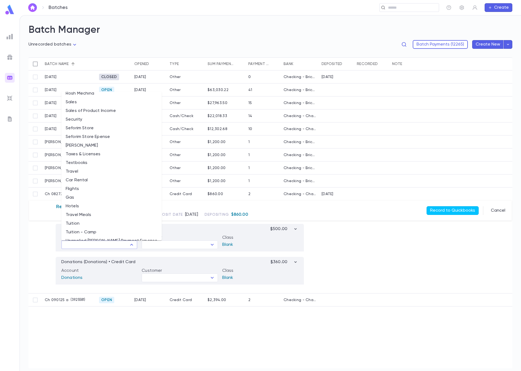
click at [97, 224] on li "Tuition" at bounding box center [111, 223] width 100 height 9
type input "*******"
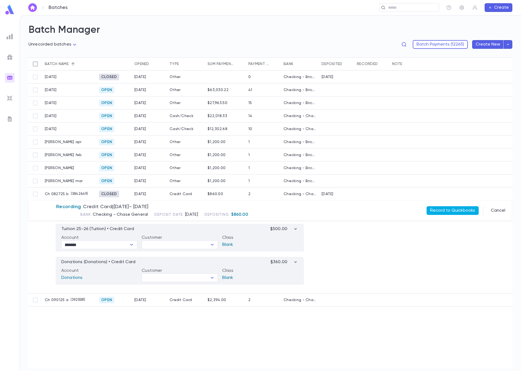
click at [449, 212] on button "Record to Quickbooks" at bounding box center [452, 210] width 52 height 9
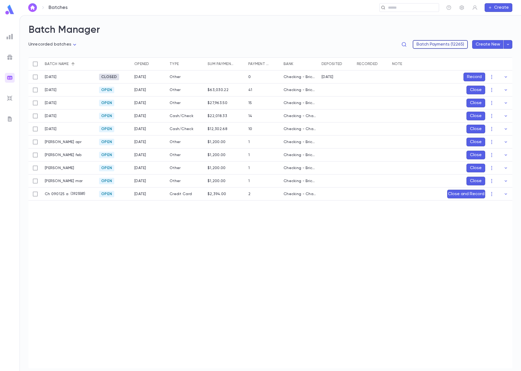
click at [429, 44] on button "Batch Payments (12265)" at bounding box center [439, 44] width 55 height 9
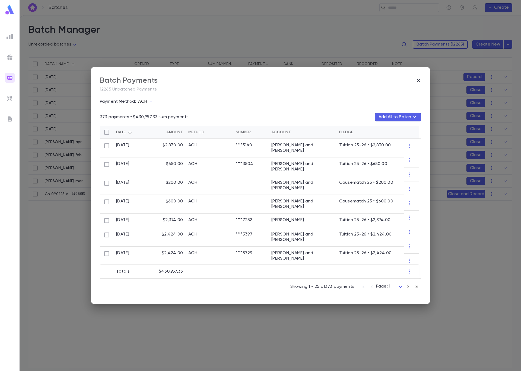
click at [149, 102] on icon "button" at bounding box center [151, 101] width 4 height 4
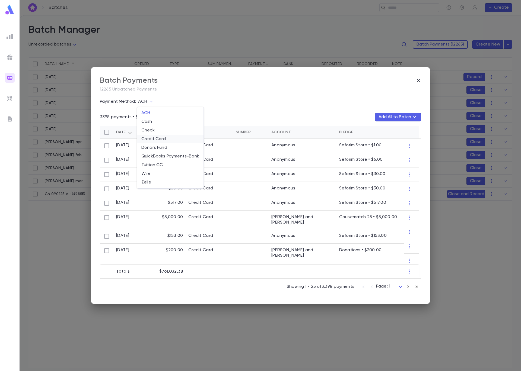
click at [157, 137] on li "Credit Card" at bounding box center [170, 139] width 66 height 9
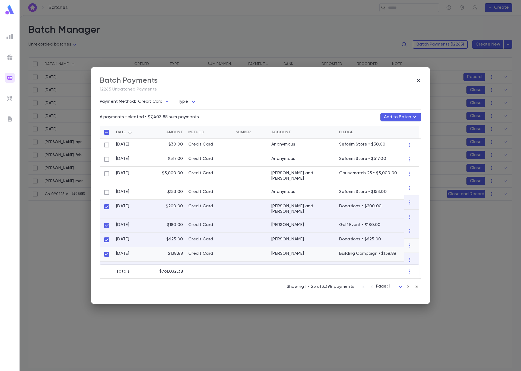
scroll to position [43, 0]
click at [411, 118] on icon "button" at bounding box center [414, 117] width 7 height 7
click at [391, 143] on p "( 3925581 )" at bounding box center [396, 141] width 17 height 5
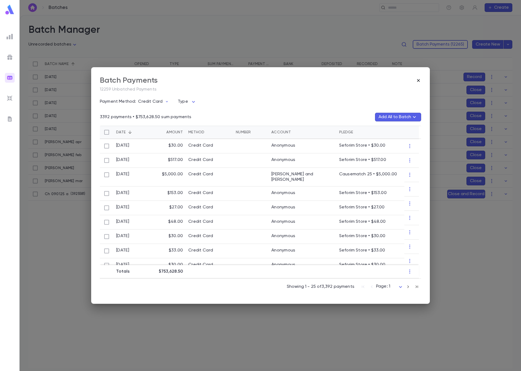
click at [419, 80] on icon "button" at bounding box center [417, 80] width 5 height 5
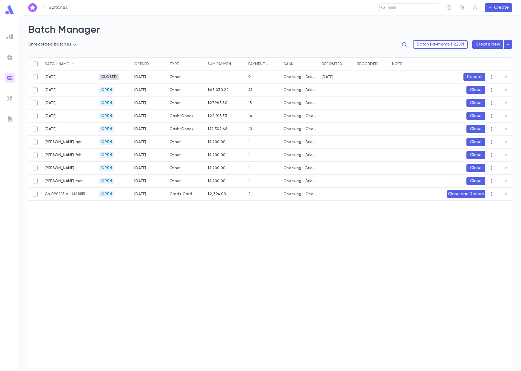
click at [455, 193] on button "Close and Record" at bounding box center [466, 194] width 38 height 9
drag, startPoint x: 492, startPoint y: 229, endPoint x: 488, endPoint y: 219, distance: 10.8
click at [492, 229] on icon "Choose date, selected date is Sep 4, 2025" at bounding box center [492, 230] width 7 height 7
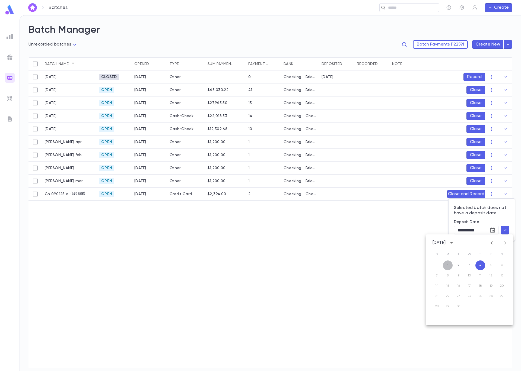
click at [448, 265] on button "1" at bounding box center [447, 266] width 10 height 10
type input "**********"
click at [505, 229] on icon "button" at bounding box center [504, 229] width 5 height 5
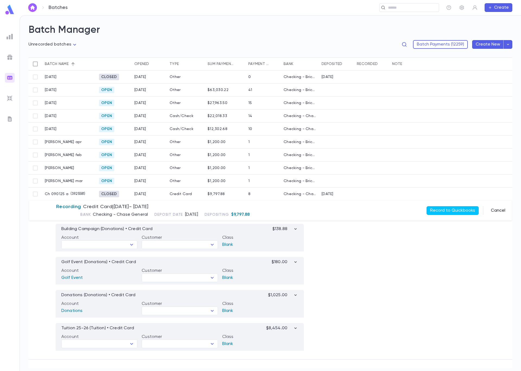
click at [504, 210] on button "Cancel" at bounding box center [497, 210] width 21 height 9
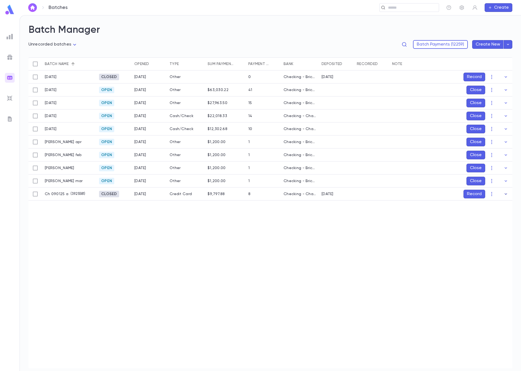
click at [505, 194] on icon "button" at bounding box center [505, 193] width 2 height 1
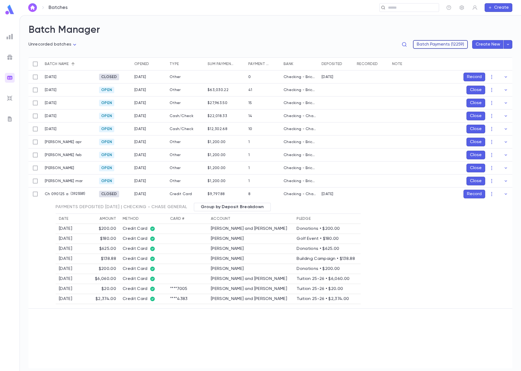
click at [452, 44] on button "Batch Payments (12259)" at bounding box center [440, 44] width 55 height 9
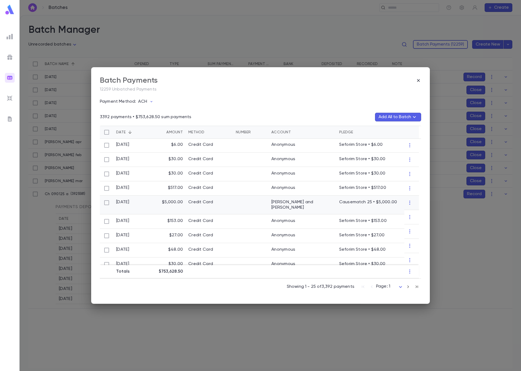
scroll to position [15, 0]
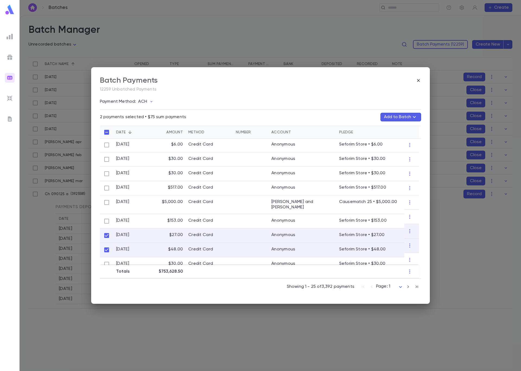
click at [402, 117] on button "Add to Batch" at bounding box center [400, 117] width 41 height 9
click at [419, 81] on div at bounding box center [260, 185] width 521 height 371
click at [415, 79] on icon "button" at bounding box center [417, 80] width 5 height 5
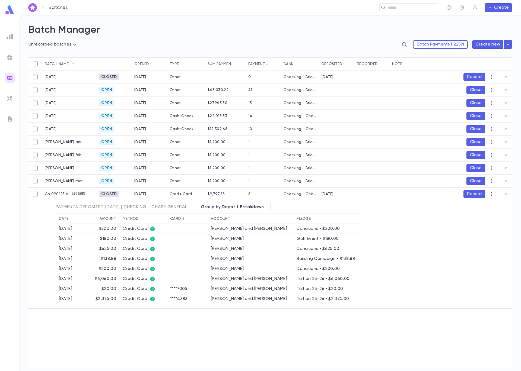
click at [491, 198] on button "button" at bounding box center [491, 194] width 9 height 9
click at [497, 205] on li "Re-open" at bounding box center [501, 204] width 27 height 9
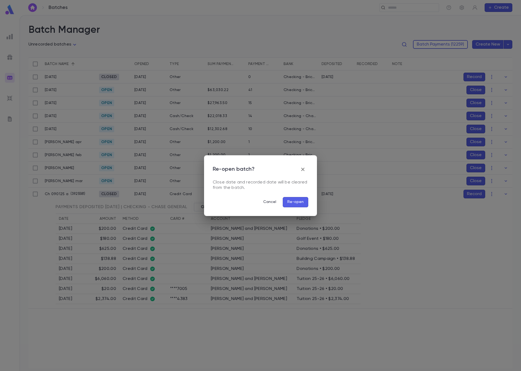
click at [296, 201] on button "Re-open" at bounding box center [295, 202] width 25 height 10
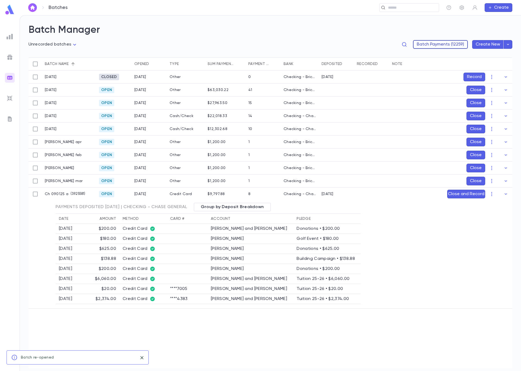
click at [423, 47] on button "Batch Payments (12259)" at bounding box center [440, 44] width 55 height 9
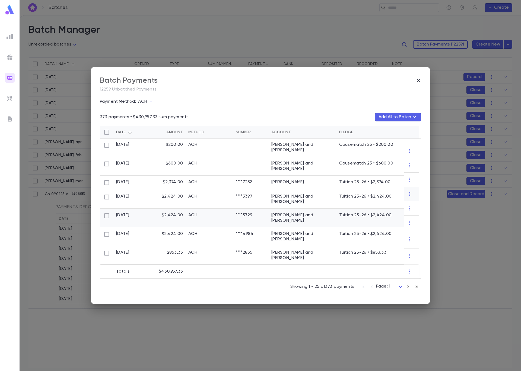
scroll to position [39, 0]
click at [145, 98] on button "ACH" at bounding box center [147, 102] width 22 height 10
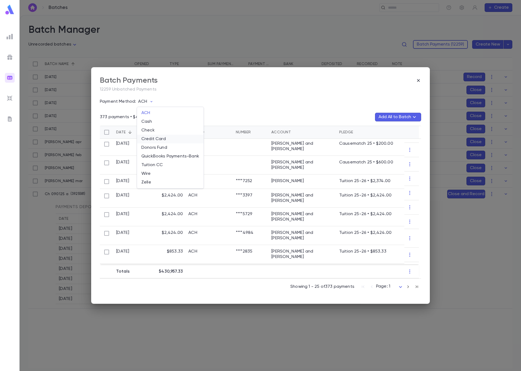
click at [152, 136] on li "Credit Card" at bounding box center [170, 139] width 66 height 9
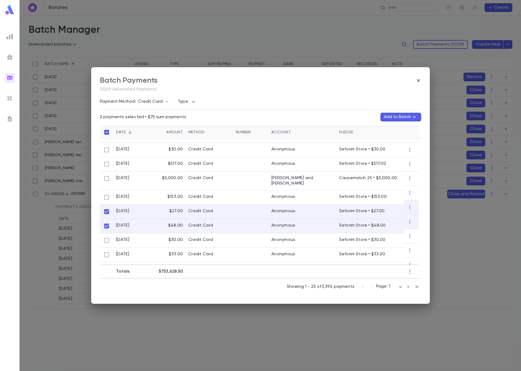
click at [402, 116] on button "Add to Batch" at bounding box center [400, 117] width 41 height 9
click at [391, 143] on p "( 3925581 )" at bounding box center [396, 141] width 17 height 5
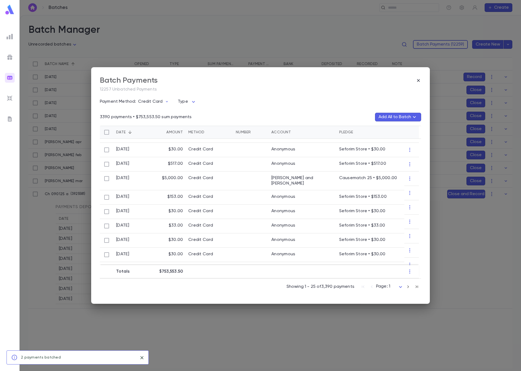
click at [464, 256] on div "Batch Payments 12257 Unbatched Payments Payment Method: Credit Card Type ​ 3390…" at bounding box center [260, 185] width 521 height 371
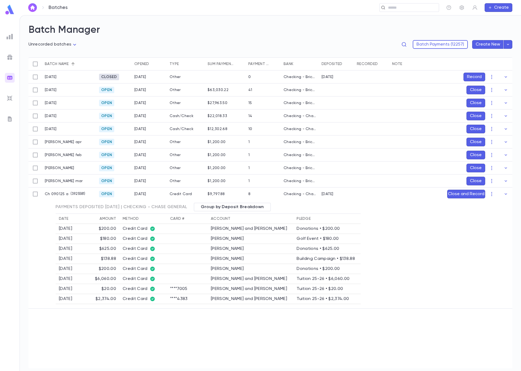
click at [463, 256] on div "Payments Deposited [DATE] | Checking - Chase General Group by Deposit Breakdown…" at bounding box center [270, 253] width 429 height 101
click at [462, 192] on button "Close and Record" at bounding box center [466, 194] width 38 height 9
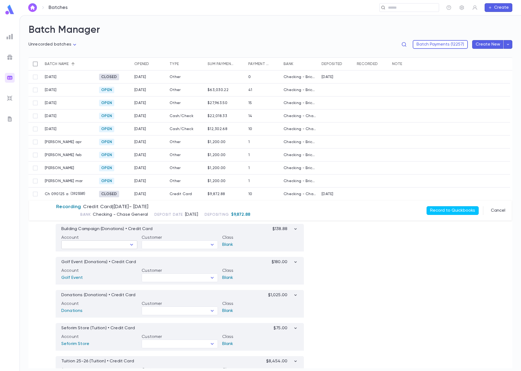
click at [135, 247] on icon "Open" at bounding box center [131, 245] width 7 height 7
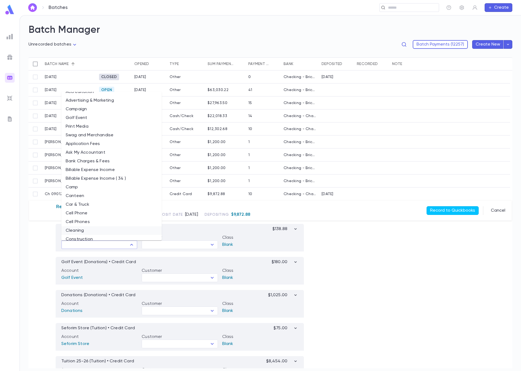
scroll to position [111, 0]
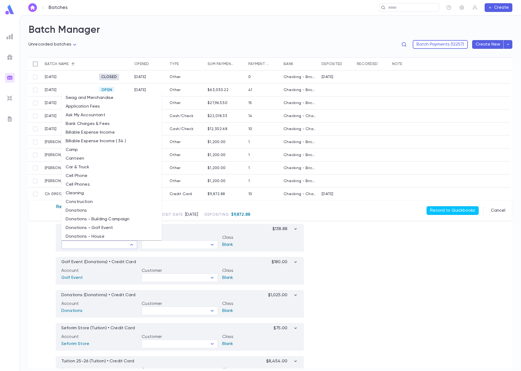
click at [121, 218] on li "Donations - Building Campaign" at bounding box center [111, 219] width 100 height 9
type input "**********"
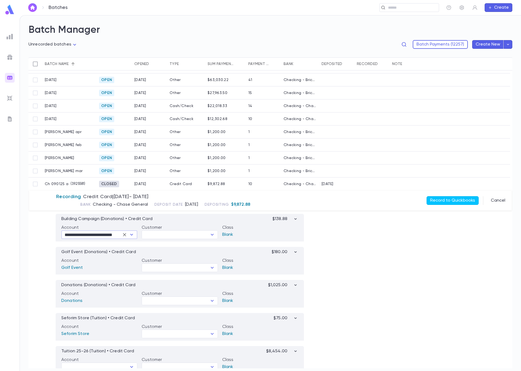
scroll to position [24, 0]
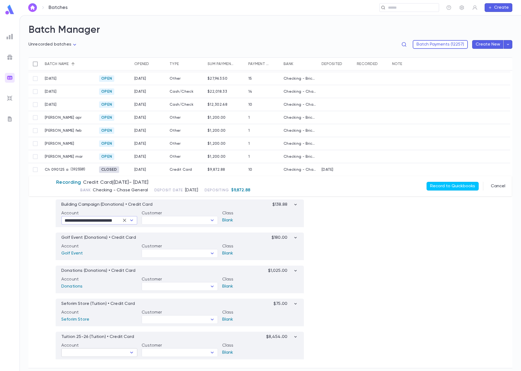
click at [120, 354] on input "text" at bounding box center [95, 353] width 64 height 8
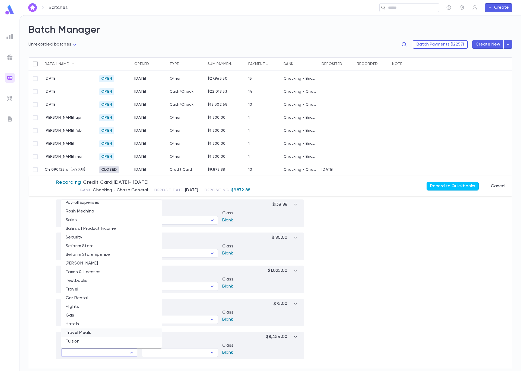
scroll to position [962, 0]
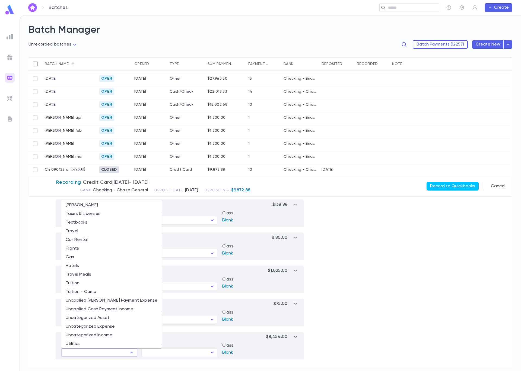
click at [87, 285] on li "Tuition" at bounding box center [111, 283] width 100 height 9
type input "*******"
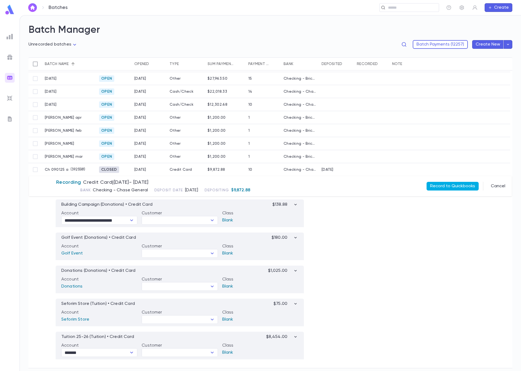
click at [466, 185] on button "Record to Quickbooks" at bounding box center [452, 186] width 52 height 9
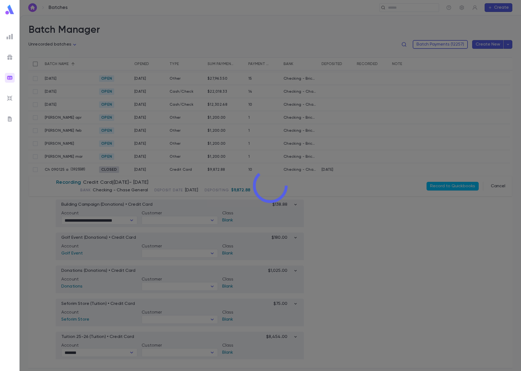
scroll to position [0, 0]
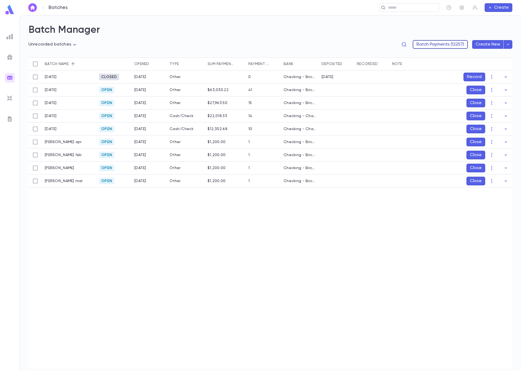
click at [431, 44] on button "Batch Payments (12257)" at bounding box center [439, 44] width 55 height 9
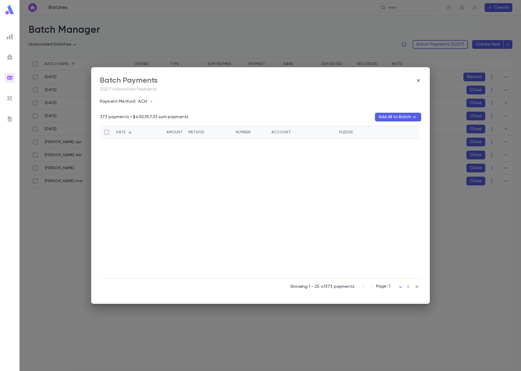
scroll to position [471, 0]
click at [384, 284] on body "**********" at bounding box center [260, 193] width 521 height 356
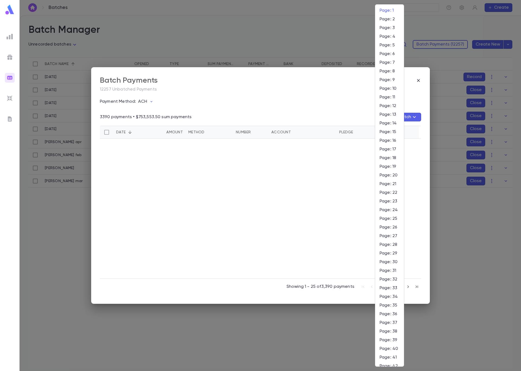
click at [347, 270] on div at bounding box center [260, 185] width 521 height 371
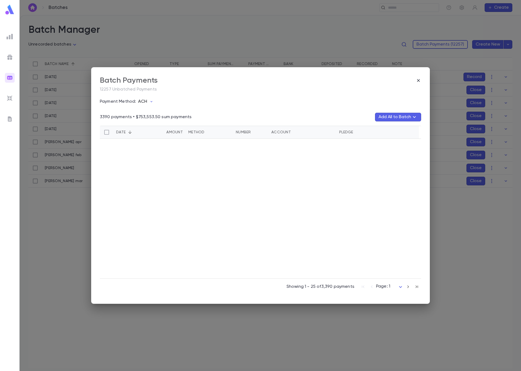
click at [143, 100] on p "ACH" at bounding box center [142, 101] width 9 height 5
click at [158, 139] on li "Credit Card" at bounding box center [170, 139] width 66 height 9
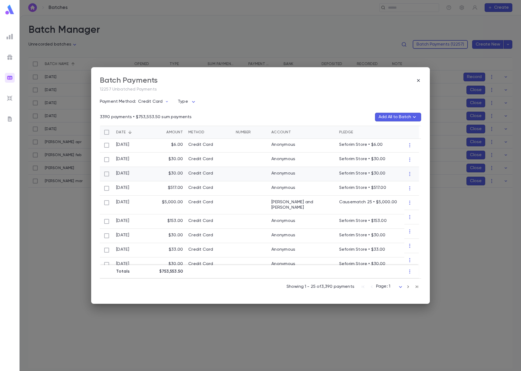
scroll to position [0, 0]
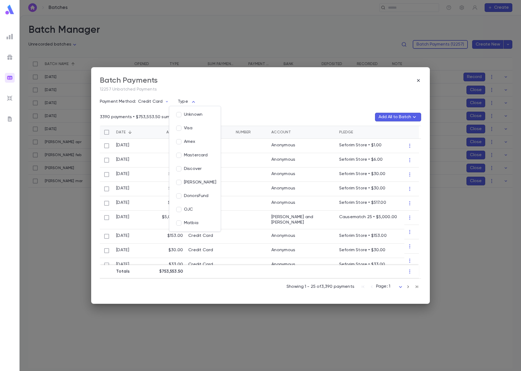
click at [190, 104] on body "**********" at bounding box center [260, 193] width 521 height 356
click at [202, 91] on div at bounding box center [260, 185] width 521 height 371
click at [125, 133] on div "Date" at bounding box center [120, 132] width 9 height 13
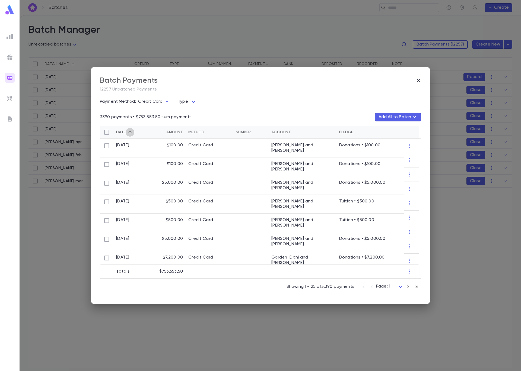
click at [130, 133] on icon "Sort" at bounding box center [129, 132] width 5 height 5
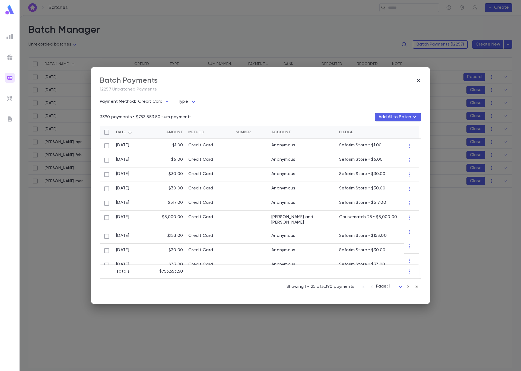
click at [397, 286] on body "**********" at bounding box center [260, 193] width 521 height 356
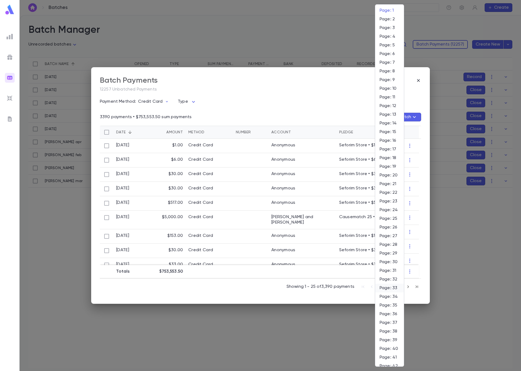
click at [396, 286] on span "Page: 33" at bounding box center [389, 287] width 20 height 5
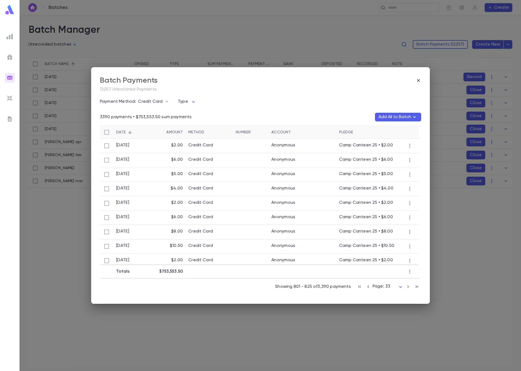
click at [398, 288] on body "**********" at bounding box center [260, 193] width 521 height 356
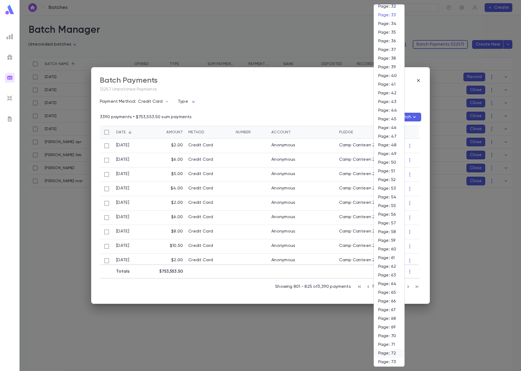
scroll to position [351, 0]
click at [387, 213] on span "Page: 65" at bounding box center [389, 215] width 22 height 5
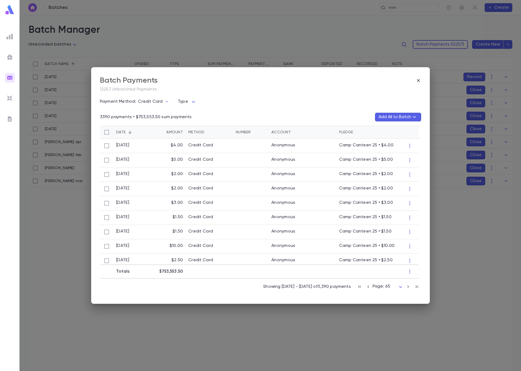
click at [399, 286] on body "**********" at bounding box center [260, 193] width 521 height 356
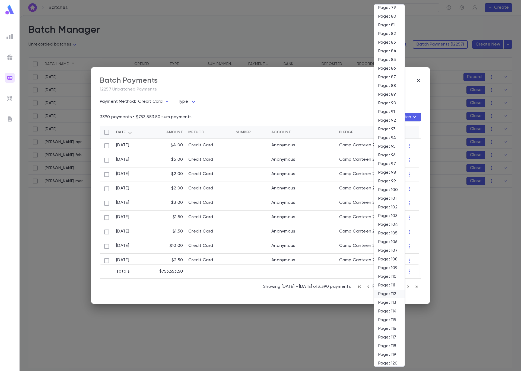
scroll to position [821, 0]
click at [390, 219] on li "Page: 120" at bounding box center [389, 221] width 31 height 9
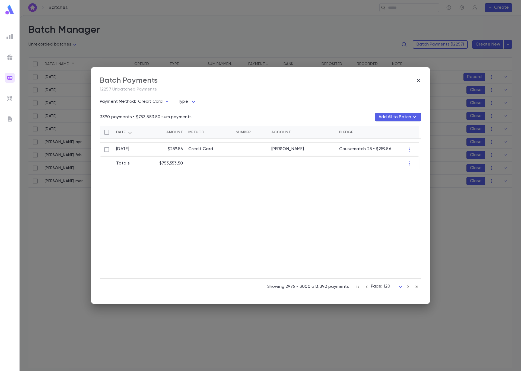
scroll to position [285, 0]
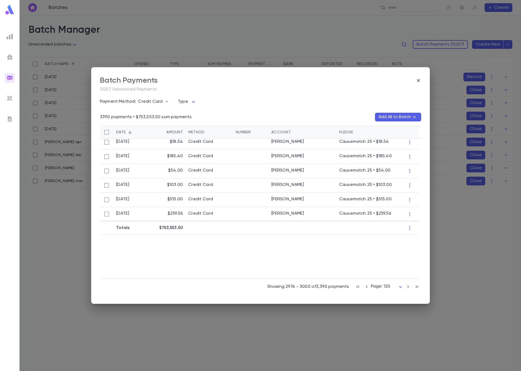
click at [407, 286] on icon "button" at bounding box center [408, 287] width 6 height 7
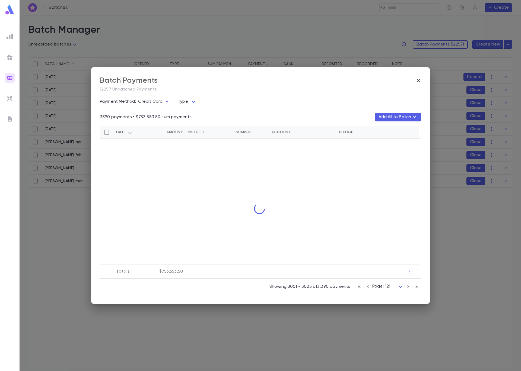
scroll to position [0, 0]
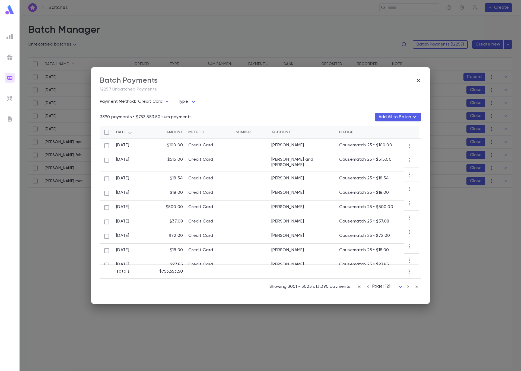
click at [390, 287] on body "**********" at bounding box center [260, 193] width 521 height 356
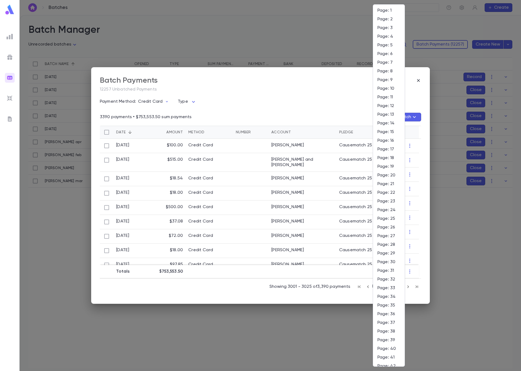
scroll to position [821, 0]
click at [391, 295] on li "Page: 128" at bounding box center [388, 291] width 31 height 9
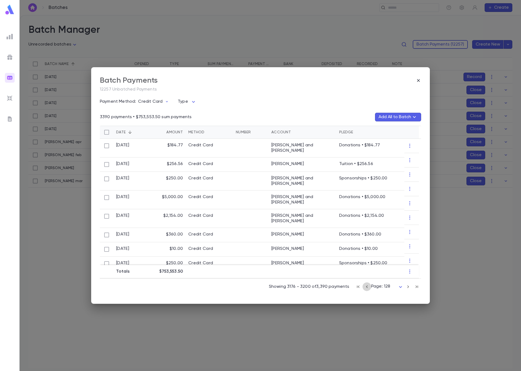
click at [367, 287] on icon "button" at bounding box center [367, 287] width 6 height 7
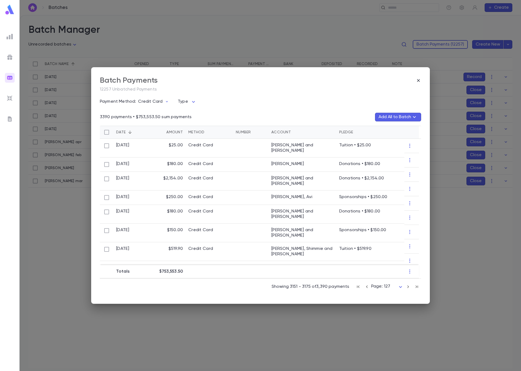
click at [365, 285] on icon "button" at bounding box center [367, 287] width 6 height 7
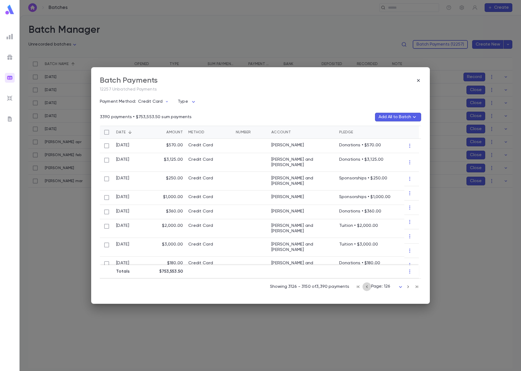
click at [364, 284] on icon "button" at bounding box center [367, 287] width 6 height 7
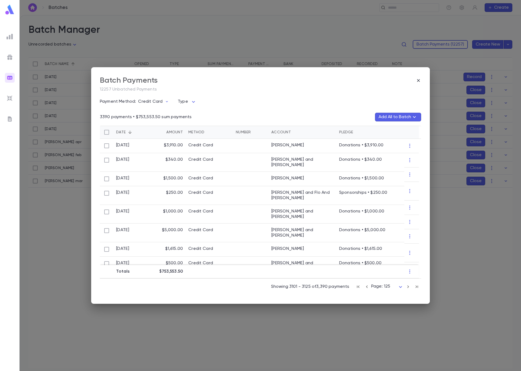
click at [369, 288] on icon "button" at bounding box center [367, 287] width 6 height 7
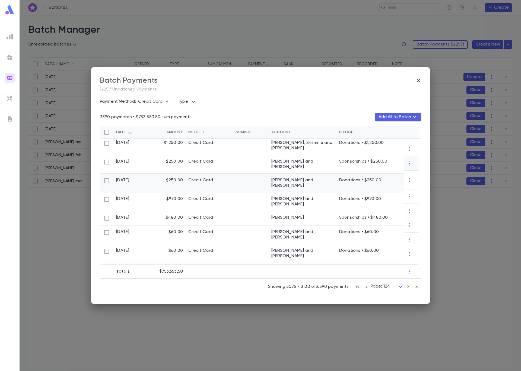
scroll to position [0, 0]
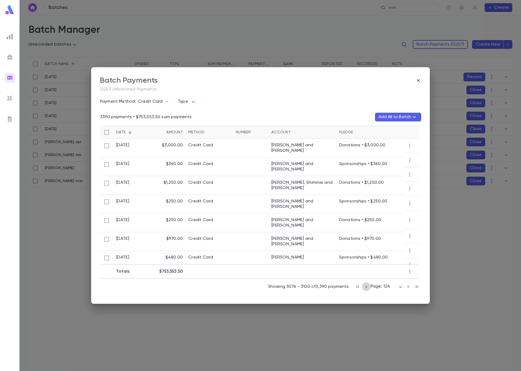
click at [365, 287] on icon "button" at bounding box center [366, 287] width 6 height 7
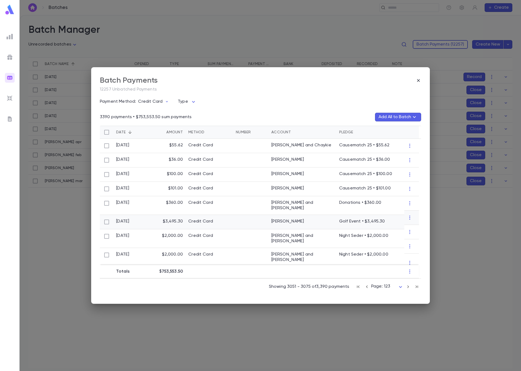
click at [260, 221] on div at bounding box center [251, 222] width 36 height 14
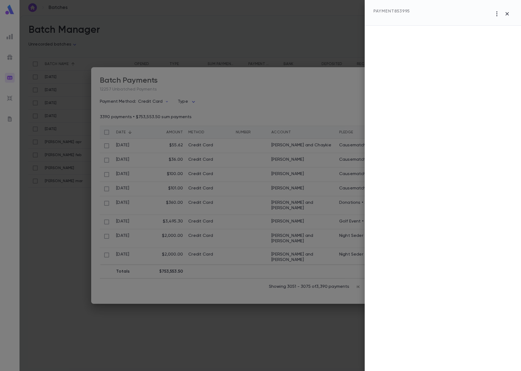
click at [308, 66] on div at bounding box center [260, 185] width 521 height 371
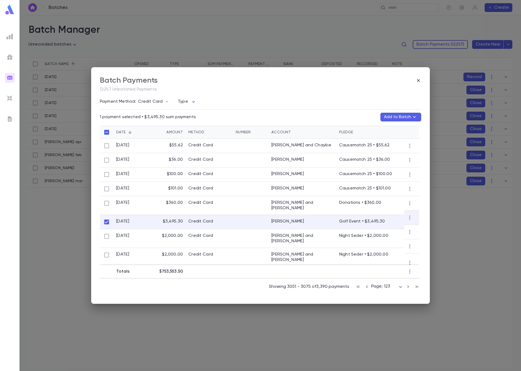
click at [396, 118] on button "Add to Batch" at bounding box center [400, 117] width 41 height 9
click at [388, 147] on button "Create Batch" at bounding box center [389, 146] width 41 height 9
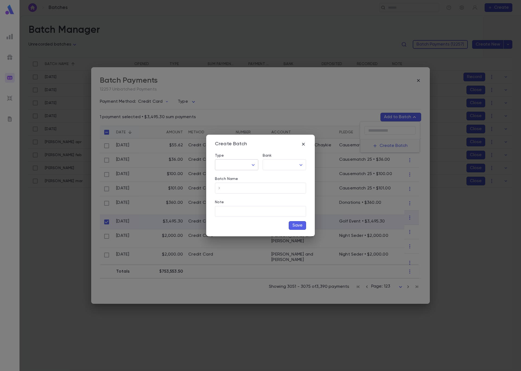
click at [252, 165] on body "**********" at bounding box center [260, 193] width 521 height 356
type input "**********"
click at [240, 178] on span "Credit Card" at bounding box center [237, 176] width 34 height 5
click at [262, 188] on input "Banquest Batch ID" at bounding box center [254, 188] width 78 height 11
click at [253, 166] on body "**********" at bounding box center [260, 193] width 521 height 356
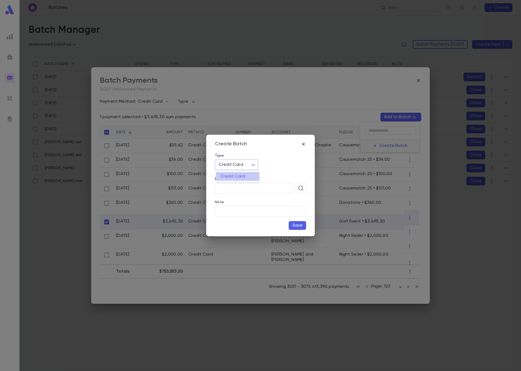
click at [247, 177] on span "Credit Card" at bounding box center [237, 176] width 34 height 5
click at [257, 188] on input "Banquest Batch ID" at bounding box center [254, 188] width 78 height 11
type input "*****"
click at [302, 224] on button "Save" at bounding box center [296, 225] width 17 height 9
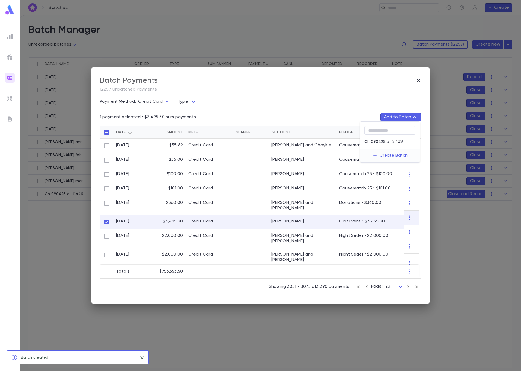
click at [418, 79] on div at bounding box center [260, 185] width 521 height 371
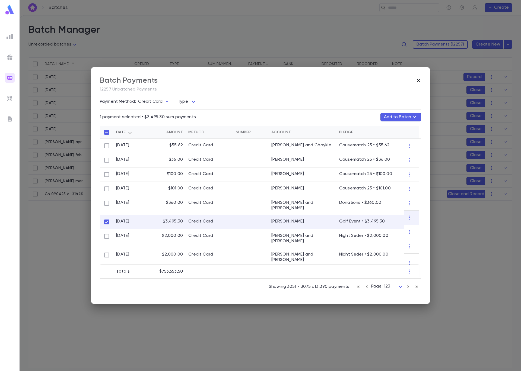
click at [417, 80] on icon "button" at bounding box center [418, 80] width 3 height 3
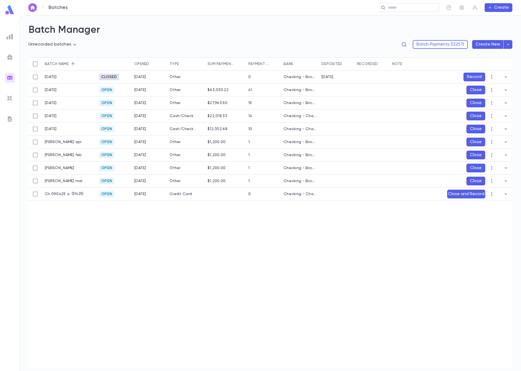
click at [462, 197] on button "Close and Record" at bounding box center [466, 194] width 38 height 9
click at [491, 231] on icon "Choose date, selected date is Sep 4, 2025" at bounding box center [492, 230] width 7 height 7
click at [492, 241] on icon "Previous month" at bounding box center [491, 243] width 7 height 7
click at [491, 242] on icon "Previous month" at bounding box center [491, 242] width 2 height 3
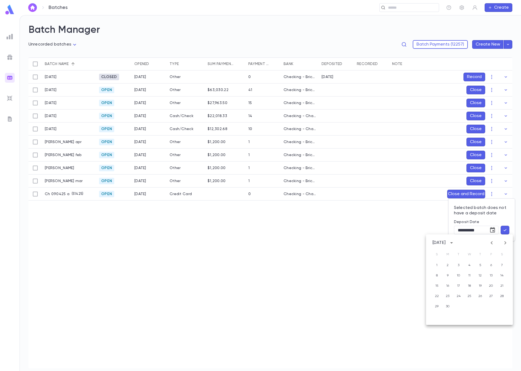
click at [491, 242] on icon "Previous month" at bounding box center [491, 242] width 2 height 3
click at [502, 242] on icon "Next month" at bounding box center [505, 243] width 7 height 7
click at [470, 287] on button "14" at bounding box center [469, 286] width 10 height 10
type input "**********"
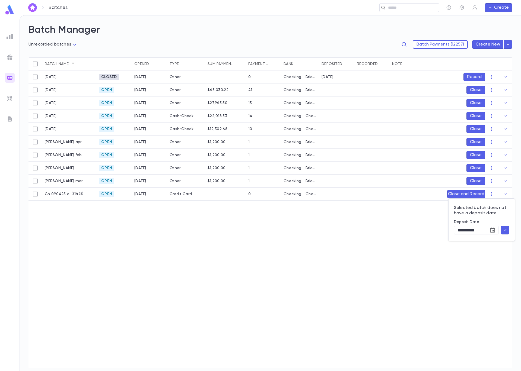
click at [503, 231] on icon "button" at bounding box center [504, 229] width 5 height 5
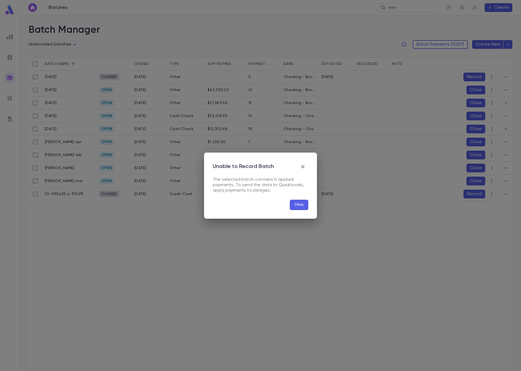
click at [297, 203] on button "Okay" at bounding box center [299, 205] width 18 height 10
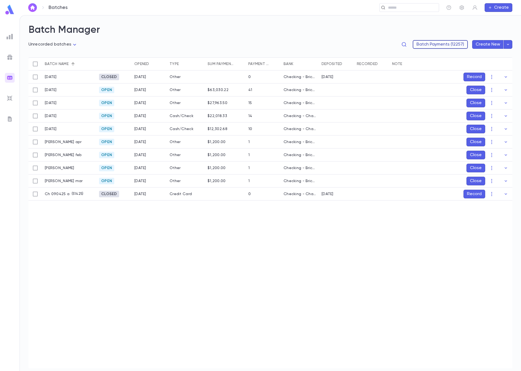
click at [428, 47] on button "Batch Payments (12257)" at bounding box center [439, 44] width 55 height 9
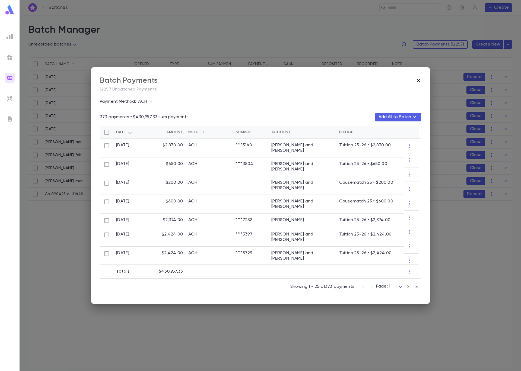
click at [420, 78] on icon "button" at bounding box center [417, 80] width 5 height 5
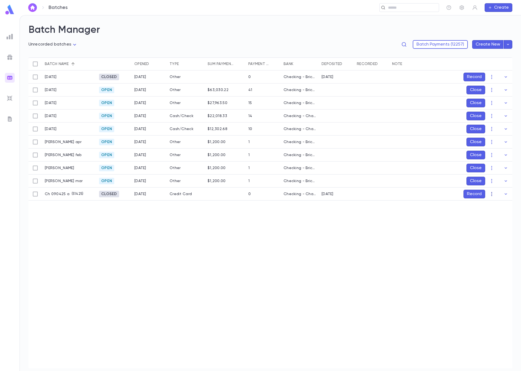
click at [490, 193] on icon "button" at bounding box center [491, 193] width 5 height 5
click at [497, 205] on li "Re-open" at bounding box center [501, 204] width 27 height 9
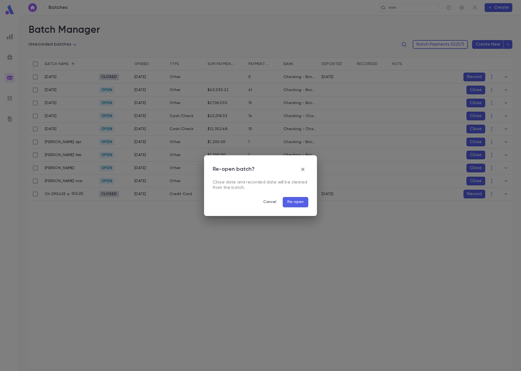
click at [295, 204] on button "Re-open" at bounding box center [295, 202] width 25 height 10
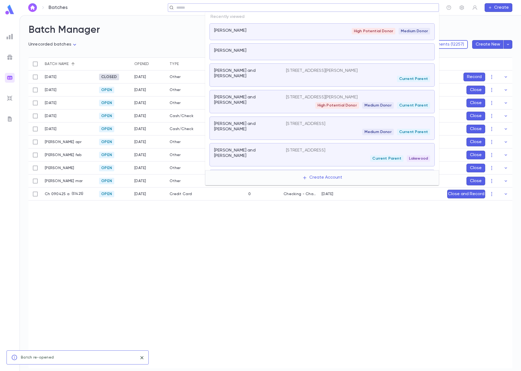
click at [397, 9] on input "text" at bounding box center [301, 7] width 253 height 5
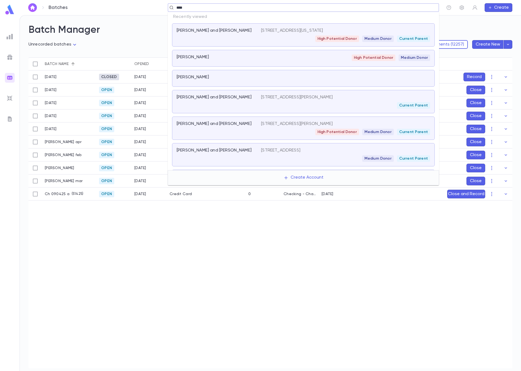
type input "*****"
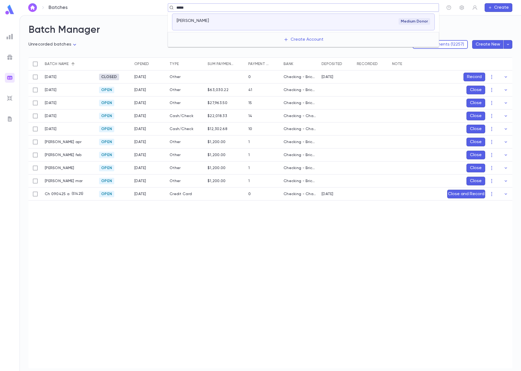
click at [223, 22] on div "[PERSON_NAME]" at bounding box center [215, 20] width 78 height 5
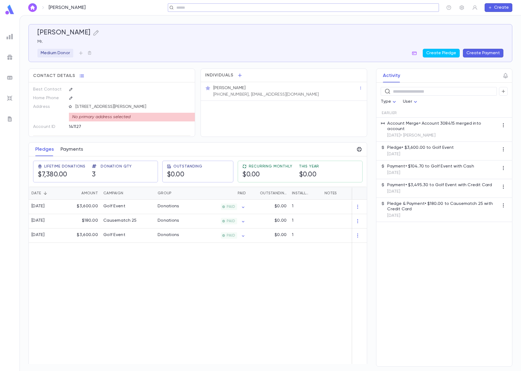
click at [79, 151] on button "Payments" at bounding box center [71, 150] width 23 height 14
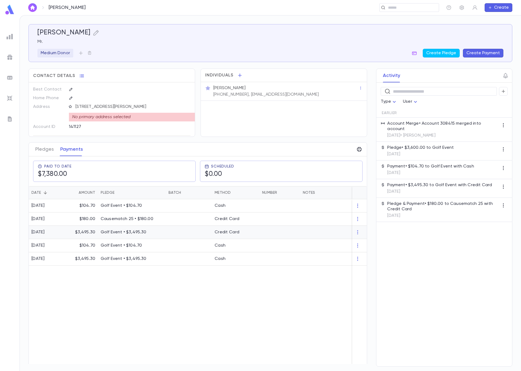
click at [176, 235] on div at bounding box center [189, 232] width 46 height 13
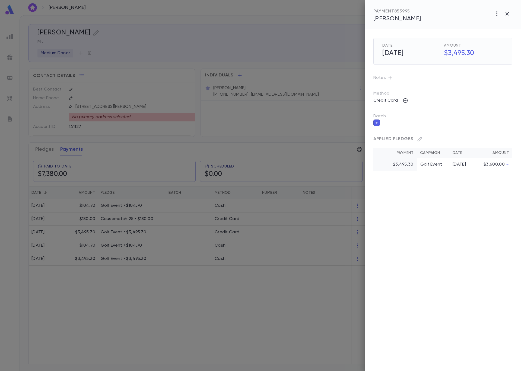
click at [377, 123] on icon "button" at bounding box center [376, 123] width 3 height 4
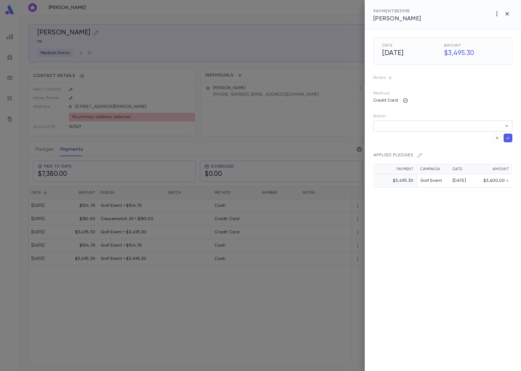
click at [506, 126] on icon "Open" at bounding box center [506, 126] width 3 height 2
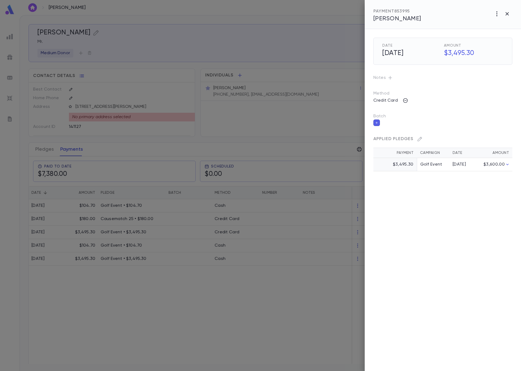
click at [437, 93] on div "Method Credit Card" at bounding box center [442, 98] width 139 height 14
click at [377, 123] on icon "button" at bounding box center [376, 123] width 3 height 4
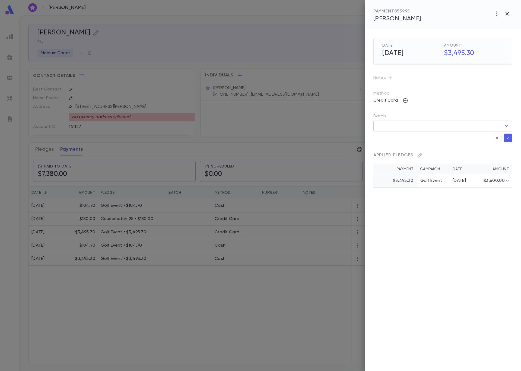
click at [506, 126] on icon "Open" at bounding box center [506, 126] width 3 height 2
click at [447, 160] on button "Create Batch" at bounding box center [444, 160] width 41 height 9
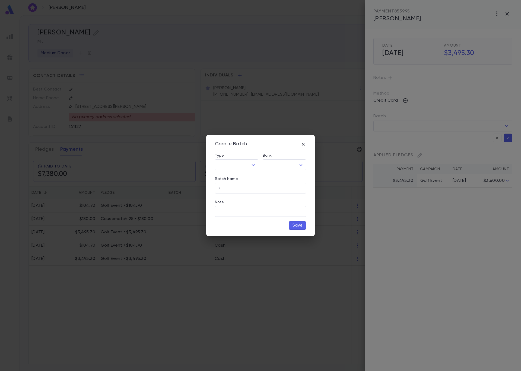
type input "**********"
click at [275, 189] on input "Banquest Batch ID" at bounding box center [254, 188] width 78 height 11
type input "*****"
click at [301, 226] on button "Save" at bounding box center [296, 225] width 17 height 9
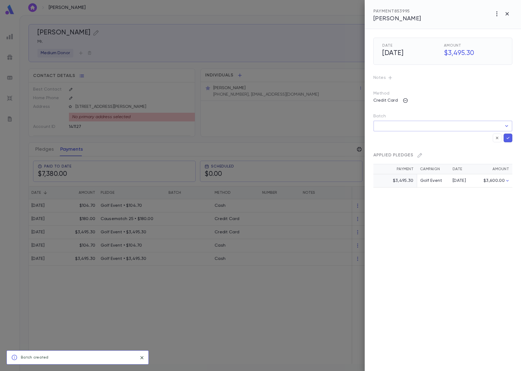
type input "**********"
click at [471, 127] on input "**********" at bounding box center [434, 126] width 119 height 10
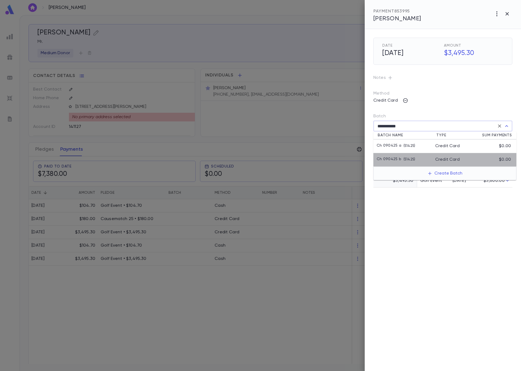
click at [428, 158] on div "Ch 090425 b ( 51425 )" at bounding box center [405, 159] width 59 height 5
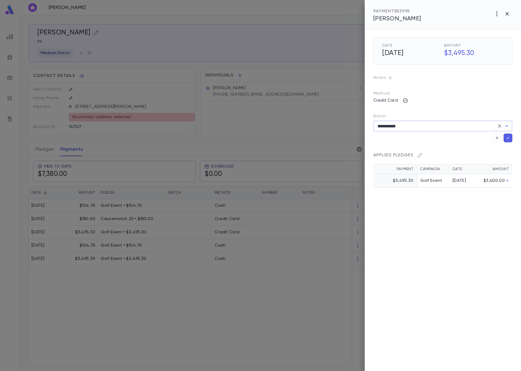
click at [508, 136] on icon "button" at bounding box center [507, 137] width 5 height 5
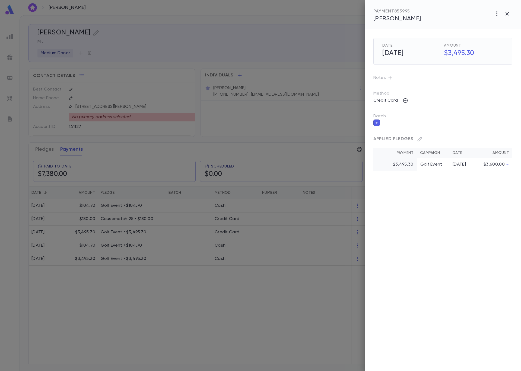
click at [242, 145] on div at bounding box center [260, 185] width 521 height 371
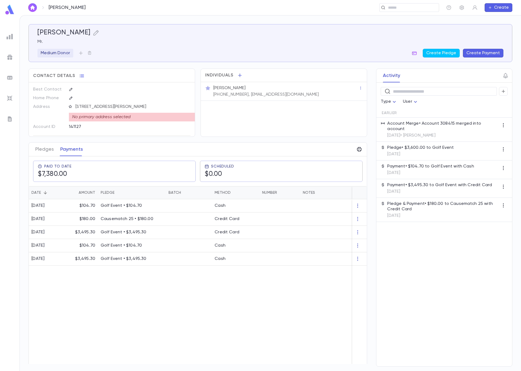
click at [10, 80] on img at bounding box center [10, 78] width 7 height 7
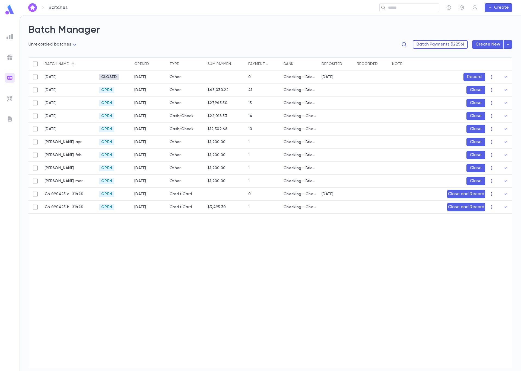
click at [491, 193] on icon "button" at bounding box center [491, 193] width 5 height 5
click at [504, 214] on li "Delete" at bounding box center [499, 213] width 23 height 9
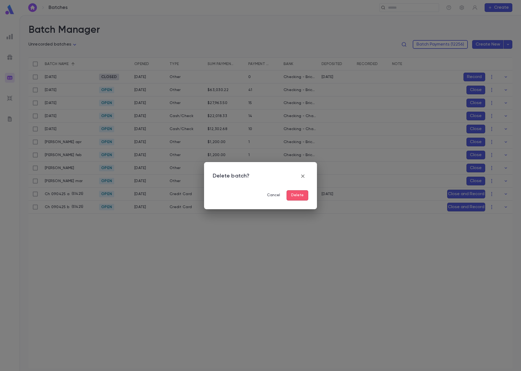
click at [300, 191] on button "Delete" at bounding box center [297, 195] width 22 height 10
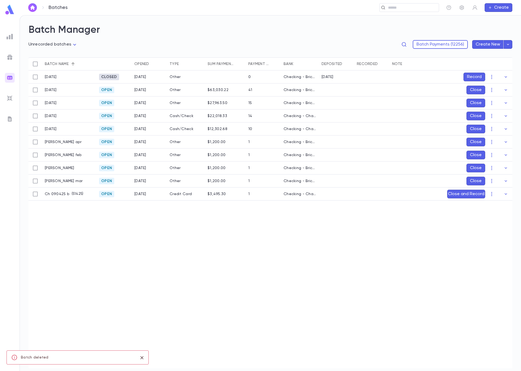
click at [477, 194] on button "Close and Record" at bounding box center [466, 194] width 38 height 9
click at [492, 230] on icon "Choose date, selected date is Sep 4, 2025" at bounding box center [492, 230] width 7 height 7
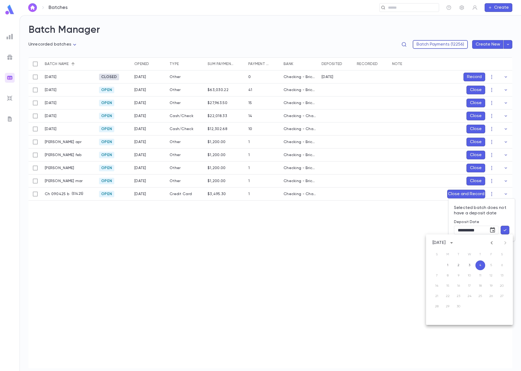
click at [490, 242] on icon "Previous month" at bounding box center [491, 243] width 7 height 7
click at [489, 242] on icon "Previous month" at bounding box center [491, 243] width 7 height 7
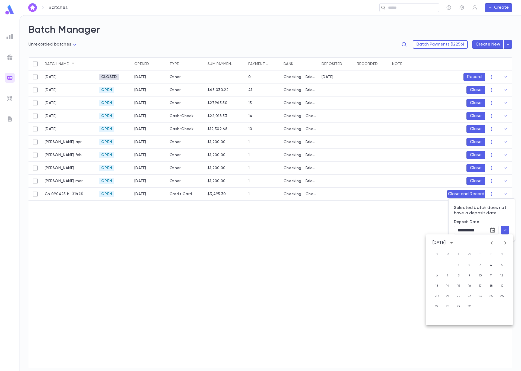
click at [503, 243] on icon "Next month" at bounding box center [505, 243] width 7 height 7
click at [468, 285] on button "14" at bounding box center [469, 286] width 10 height 10
type input "**********"
click at [505, 229] on icon "button" at bounding box center [504, 229] width 5 height 5
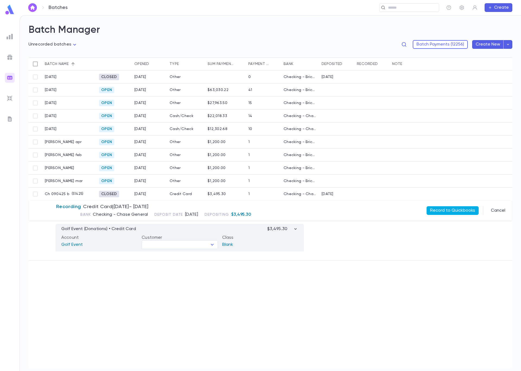
click at [437, 210] on button "Record to Quickbooks" at bounding box center [452, 210] width 52 height 9
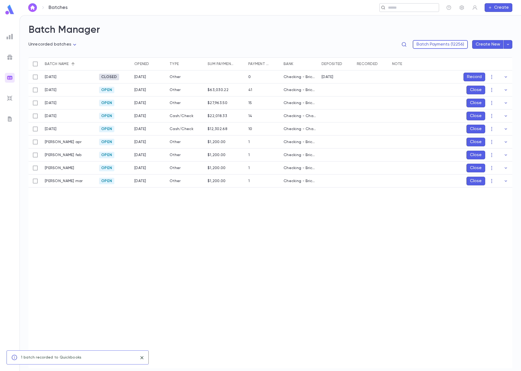
click at [406, 8] on input "text" at bounding box center [407, 7] width 42 height 5
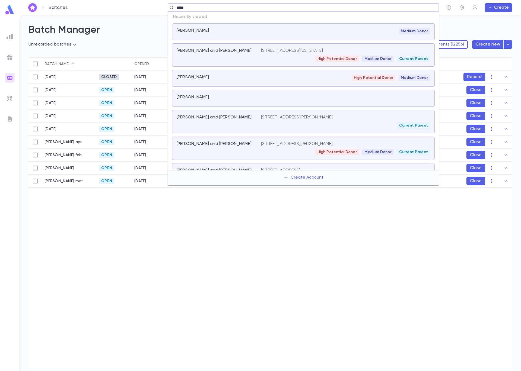
type input "******"
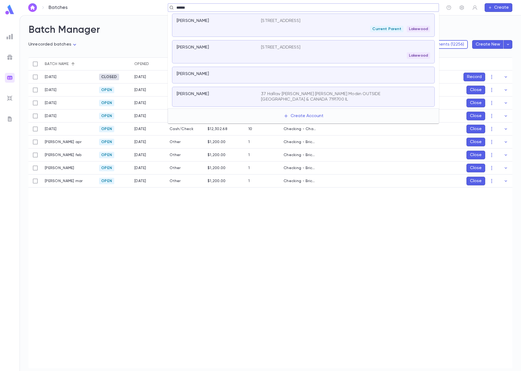
click at [212, 33] on div "[PERSON_NAME] [STREET_ADDRESS] Current [GEOGRAPHIC_DATA]" at bounding box center [303, 25] width 262 height 23
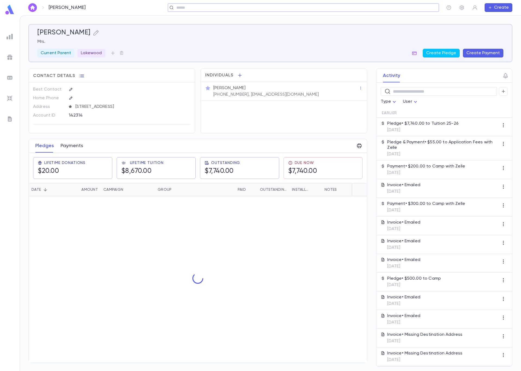
click at [76, 147] on button "Payments" at bounding box center [71, 146] width 23 height 14
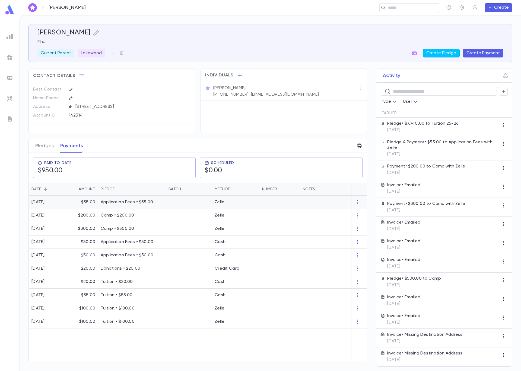
click at [192, 208] on div at bounding box center [189, 202] width 46 height 13
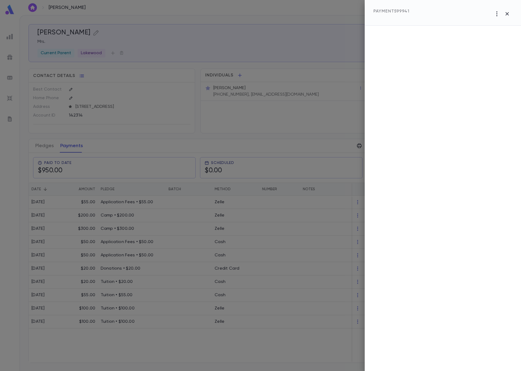
click at [407, 97] on div at bounding box center [442, 198] width 156 height 345
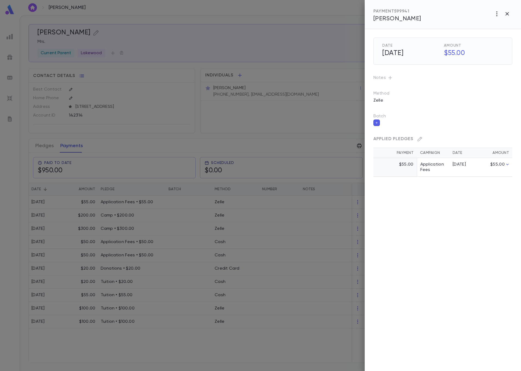
click at [377, 122] on icon "button" at bounding box center [376, 123] width 3 height 4
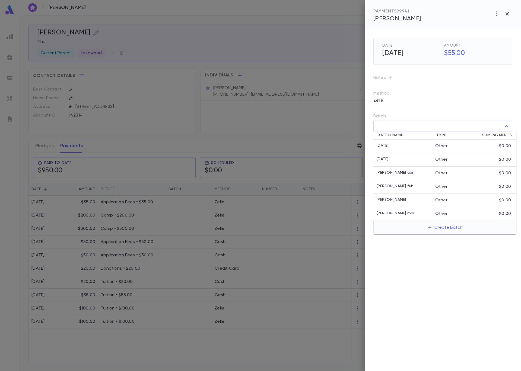
click at [414, 129] on input "Batch" at bounding box center [438, 126] width 126 height 10
click at [448, 230] on button "Create Batch" at bounding box center [444, 227] width 41 height 9
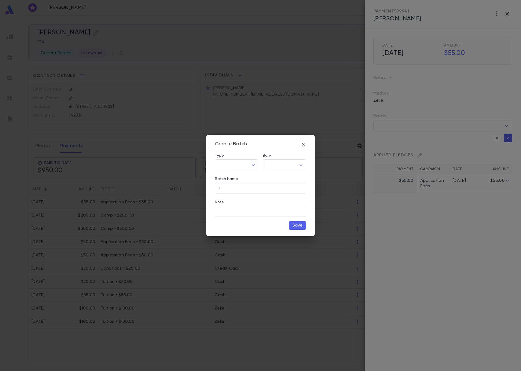
type input "*****"
click at [250, 166] on body "[PERSON_NAME] ​ Create [PERSON_NAME] Mrs. Current Parent Lakewood Create Pledge…" at bounding box center [260, 193] width 521 height 356
click at [246, 178] on span "Other" at bounding box center [237, 176] width 34 height 5
click at [302, 166] on body "[PERSON_NAME] ​ Create [PERSON_NAME] Mrs. Current Parent Lakewood Create Pledge…" at bounding box center [260, 193] width 521 height 356
click at [299, 178] on span "Checking - Chase General" at bounding box center [285, 176] width 73 height 5
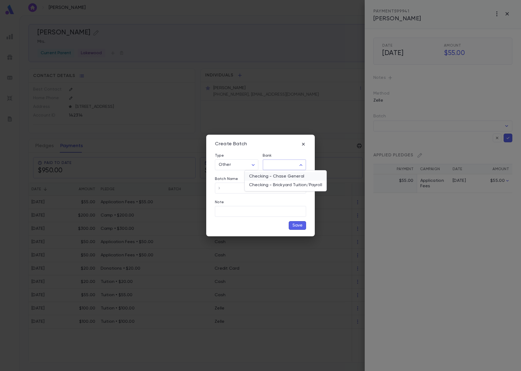
type input "**"
click at [288, 188] on input "Batch Name" at bounding box center [264, 188] width 82 height 11
type input "**********"
click at [292, 223] on button "Save" at bounding box center [296, 225] width 17 height 9
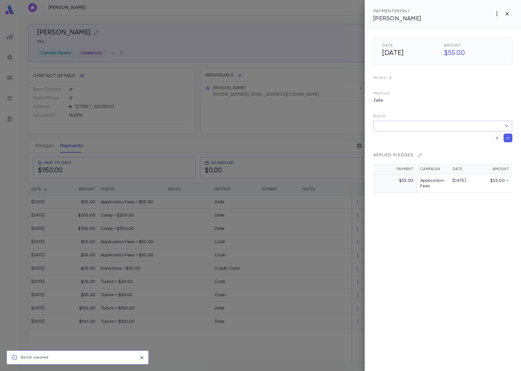
type input "**********"
click at [506, 125] on icon "Open" at bounding box center [506, 126] width 7 height 7
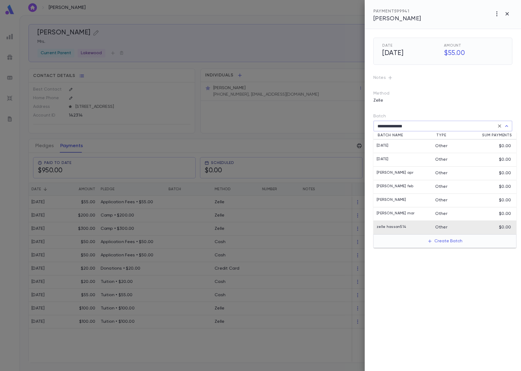
click at [457, 232] on li "zelle hassan514 Other $0.00" at bounding box center [444, 228] width 143 height 14
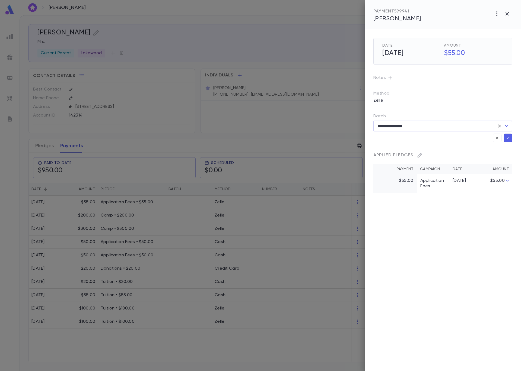
click at [506, 139] on icon "button" at bounding box center [507, 137] width 5 height 5
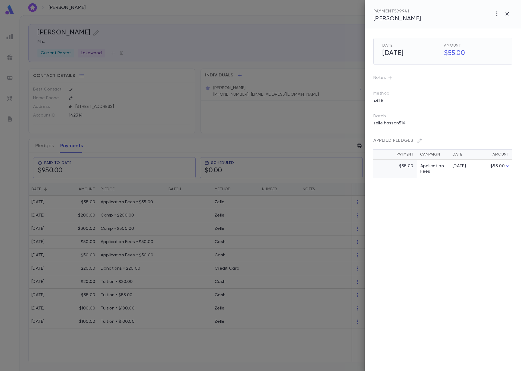
click at [303, 60] on div at bounding box center [260, 185] width 521 height 371
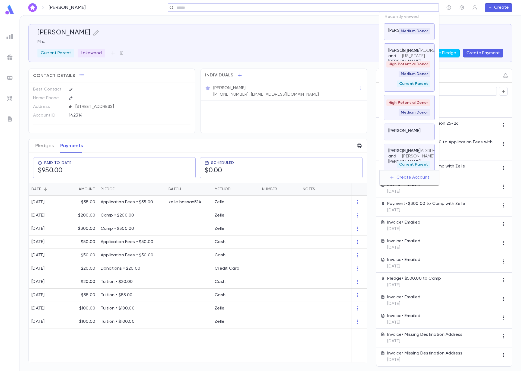
click at [401, 7] on input "text" at bounding box center [301, 7] width 253 height 5
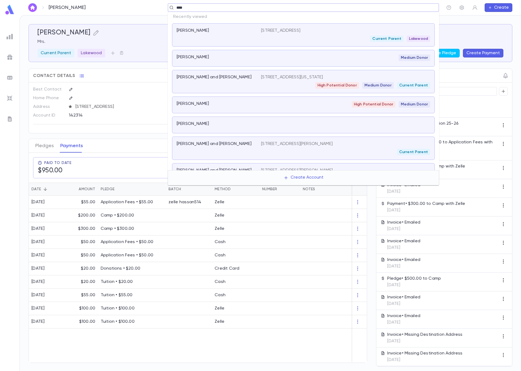
type input "*****"
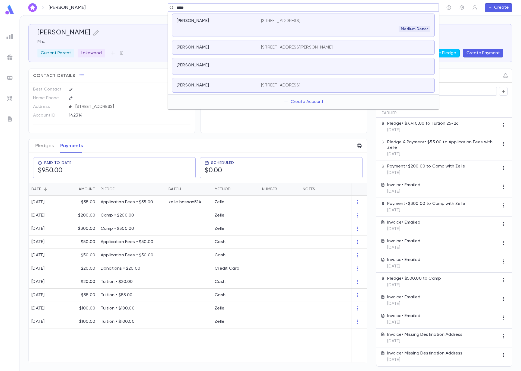
click at [198, 19] on p "[PERSON_NAME]" at bounding box center [192, 20] width 32 height 5
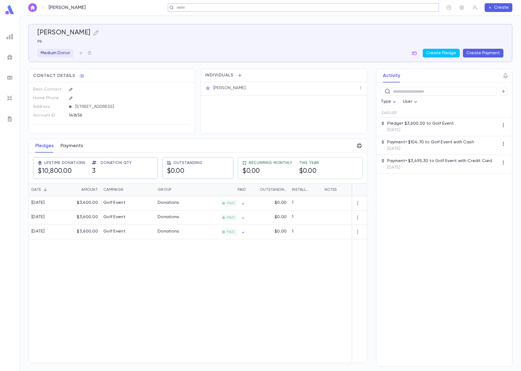
click at [69, 148] on button "Payments" at bounding box center [71, 146] width 23 height 14
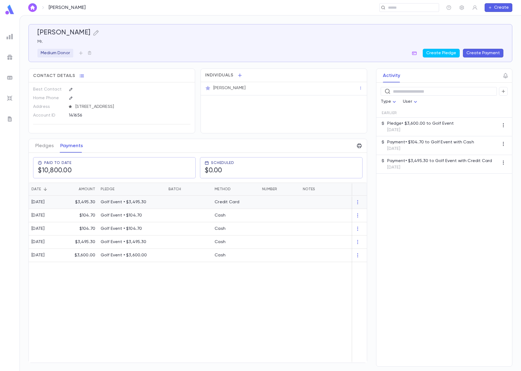
click at [147, 204] on p "Golf Event • $3,495.30" at bounding box center [132, 202] width 62 height 5
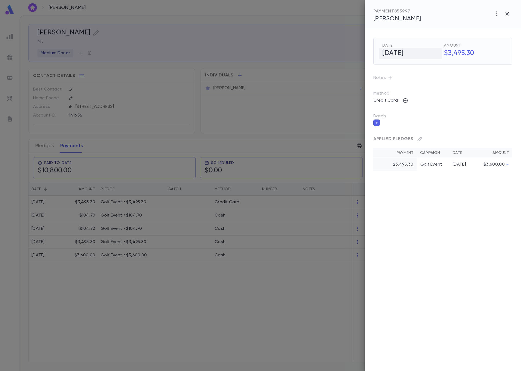
click at [399, 55] on h5 "[DATE]" at bounding box center [410, 53] width 63 height 11
click at [435, 54] on icon "Choose date, selected date is Jul 28, 2025" at bounding box center [435, 53] width 7 height 7
click at [427, 68] on icon "Previous month" at bounding box center [427, 67] width 7 height 7
click at [426, 111] on button "16" at bounding box center [427, 110] width 10 height 10
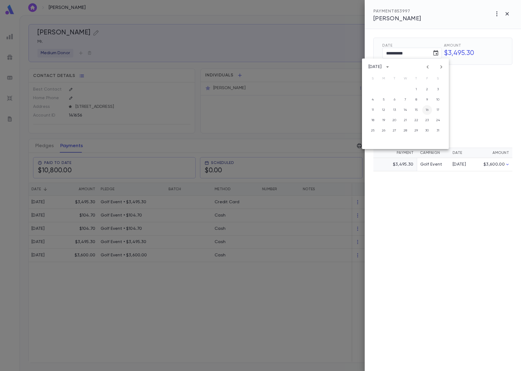
type input "**********"
drag, startPoint x: 436, startPoint y: 64, endPoint x: 436, endPoint y: 67, distance: 3.3
click at [436, 67] on icon "button" at bounding box center [437, 64] width 5 height 5
click at [436, 66] on icon "button" at bounding box center [437, 64] width 5 height 5
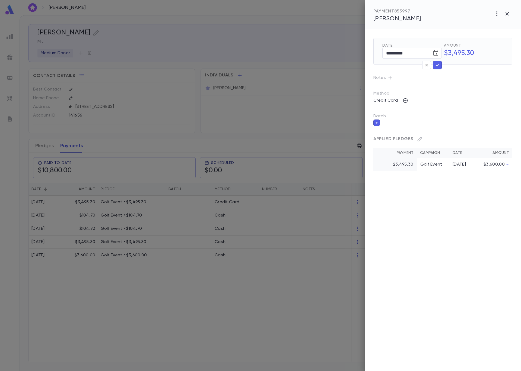
click at [440, 105] on div "Batch" at bounding box center [437, 115] width 147 height 21
click at [375, 123] on icon "button" at bounding box center [376, 123] width 3 height 4
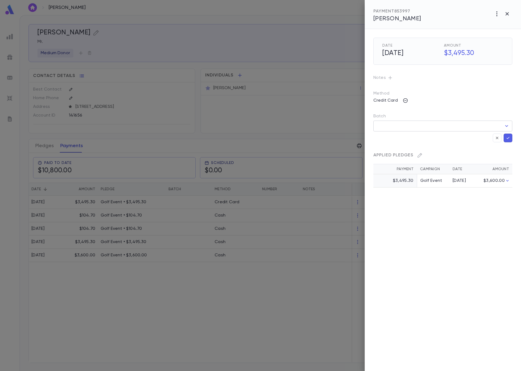
click at [505, 127] on icon "Open" at bounding box center [506, 126] width 7 height 7
click at [445, 161] on button "Create Batch" at bounding box center [444, 159] width 41 height 9
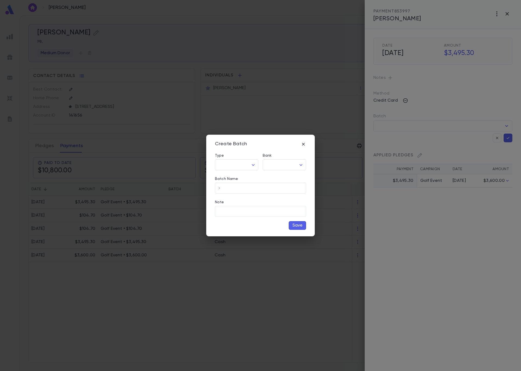
type input "**********"
click at [252, 189] on input "Banquest Batch ID" at bounding box center [254, 188] width 78 height 11
type input "**********"
click at [301, 226] on button "Save" at bounding box center [296, 225] width 17 height 9
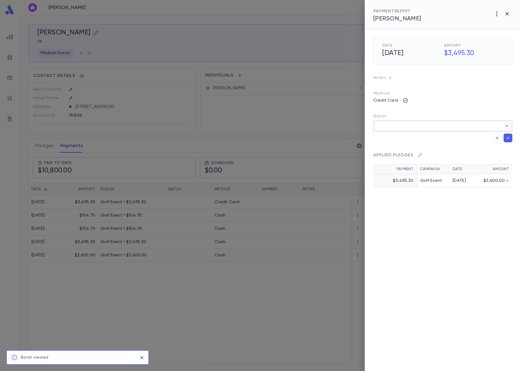
type input "**********"
click at [506, 126] on icon "Open" at bounding box center [506, 126] width 7 height 7
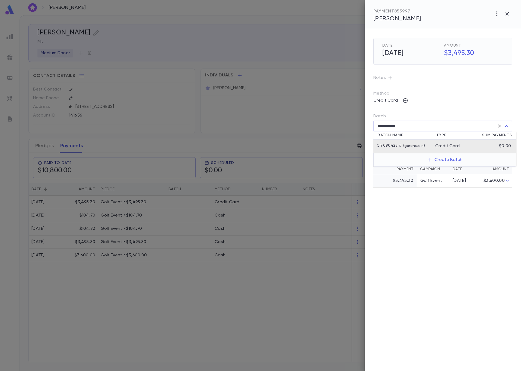
click at [460, 149] on li "Ch 090425 c ( gorenstein ) Credit Card $0.00" at bounding box center [444, 147] width 143 height 14
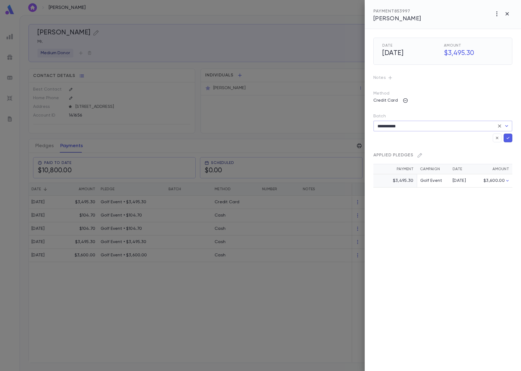
click at [508, 139] on icon "button" at bounding box center [507, 137] width 5 height 5
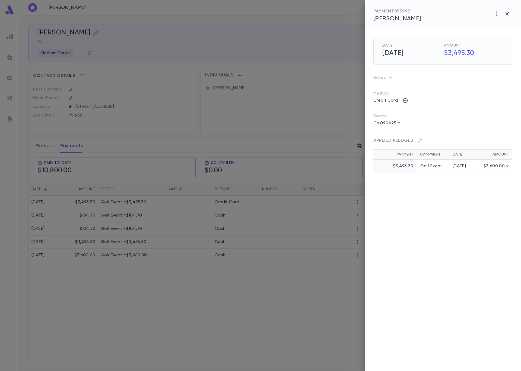
click at [249, 42] on div at bounding box center [260, 185] width 521 height 371
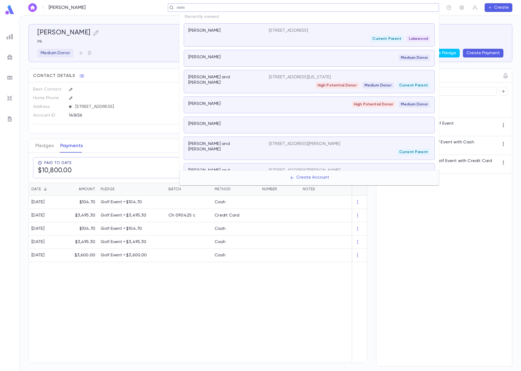
click at [414, 9] on input "text" at bounding box center [301, 7] width 253 height 5
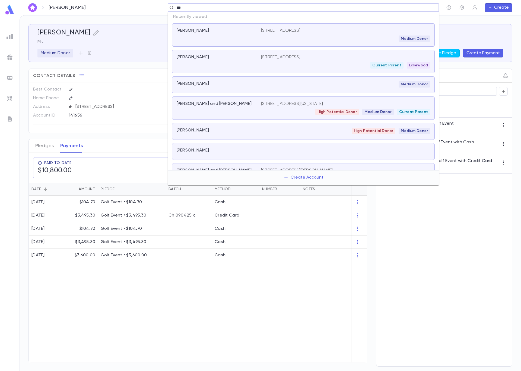
type input "****"
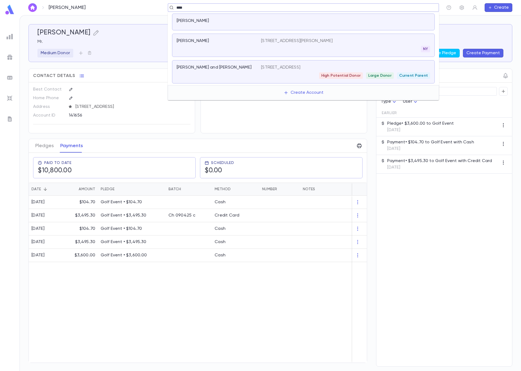
click at [286, 65] on p "[STREET_ADDRESS]" at bounding box center [280, 67] width 39 height 5
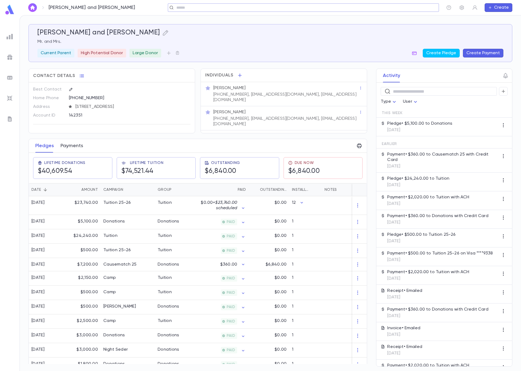
click at [76, 149] on button "Payments" at bounding box center [71, 146] width 23 height 14
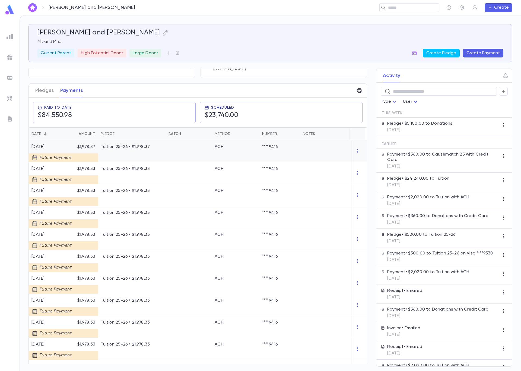
scroll to position [273, 0]
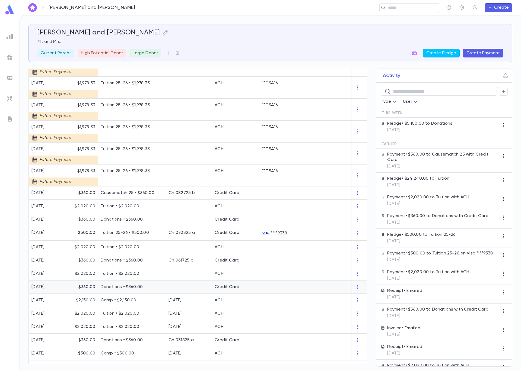
click at [113, 286] on p "Donations • $360.00" at bounding box center [132, 286] width 62 height 5
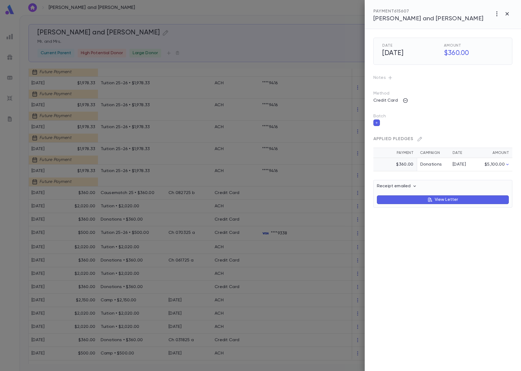
click at [378, 123] on icon "button" at bounding box center [376, 123] width 3 height 4
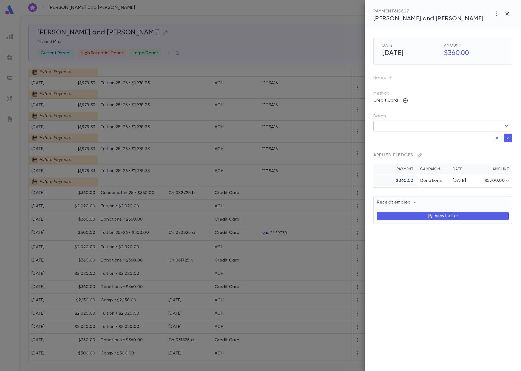
click at [389, 128] on input "Batch" at bounding box center [438, 126] width 126 height 10
click at [436, 163] on button "Create Batch" at bounding box center [444, 160] width 41 height 9
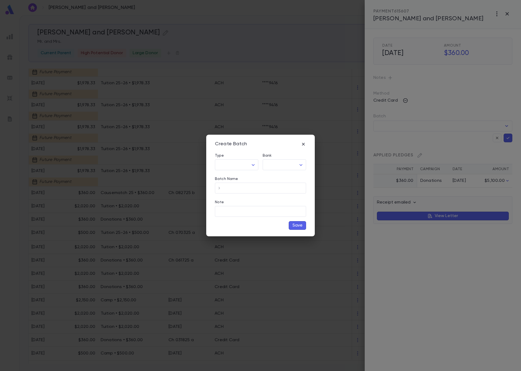
type input "**********"
click at [261, 190] on input "Banquest Batch ID" at bounding box center [254, 188] width 78 height 11
type input "***"
click at [297, 227] on button "Save" at bounding box center [296, 225] width 17 height 9
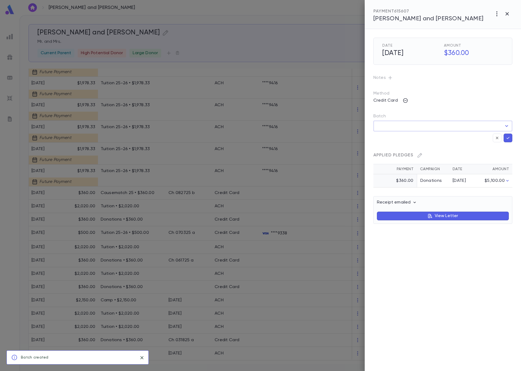
type input "**********"
click at [506, 138] on icon "button" at bounding box center [507, 137] width 5 height 5
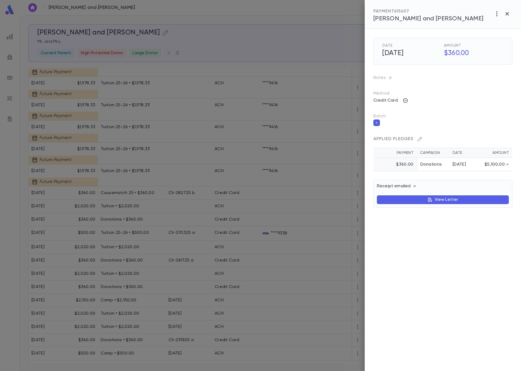
click at [7, 81] on div at bounding box center [260, 185] width 521 height 371
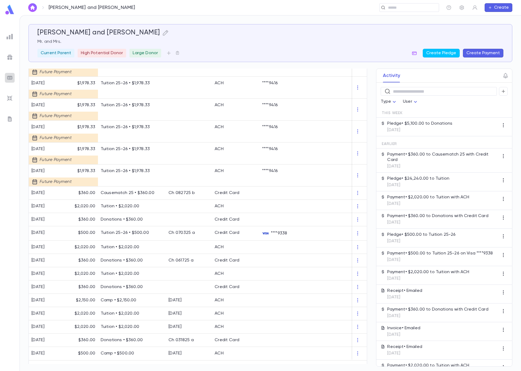
click at [8, 79] on img at bounding box center [10, 78] width 7 height 7
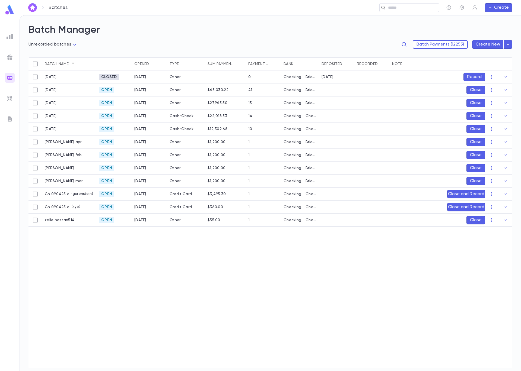
click at [459, 195] on button "Close and Record" at bounding box center [466, 194] width 38 height 9
click at [493, 230] on icon "Choose date, selected date is Sep 4, 2025" at bounding box center [492, 230] width 7 height 7
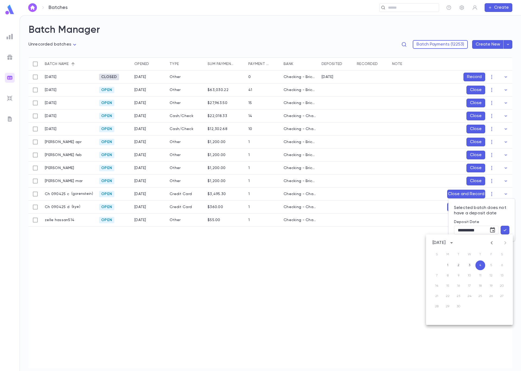
click at [491, 242] on icon "Previous month" at bounding box center [491, 242] width 2 height 3
click at [491, 284] on button "16" at bounding box center [491, 286] width 10 height 10
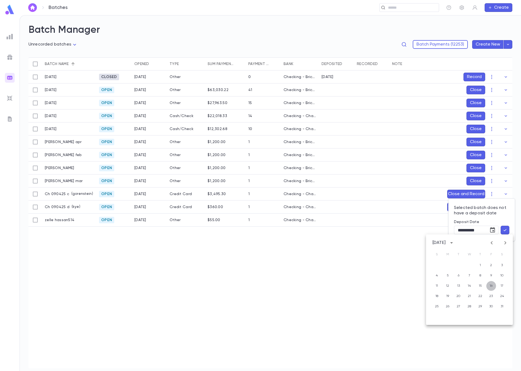
type input "**********"
click at [507, 228] on icon "button" at bounding box center [504, 229] width 5 height 5
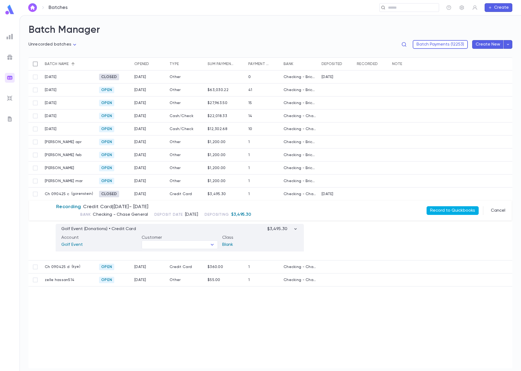
click at [439, 210] on button "Record to Quickbooks" at bounding box center [452, 210] width 52 height 9
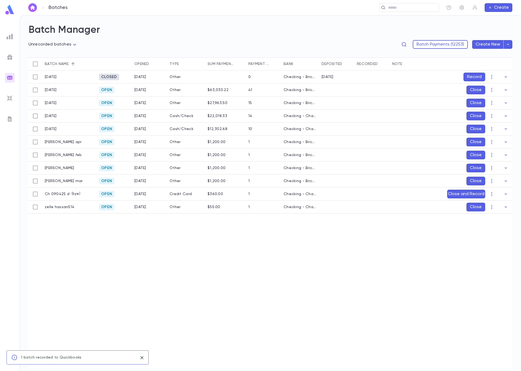
click at [463, 193] on button "Close and Record" at bounding box center [466, 194] width 38 height 9
click at [494, 232] on button "Choose date, selected date is Sep 4, 2025" at bounding box center [492, 230] width 11 height 11
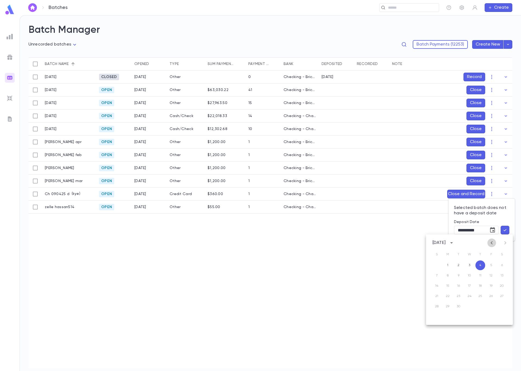
click at [490, 243] on icon "Previous month" at bounding box center [491, 243] width 7 height 7
click at [489, 246] on icon "Previous month" at bounding box center [491, 243] width 7 height 7
click at [436, 295] on button "18" at bounding box center [437, 296] width 10 height 10
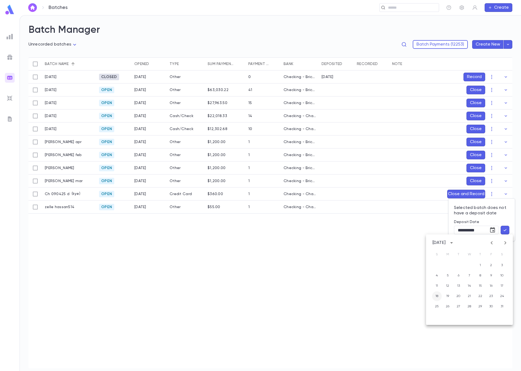
type input "**********"
click at [505, 231] on icon "button" at bounding box center [504, 229] width 5 height 5
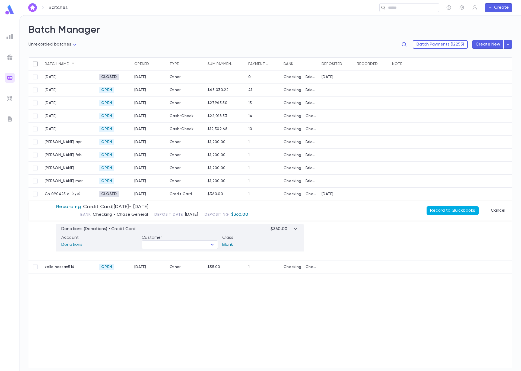
click at [456, 211] on button "Record to Quickbooks" at bounding box center [452, 210] width 52 height 9
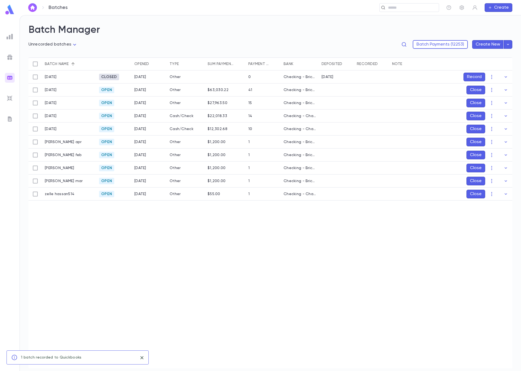
click at [472, 194] on button "Close" at bounding box center [475, 194] width 19 height 9
click at [474, 194] on button "Record" at bounding box center [474, 194] width 22 height 9
click at [493, 229] on icon "Choose date, selected date is Sep 4, 2025" at bounding box center [494, 229] width 5 height 5
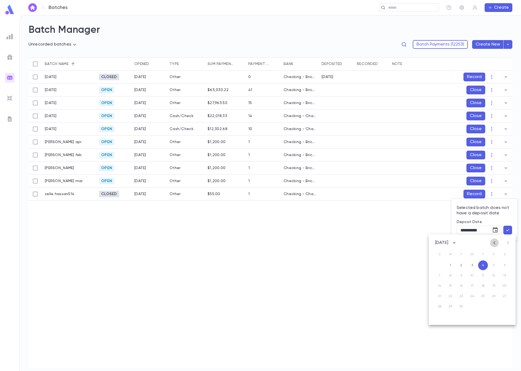
click at [493, 244] on icon "Previous month" at bounding box center [494, 243] width 7 height 7
click at [496, 245] on icon "Previous month" at bounding box center [494, 243] width 7 height 7
click at [471, 286] on button "14" at bounding box center [472, 286] width 10 height 10
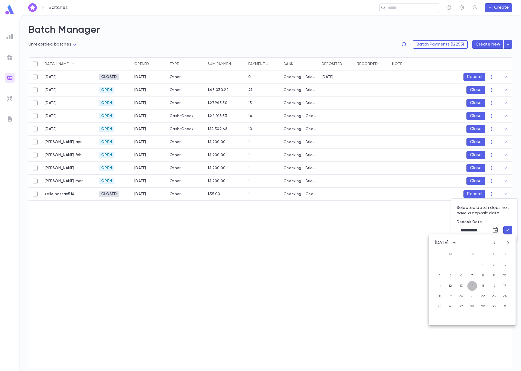
type input "**********"
click at [505, 232] on icon "button" at bounding box center [507, 229] width 5 height 5
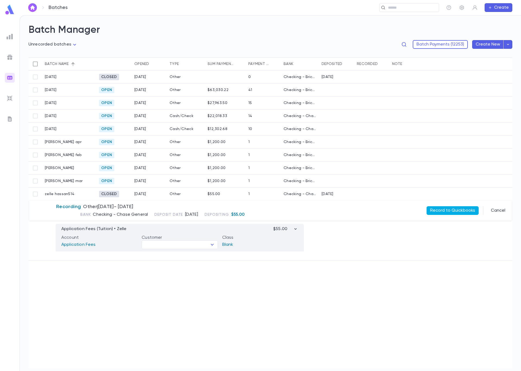
click at [443, 212] on button "Record to Quickbooks" at bounding box center [452, 210] width 52 height 9
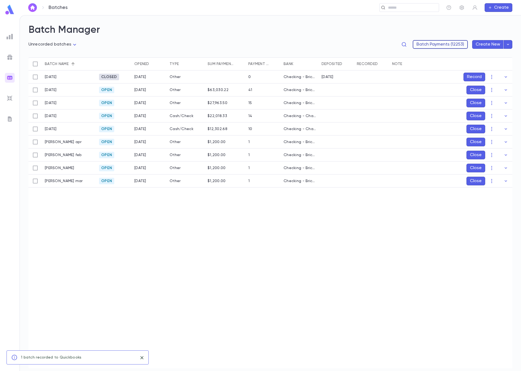
click at [440, 43] on button "Batch Payments (12253)" at bounding box center [439, 44] width 55 height 9
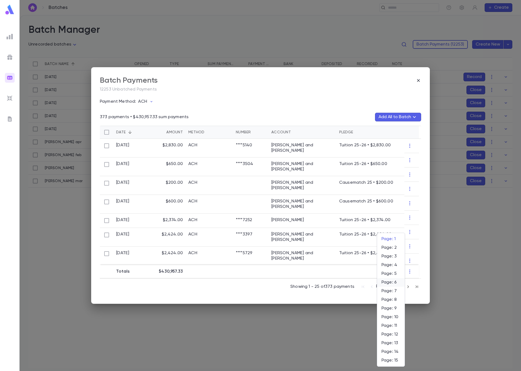
click at [389, 285] on body "**********" at bounding box center [260, 193] width 521 height 356
click at [144, 104] on div at bounding box center [260, 185] width 521 height 371
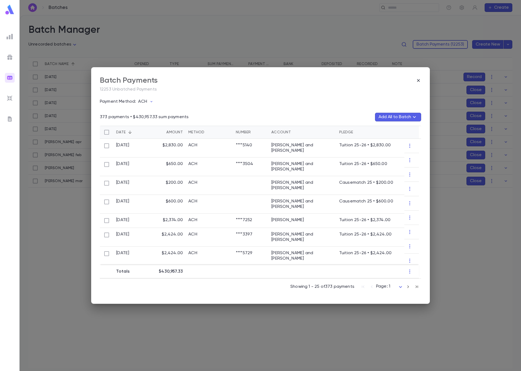
click at [145, 100] on p "ACH" at bounding box center [142, 101] width 9 height 5
click at [152, 137] on li "Credit Card" at bounding box center [170, 139] width 66 height 9
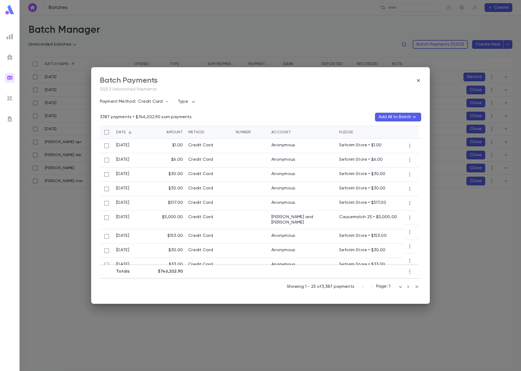
click at [386, 286] on body "**********" at bounding box center [260, 193] width 521 height 356
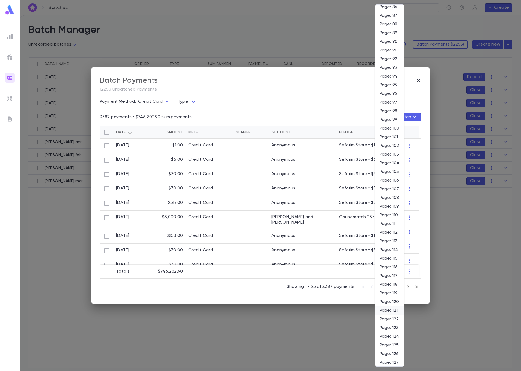
scroll to position [763, 0]
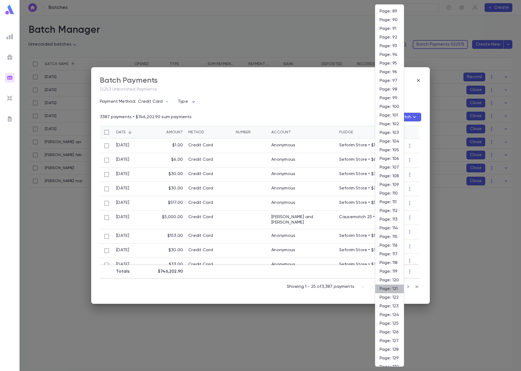
click at [391, 286] on span "Page: 121" at bounding box center [389, 288] width 20 height 5
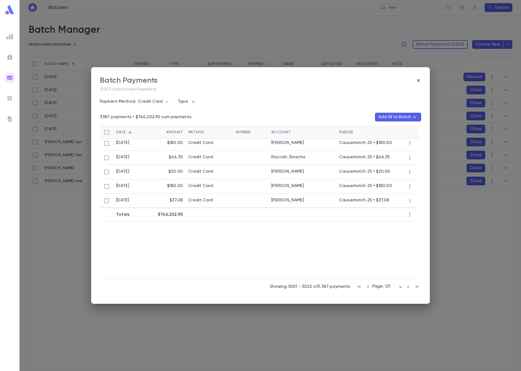
scroll to position [291, 0]
click at [407, 287] on icon "button" at bounding box center [408, 287] width 6 height 7
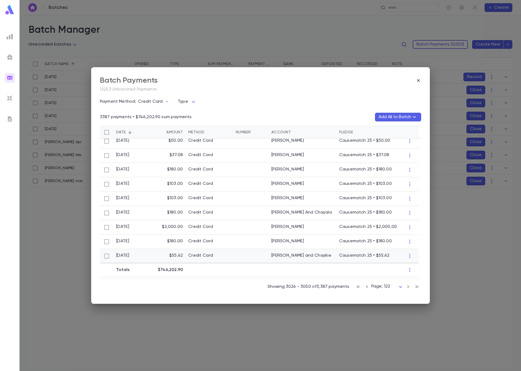
scroll to position [234, 0]
click at [407, 287] on icon "button" at bounding box center [408, 287] width 6 height 7
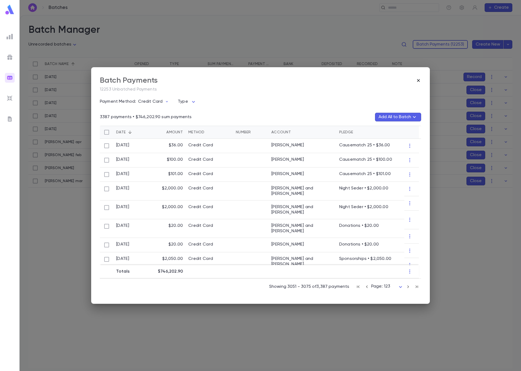
click at [418, 81] on icon "button" at bounding box center [417, 80] width 5 height 5
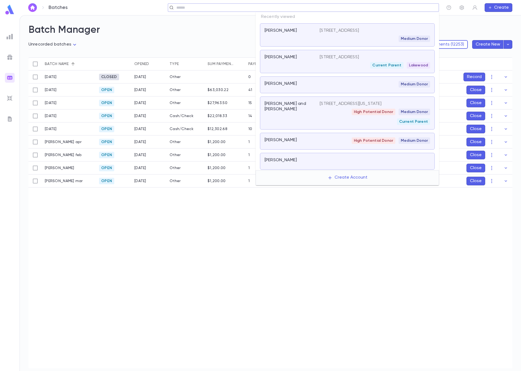
click at [396, 9] on input "text" at bounding box center [301, 7] width 253 height 5
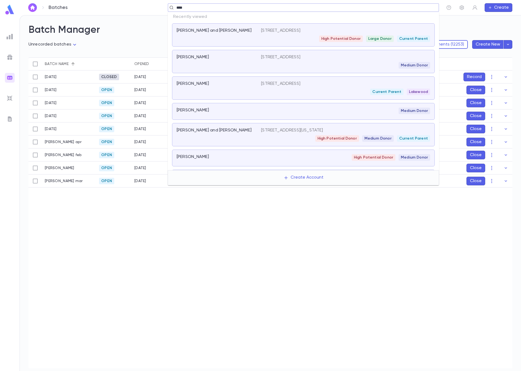
type input "*****"
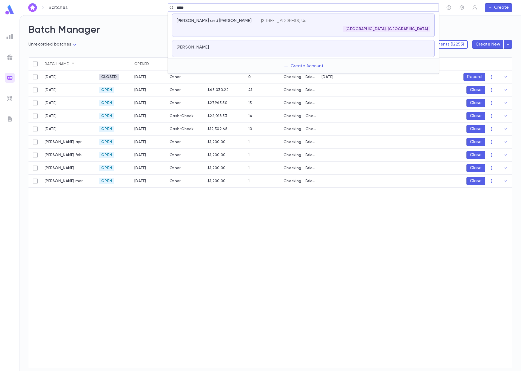
click at [306, 22] on p "6523 pebble Brooke road, Baltimore MD 21209 Us" at bounding box center [283, 20] width 45 height 5
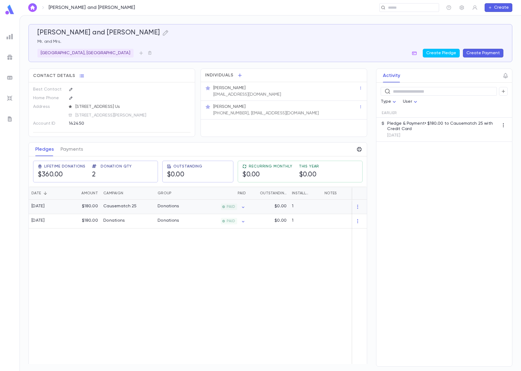
click at [143, 205] on div "Causematch 25" at bounding box center [128, 207] width 54 height 14
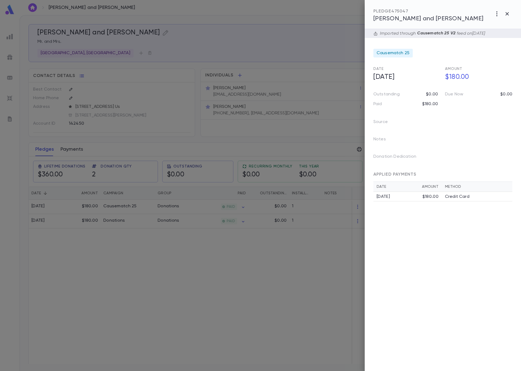
click at [72, 152] on div at bounding box center [260, 185] width 521 height 371
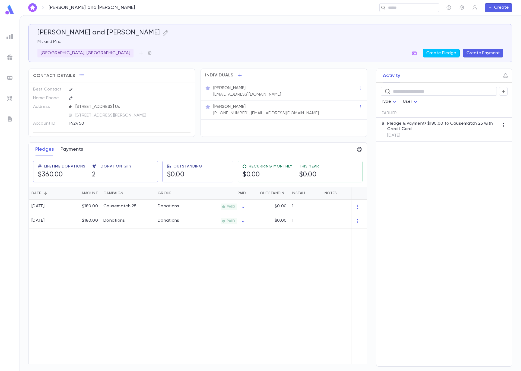
click at [73, 150] on button "Payments" at bounding box center [71, 150] width 23 height 14
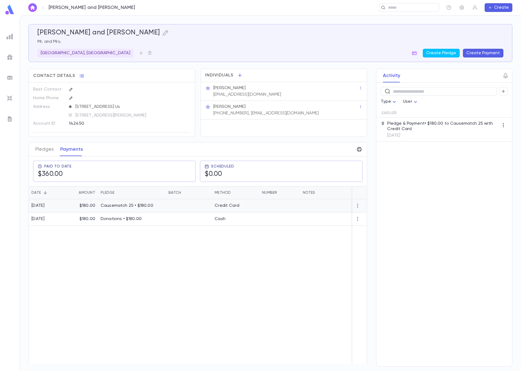
click at [129, 208] on p "Causematch 25 • $180.00" at bounding box center [132, 205] width 62 height 5
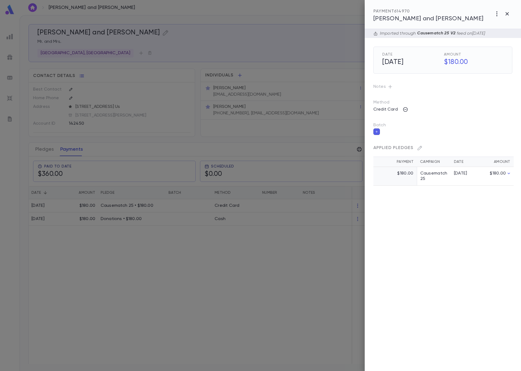
click at [377, 131] on icon "button" at bounding box center [376, 132] width 3 height 4
click at [393, 137] on input "Batch" at bounding box center [438, 135] width 126 height 10
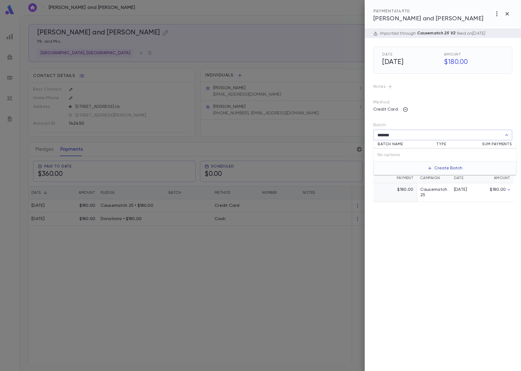
click at [453, 168] on button "Create Batch" at bounding box center [444, 168] width 41 height 9
type input "*******"
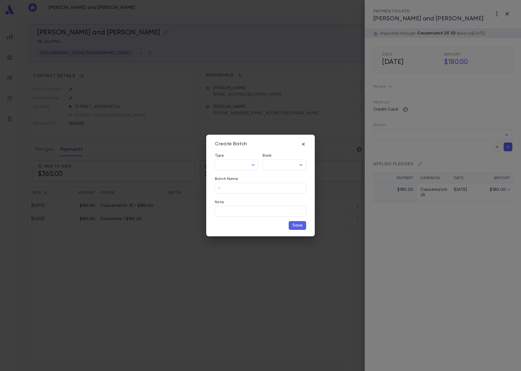
type input "**********"
click at [277, 189] on input "Banquest Batch ID" at bounding box center [254, 188] width 78 height 11
type input "*******"
click at [300, 224] on button "Save" at bounding box center [296, 225] width 17 height 9
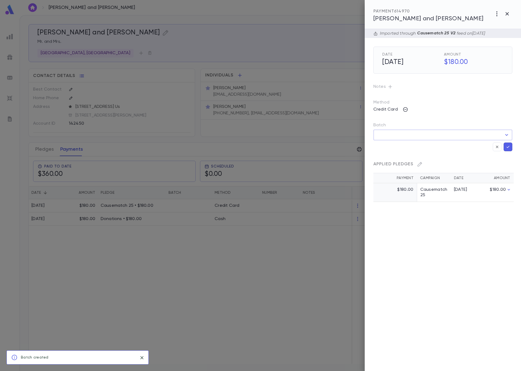
type input "**********"
click at [508, 149] on icon "button" at bounding box center [507, 146] width 5 height 5
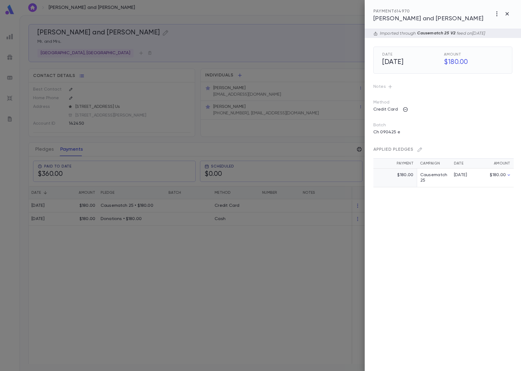
click at [304, 26] on div at bounding box center [260, 185] width 521 height 371
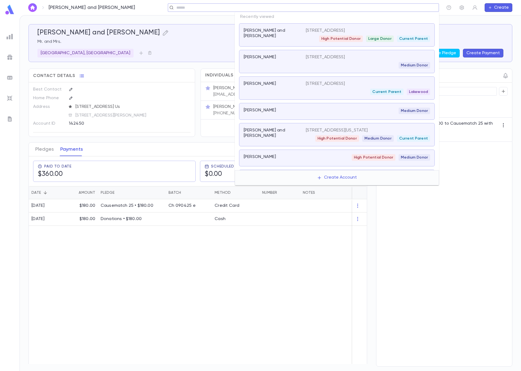
click at [410, 8] on input "text" at bounding box center [301, 7] width 253 height 5
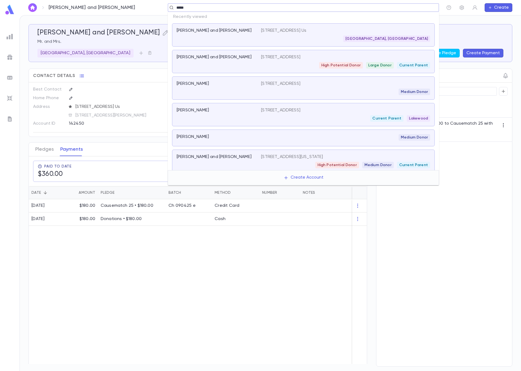
type input "******"
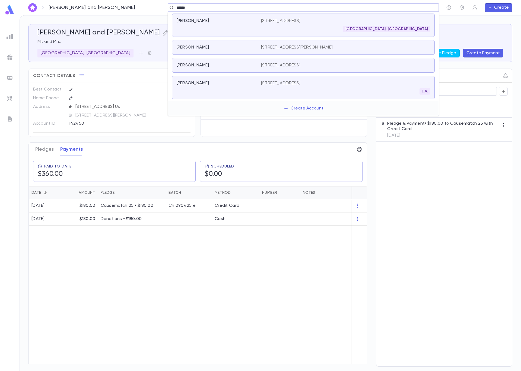
click at [280, 30] on div "[GEOGRAPHIC_DATA], [GEOGRAPHIC_DATA]" at bounding box center [345, 29] width 169 height 7
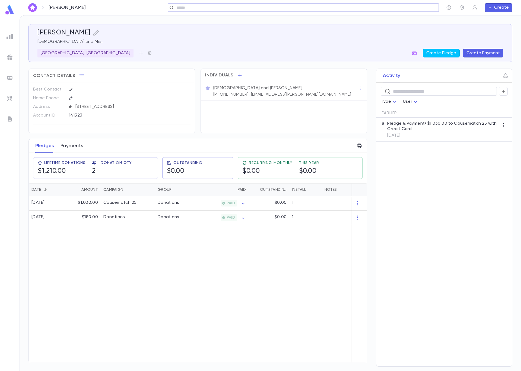
click at [81, 149] on button "Payments" at bounding box center [71, 146] width 23 height 14
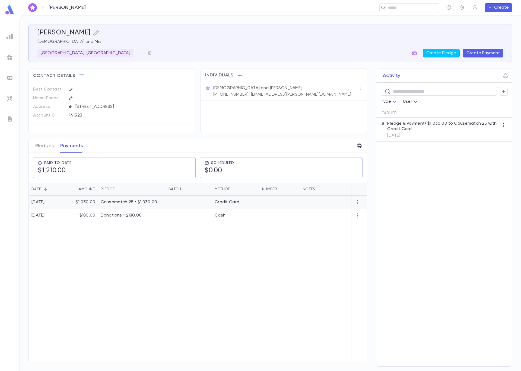
click at [185, 203] on div at bounding box center [189, 202] width 46 height 13
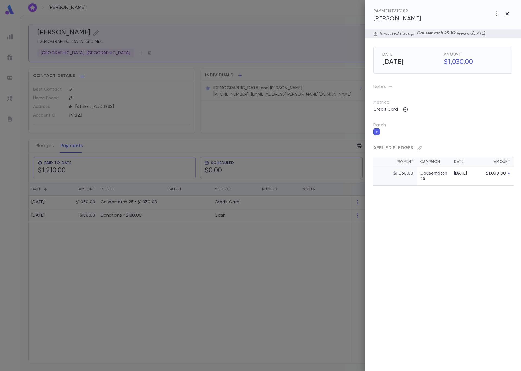
click at [377, 133] on icon "button" at bounding box center [376, 132] width 3 height 4
click at [409, 137] on input "Batch" at bounding box center [438, 135] width 126 height 10
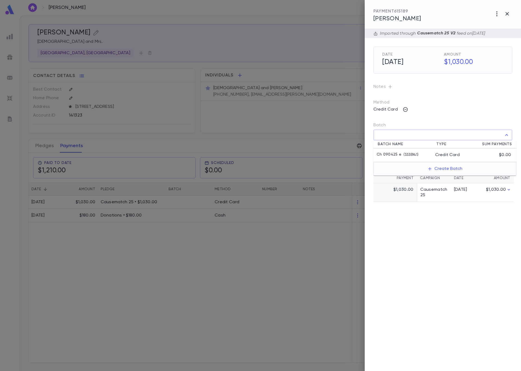
click at [415, 157] on p "( 3335941 )" at bounding box center [409, 154] width 17 height 5
type input "**********"
click at [509, 146] on icon "button" at bounding box center [507, 146] width 5 height 5
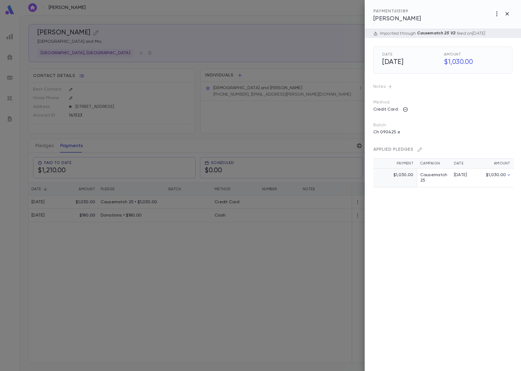
click at [217, 81] on div at bounding box center [260, 185] width 521 height 371
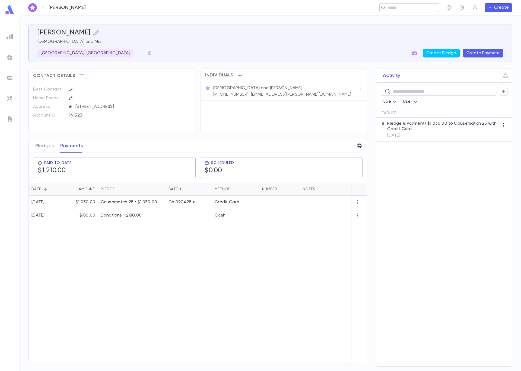
click at [395, 10] on input "text" at bounding box center [407, 7] width 42 height 5
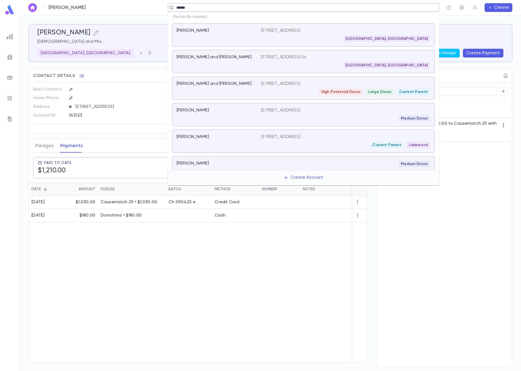
type input "*******"
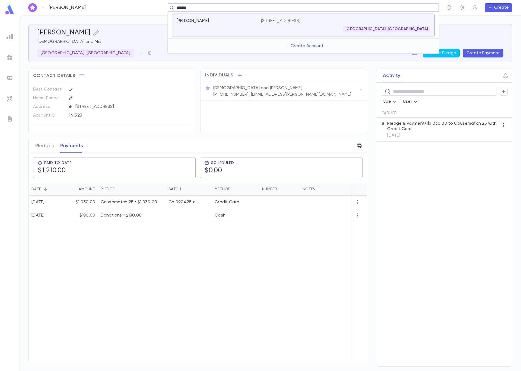
click at [248, 33] on div "Waldman, Stacey 3321 N 47 Ave, Hollywood FL 33021 United States Hollywood, FL" at bounding box center [303, 25] width 262 height 23
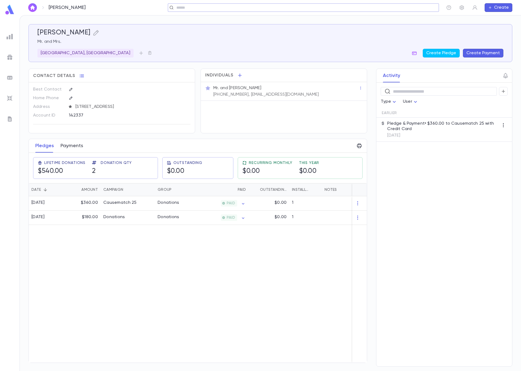
click at [67, 147] on button "Payments" at bounding box center [71, 146] width 23 height 14
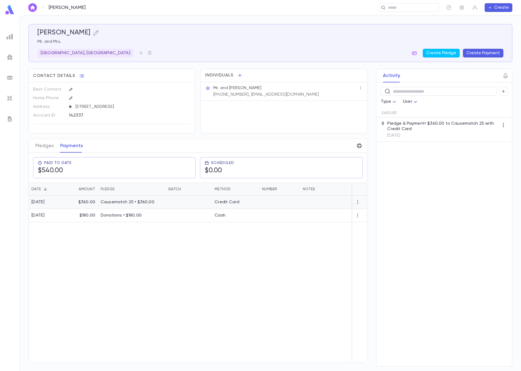
click at [117, 205] on p "Causematch 25 • $360.00" at bounding box center [132, 202] width 62 height 5
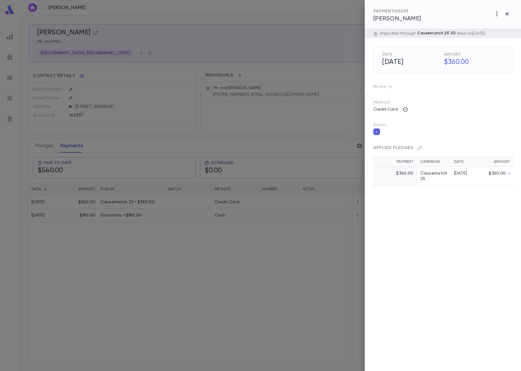
click at [376, 133] on icon "button" at bounding box center [376, 132] width 3 height 4
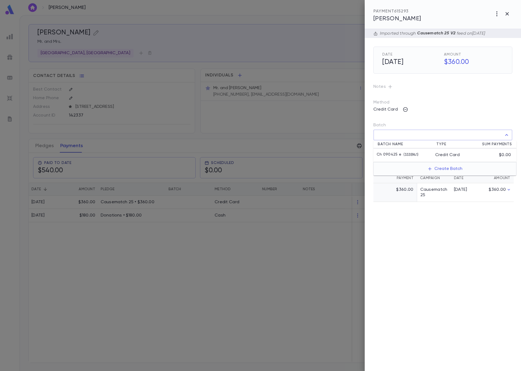
click at [421, 136] on input "Batch" at bounding box center [438, 135] width 126 height 10
click at [426, 155] on div "Ch 090425 e ( 3335941 )" at bounding box center [405, 154] width 59 height 5
type input "**********"
click at [508, 146] on icon "button" at bounding box center [507, 146] width 5 height 5
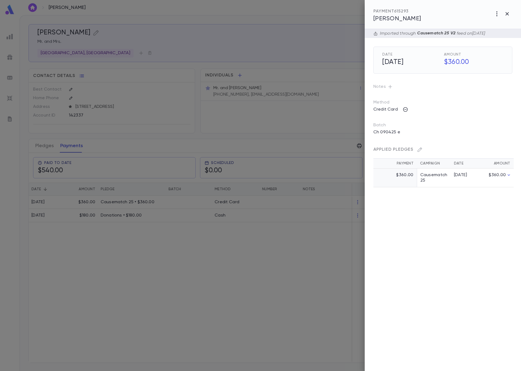
click at [216, 77] on div at bounding box center [260, 185] width 521 height 371
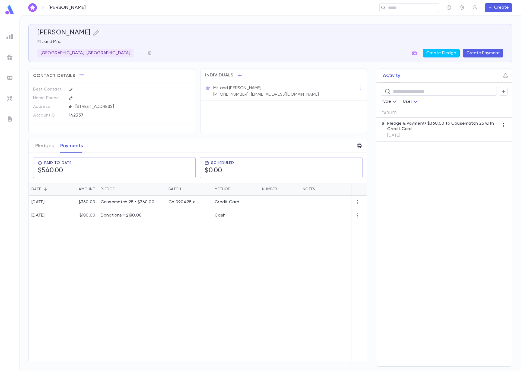
click at [10, 76] on img at bounding box center [10, 78] width 7 height 7
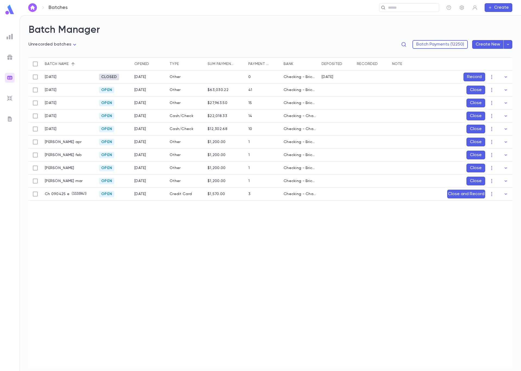
click at [457, 192] on button "Close and Record" at bounding box center [466, 194] width 38 height 9
click at [495, 230] on icon "Choose date, selected date is Sep 4, 2025" at bounding box center [492, 230] width 7 height 7
click at [492, 244] on icon "Previous month" at bounding box center [491, 243] width 7 height 7
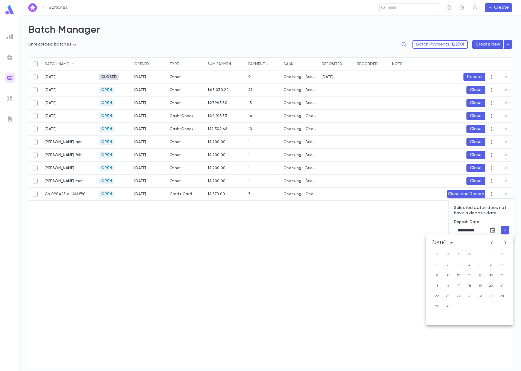
click at [492, 244] on icon "Previous month" at bounding box center [491, 243] width 7 height 7
click at [448, 297] on button "19" at bounding box center [447, 296] width 10 height 10
type input "**********"
click at [505, 230] on icon "button" at bounding box center [504, 229] width 5 height 5
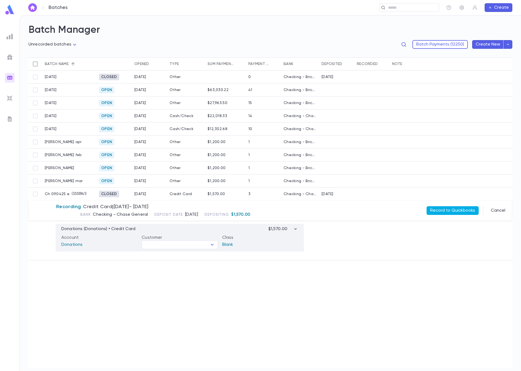
click at [441, 212] on button "Record to Quickbooks" at bounding box center [452, 210] width 52 height 9
